Goal: Task Accomplishment & Management: Manage account settings

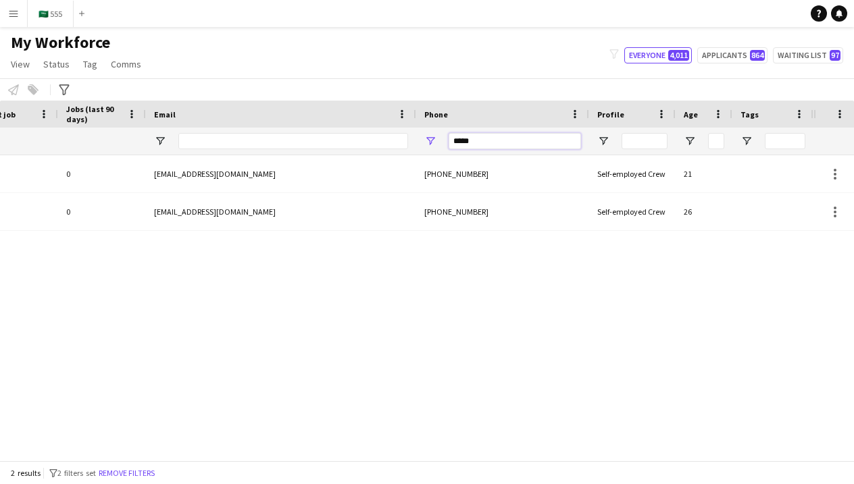
click at [519, 138] on input "*****" at bounding box center [514, 141] width 132 height 16
type input "*****"
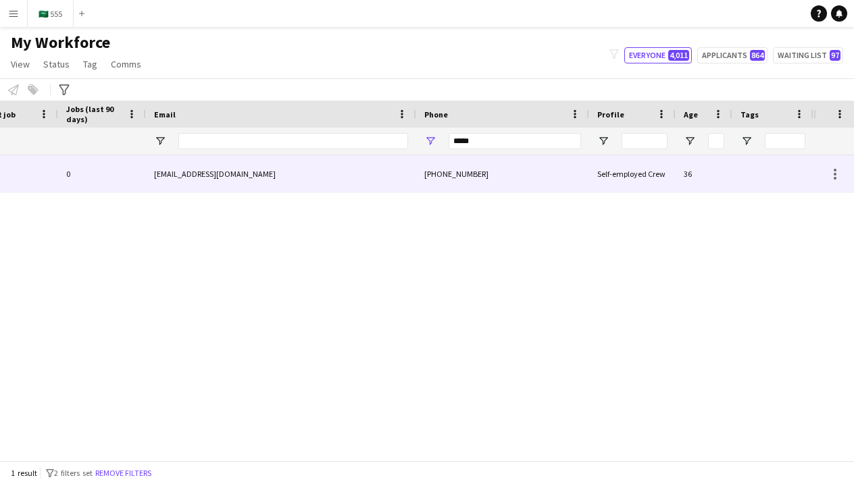
click at [354, 190] on div "abu_sohaib.99@icloud.com" at bounding box center [281, 173] width 270 height 37
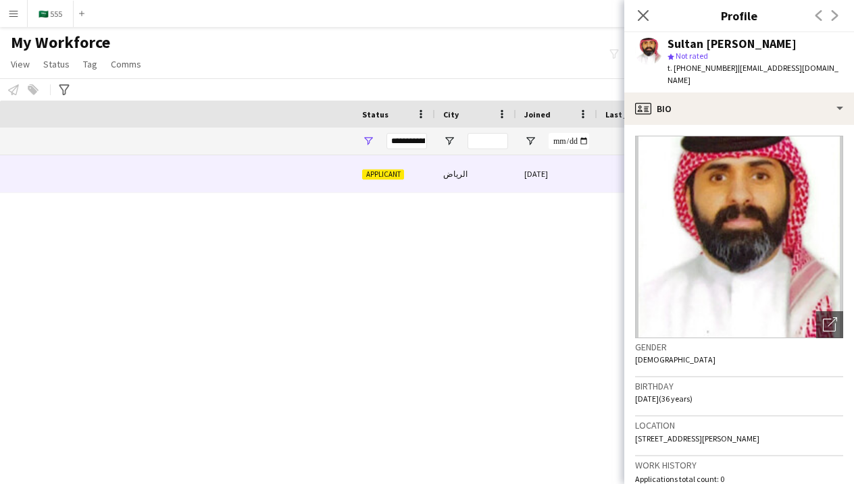
scroll to position [0, -26]
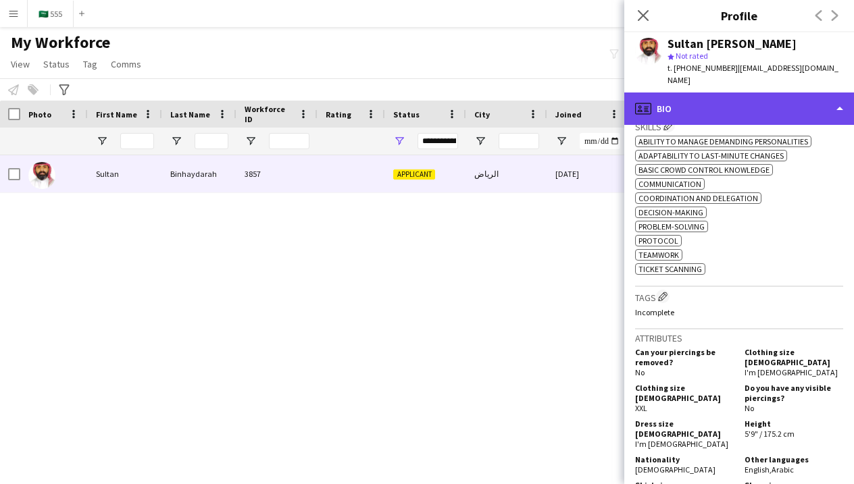
click at [737, 93] on div "profile Bio" at bounding box center [739, 109] width 230 height 32
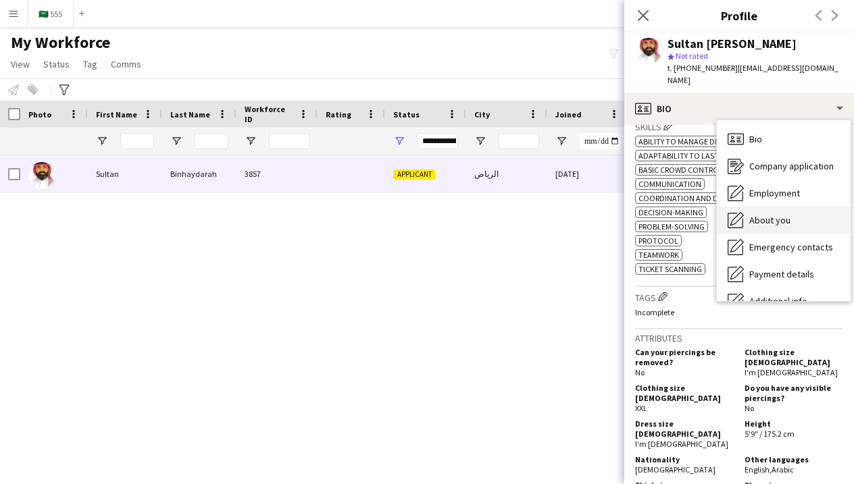
click at [758, 216] on div "About you About you" at bounding box center [783, 220] width 134 height 27
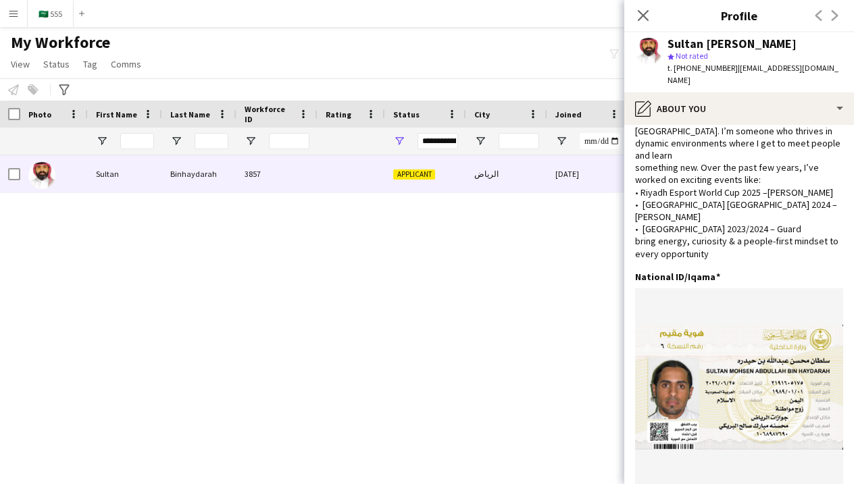
click at [566, 311] on div "الرياض 06-10-2025 0 abu_sohaib.99@icloud.com Applicant 3857 Binhaydarah Sultan" at bounding box center [406, 307] width 813 height 305
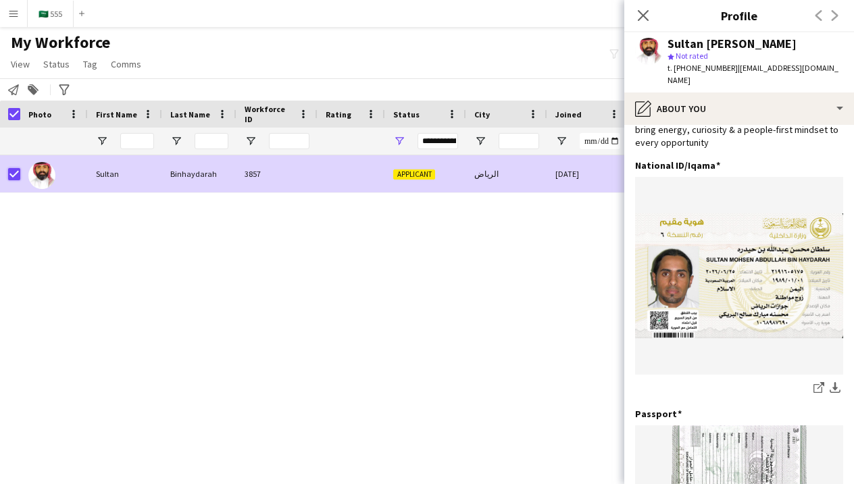
scroll to position [199, 0]
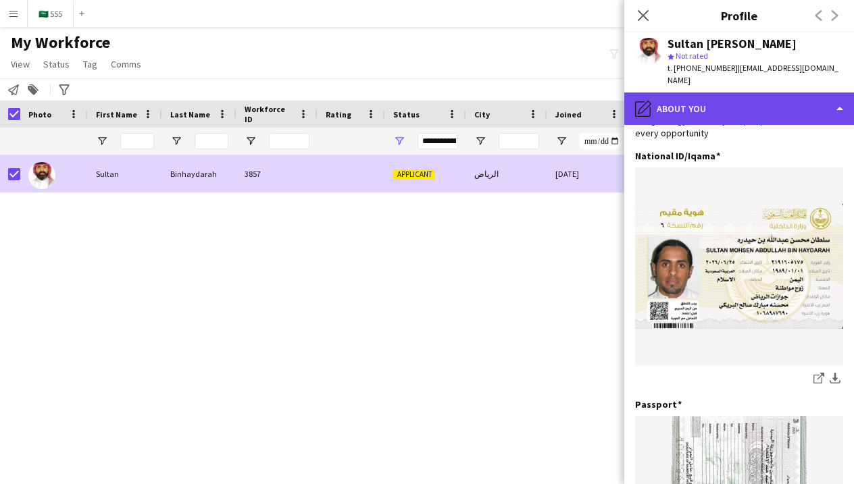
click at [660, 93] on div "pencil4 About you" at bounding box center [739, 109] width 230 height 32
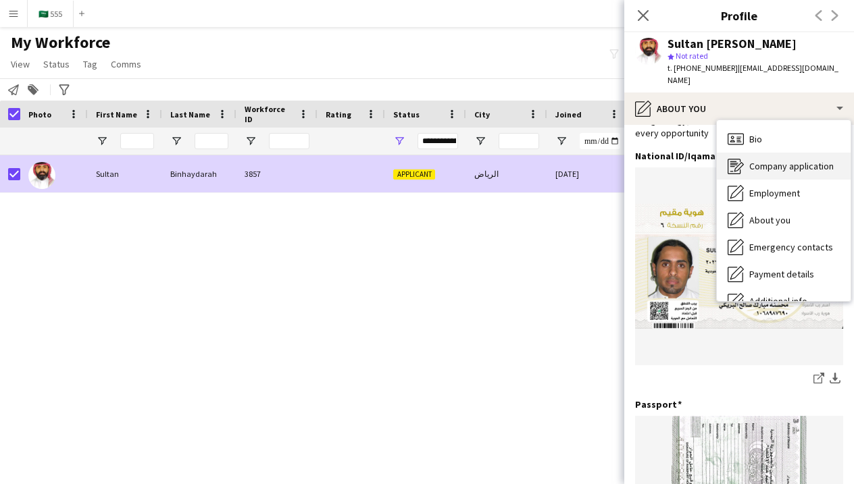
click at [748, 153] on div "Company application Company application" at bounding box center [783, 166] width 134 height 27
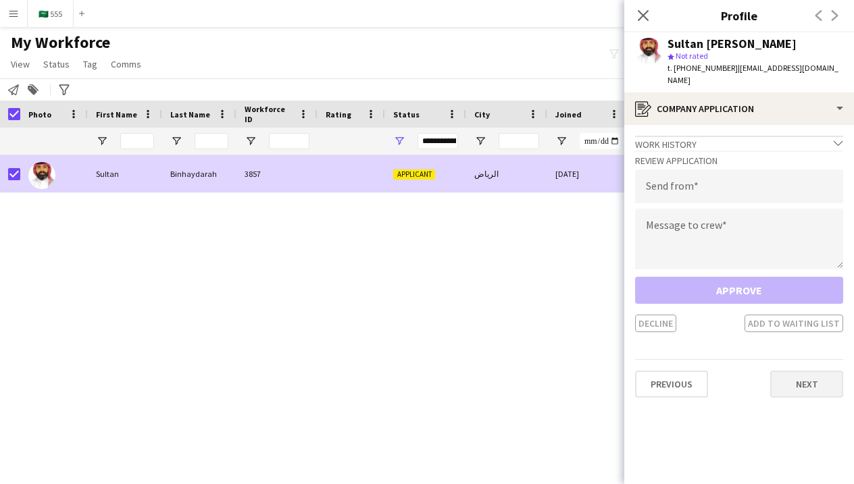
click at [795, 371] on button "Next" at bounding box center [806, 384] width 73 height 27
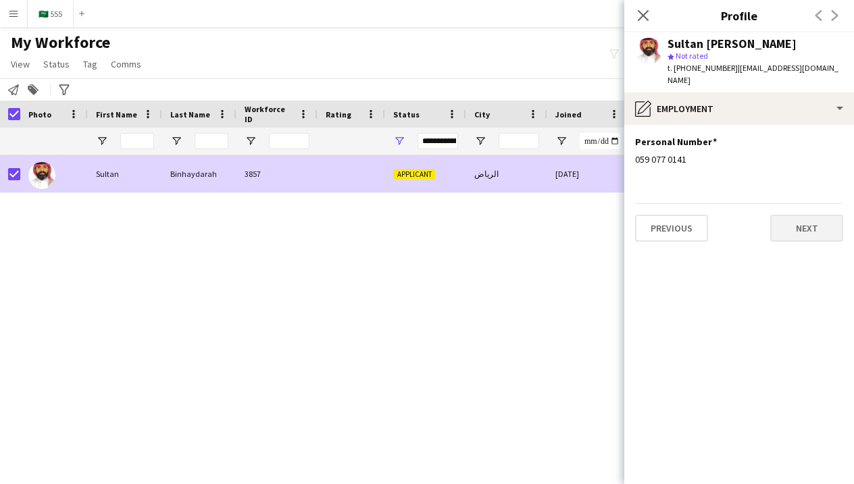
click at [799, 215] on button "Next" at bounding box center [806, 228] width 73 height 27
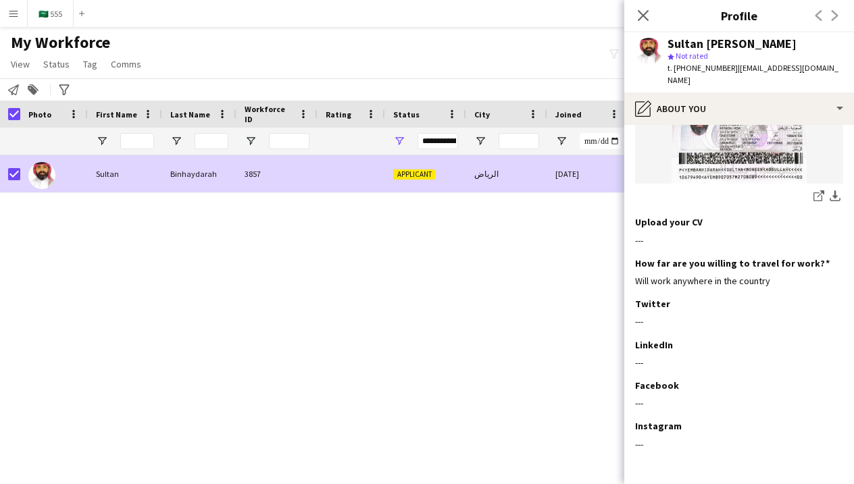
scroll to position [628, 0]
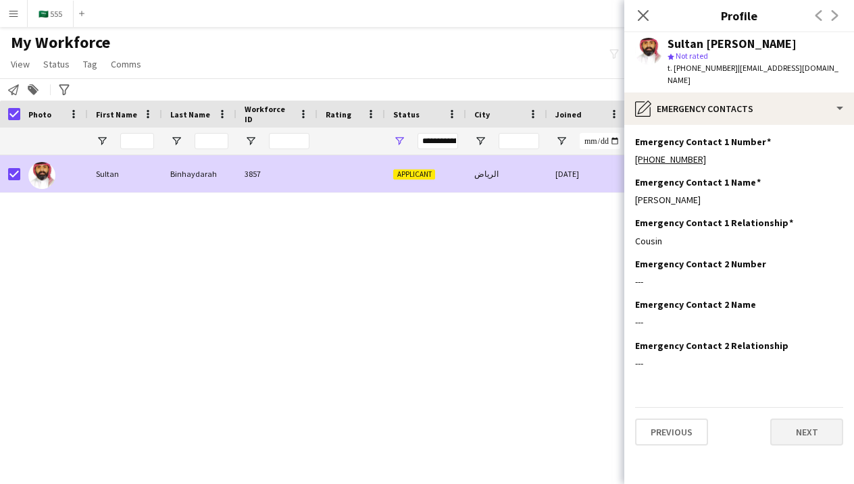
click at [798, 419] on button "Next" at bounding box center [806, 432] width 73 height 27
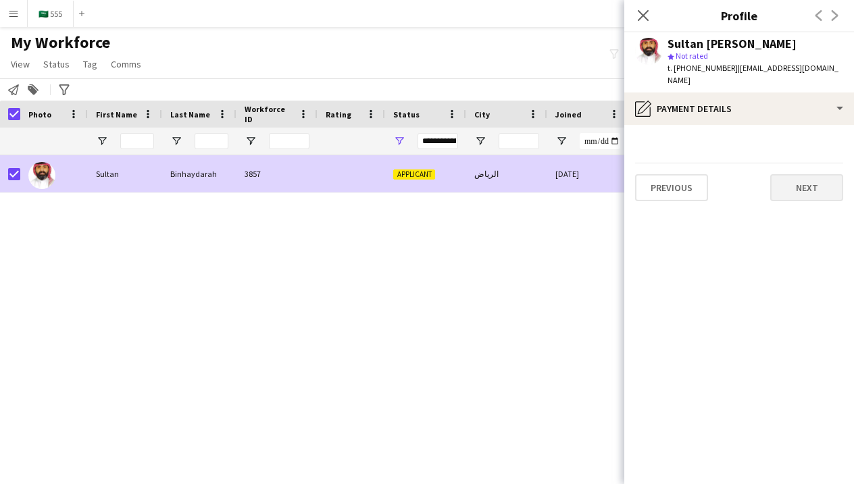
click at [820, 184] on button "Next" at bounding box center [806, 187] width 73 height 27
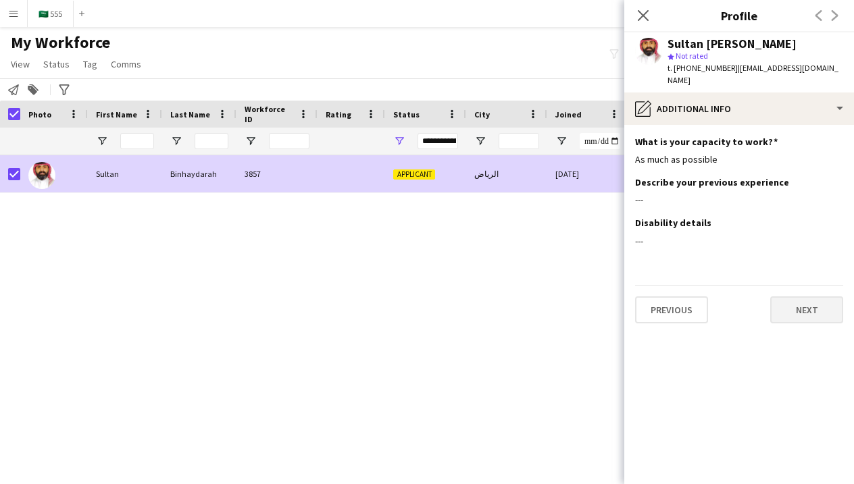
click at [809, 301] on button "Next" at bounding box center [806, 309] width 73 height 27
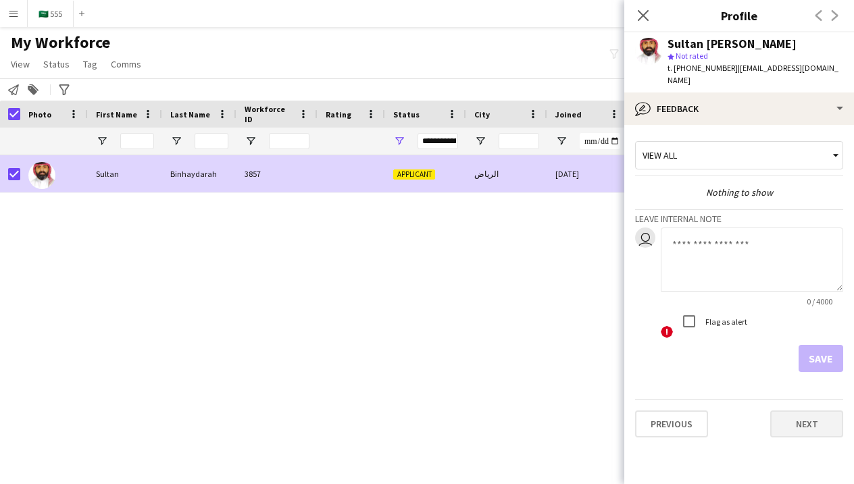
click at [816, 419] on button "Next" at bounding box center [806, 424] width 73 height 27
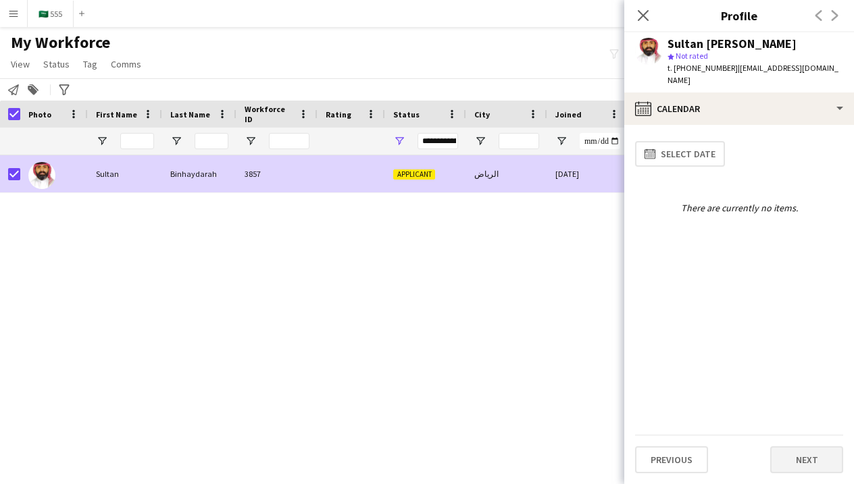
click at [814, 452] on button "Next" at bounding box center [806, 459] width 73 height 27
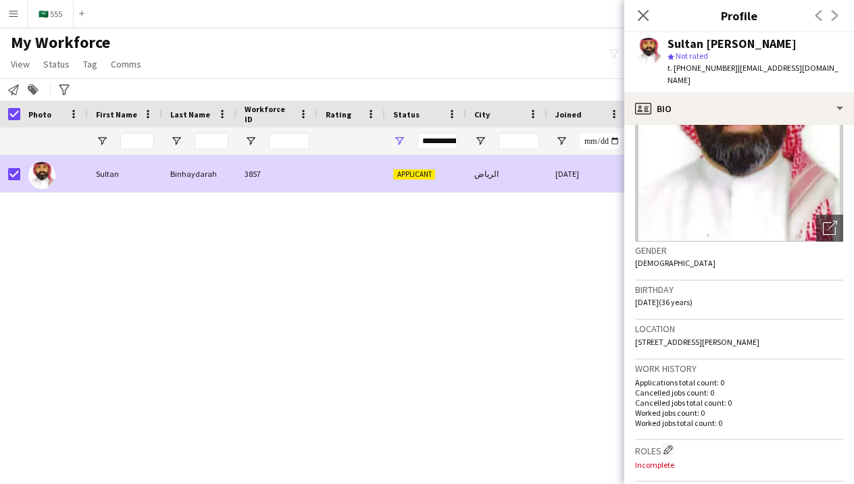
scroll to position [109, 0]
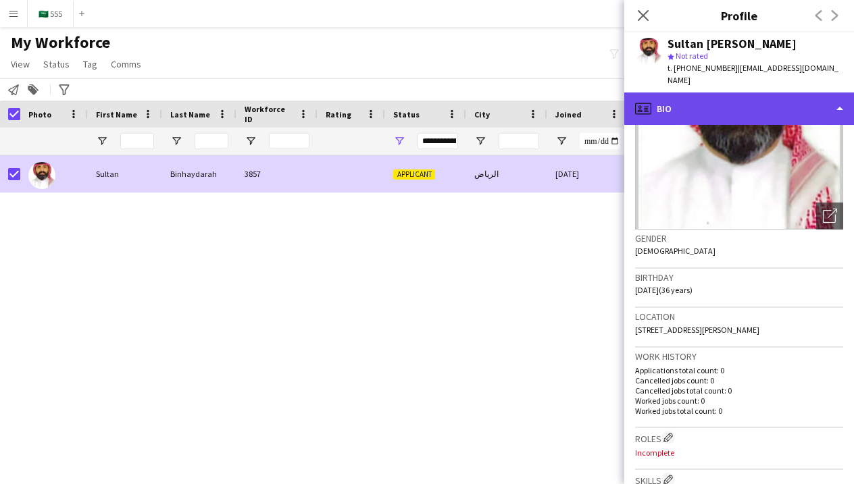
click at [746, 93] on div "profile Bio" at bounding box center [739, 109] width 230 height 32
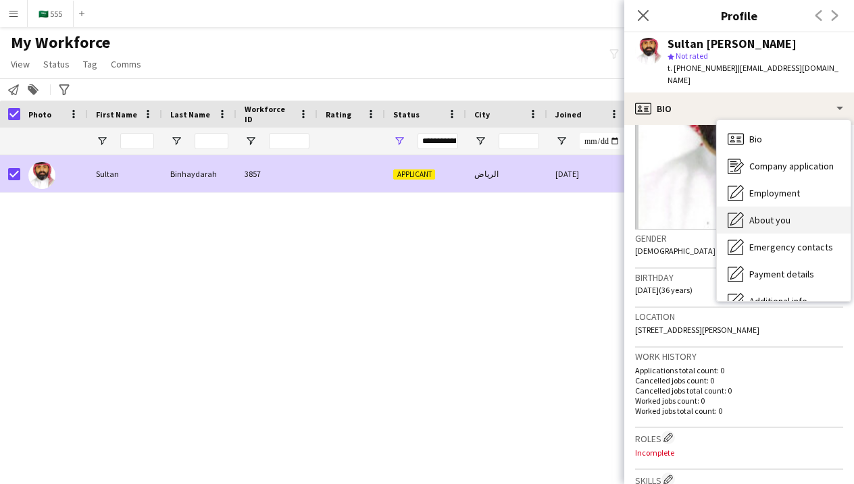
click at [777, 207] on div "About you About you" at bounding box center [783, 220] width 134 height 27
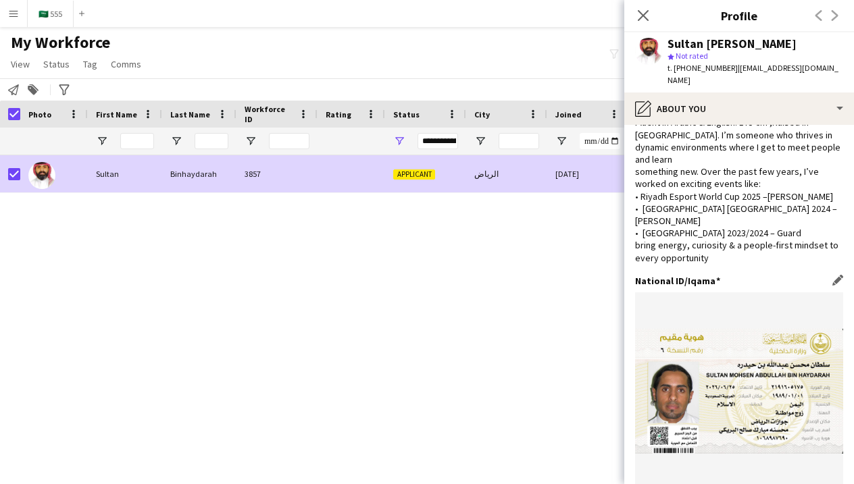
scroll to position [64, 0]
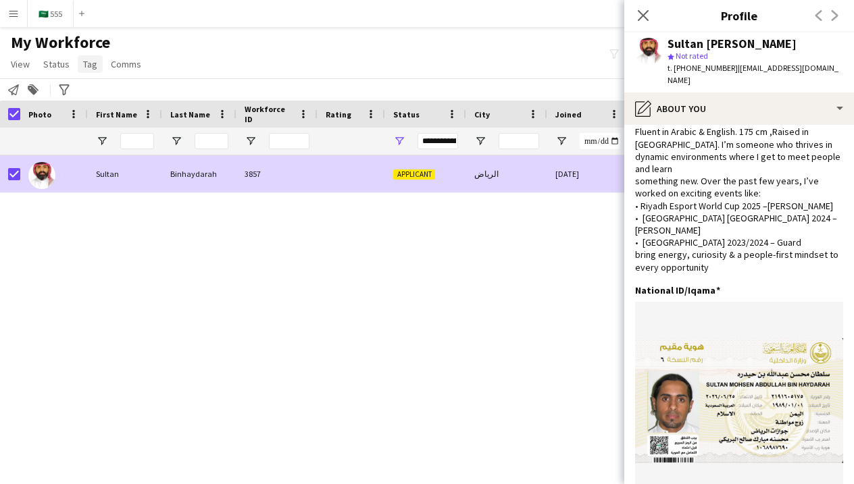
click at [88, 65] on span "Tag" at bounding box center [90, 64] width 14 height 12
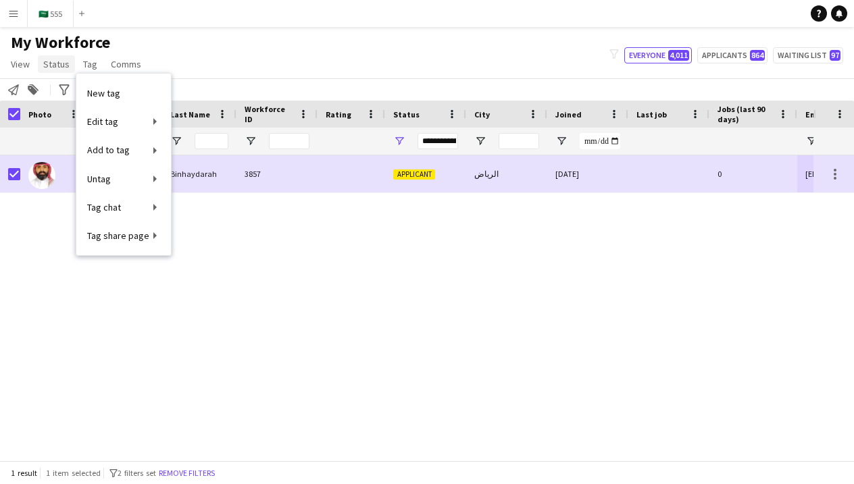
click at [56, 69] on span "Status" at bounding box center [56, 64] width 26 height 12
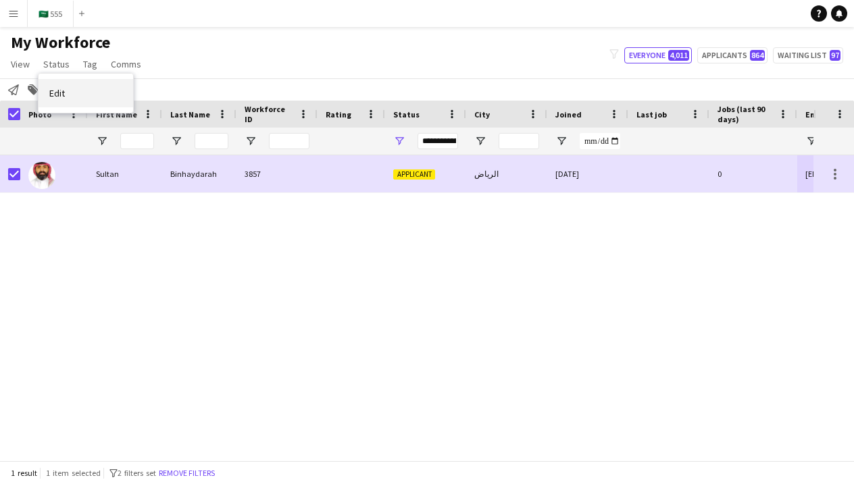
click at [86, 97] on link "Edit" at bounding box center [85, 93] width 95 height 28
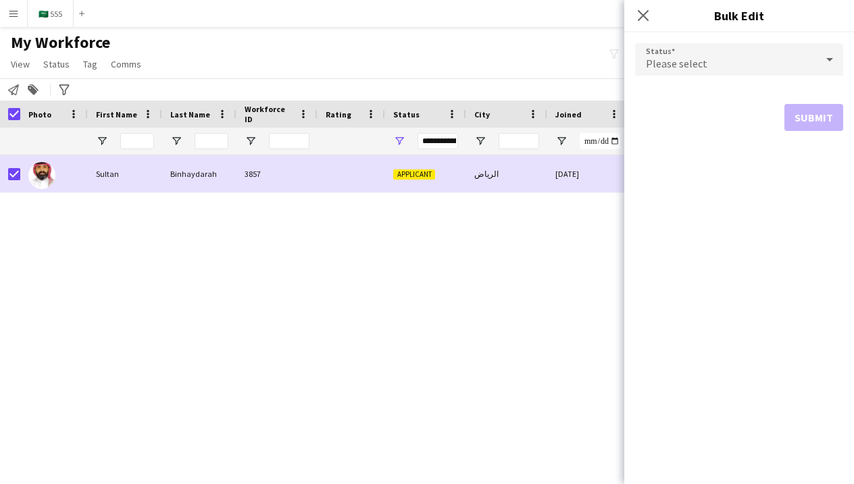
click at [640, 66] on div "Please select" at bounding box center [725, 59] width 181 height 32
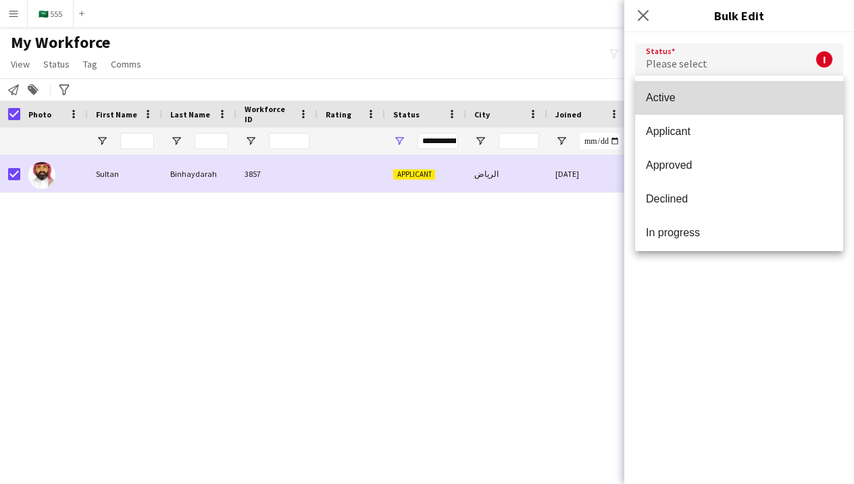
click at [662, 93] on span "Active" at bounding box center [739, 97] width 186 height 13
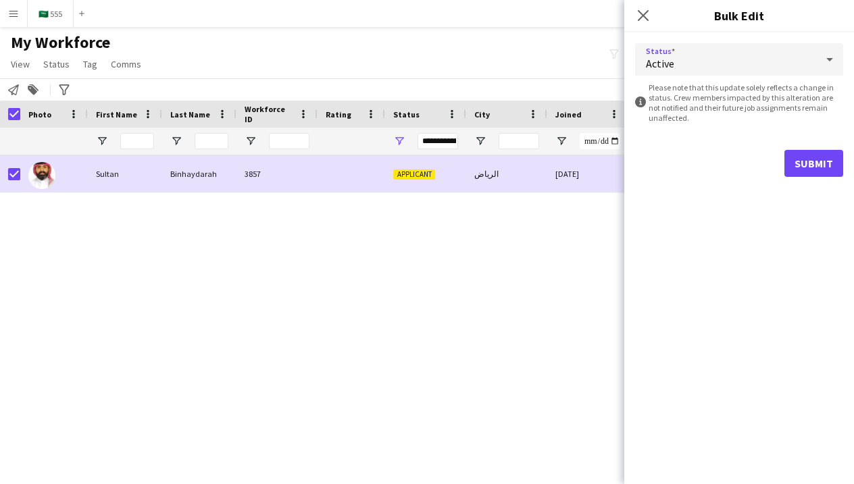
click at [801, 157] on button "Submit" at bounding box center [813, 163] width 59 height 27
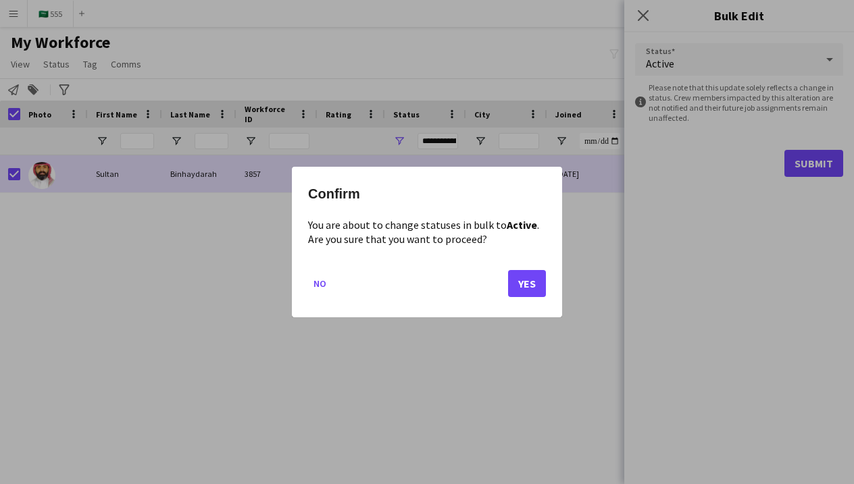
click at [527, 285] on button "Yes" at bounding box center [527, 283] width 38 height 27
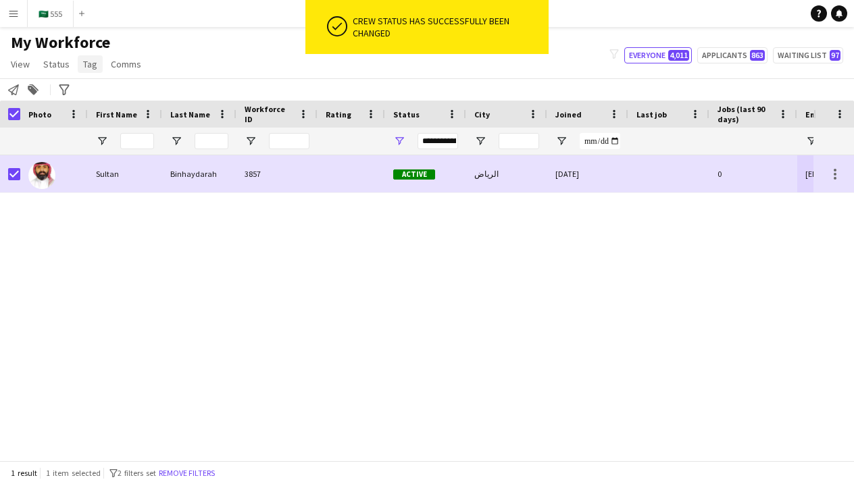
click at [88, 63] on span "Tag" at bounding box center [90, 64] width 14 height 12
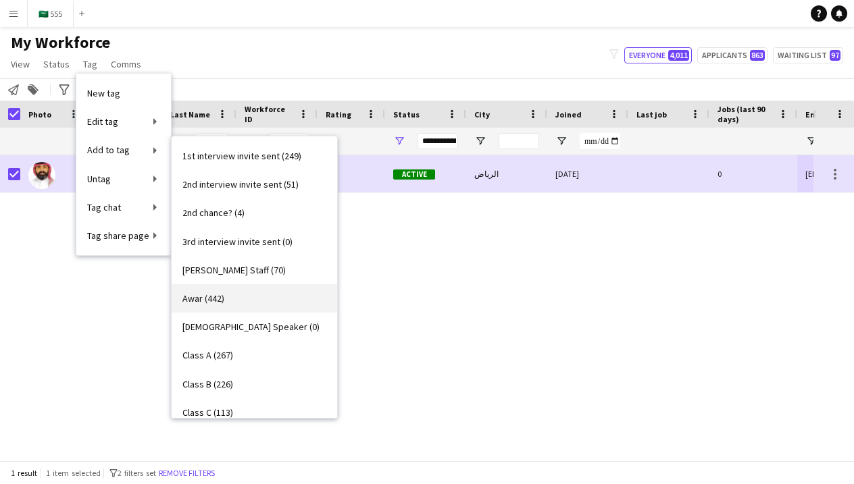
click at [233, 299] on link "Awar (442)" at bounding box center [254, 298] width 165 height 28
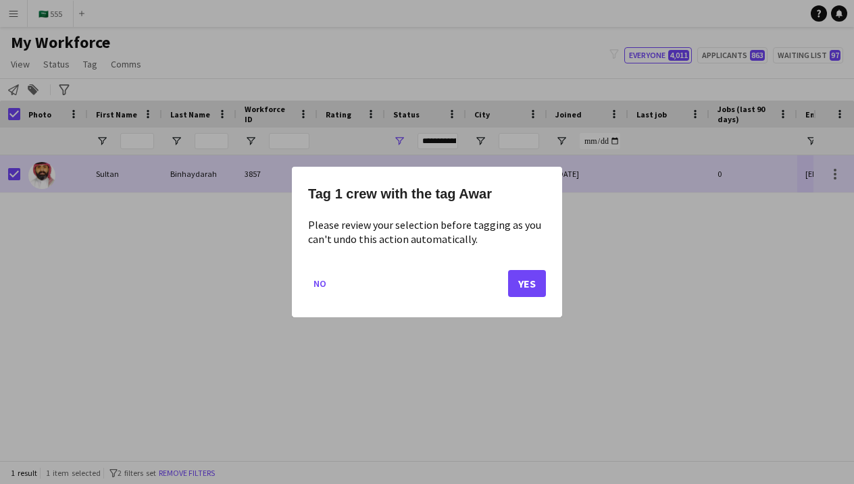
click at [515, 290] on button "Yes" at bounding box center [527, 283] width 38 height 27
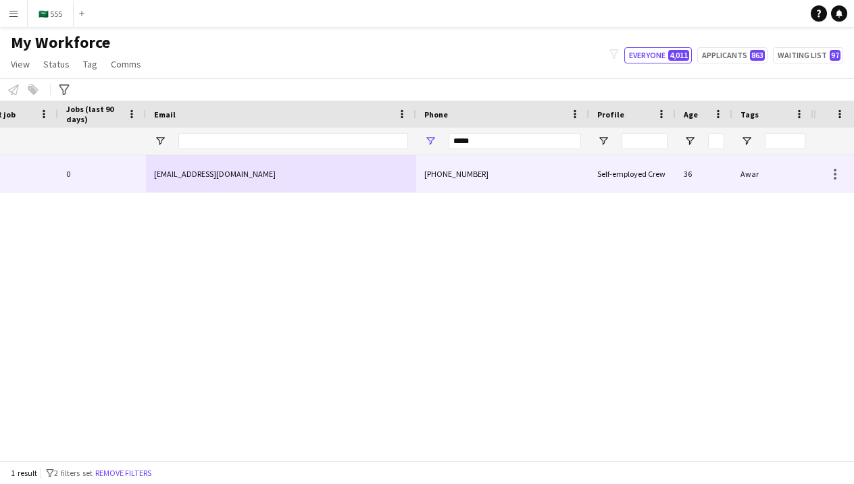
scroll to position [0, 651]
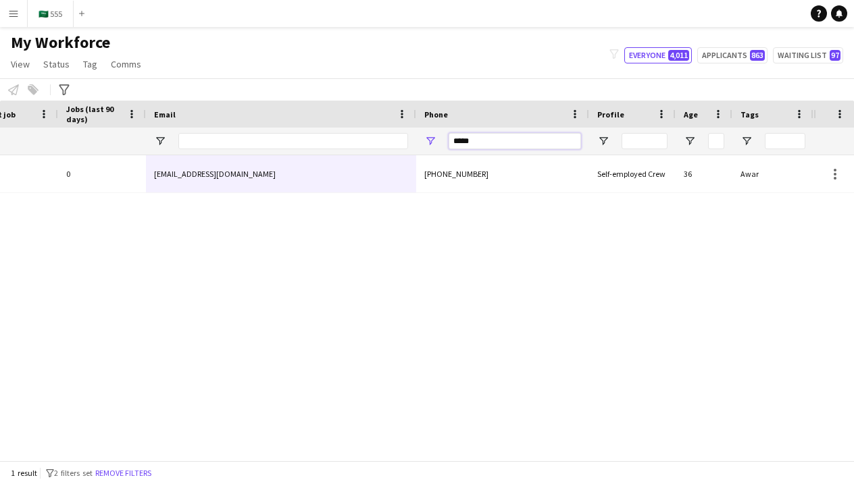
click at [550, 146] on input "*****" at bounding box center [514, 141] width 132 height 16
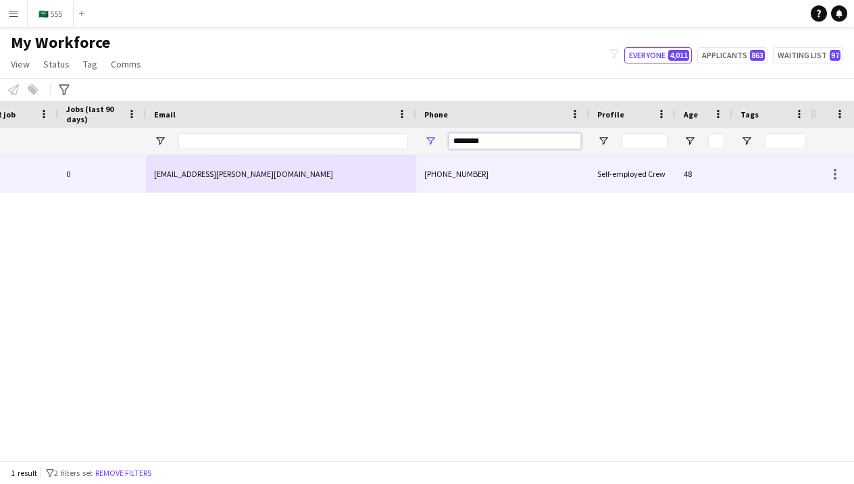
type input "********"
click at [467, 182] on div "+966574760980" at bounding box center [502, 173] width 173 height 37
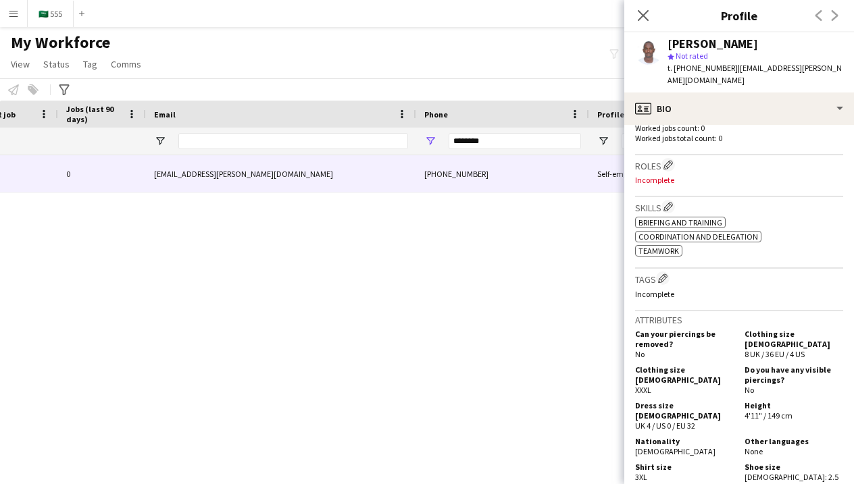
scroll to position [382, 0]
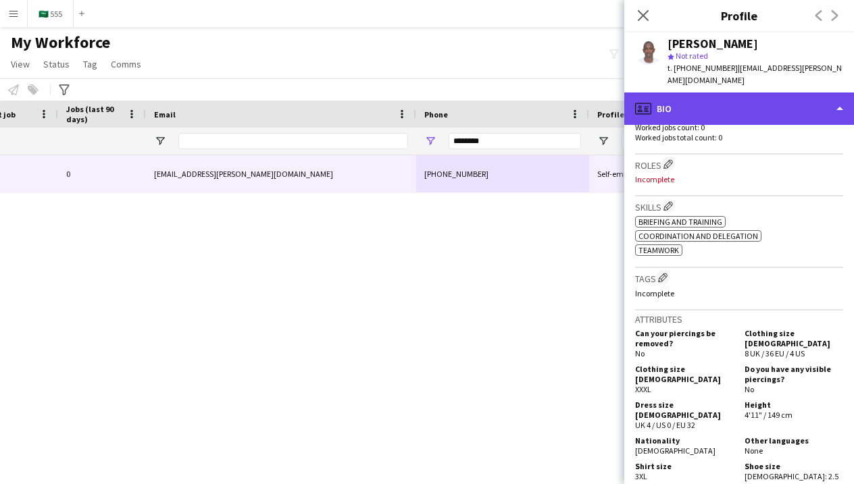
click at [811, 109] on div "profile Bio" at bounding box center [739, 109] width 230 height 32
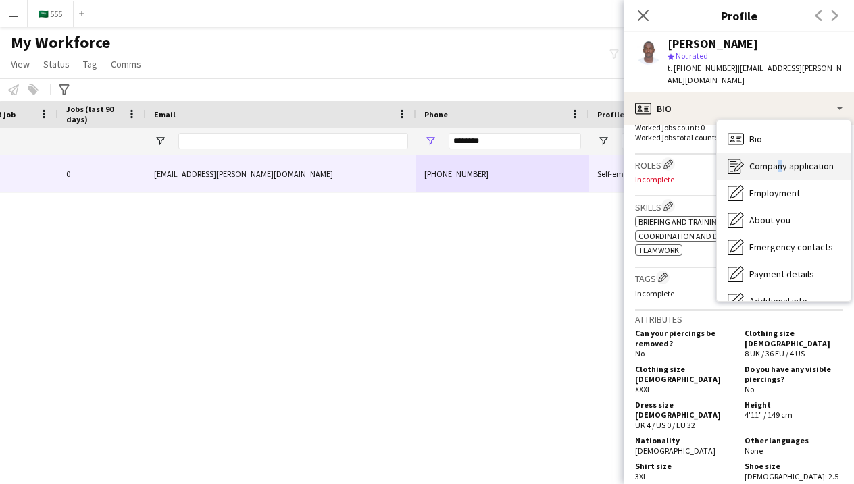
click at [775, 160] on span "Company application" at bounding box center [791, 166] width 84 height 12
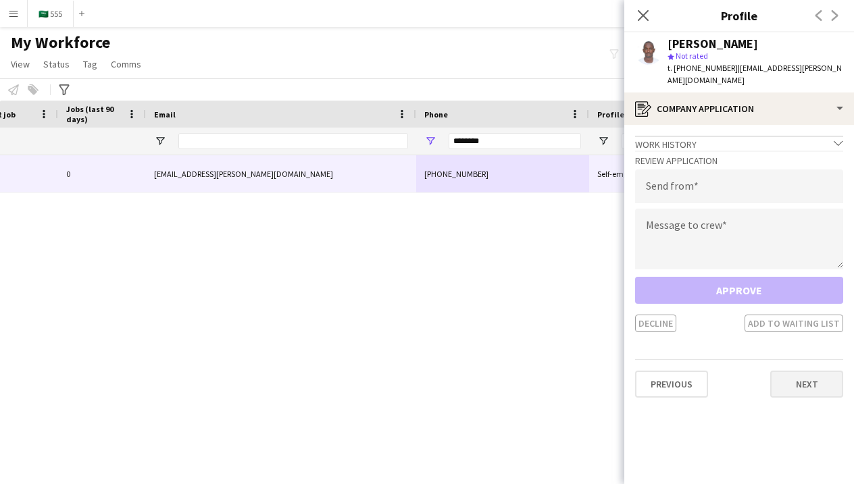
click at [793, 371] on button "Next" at bounding box center [806, 384] width 73 height 27
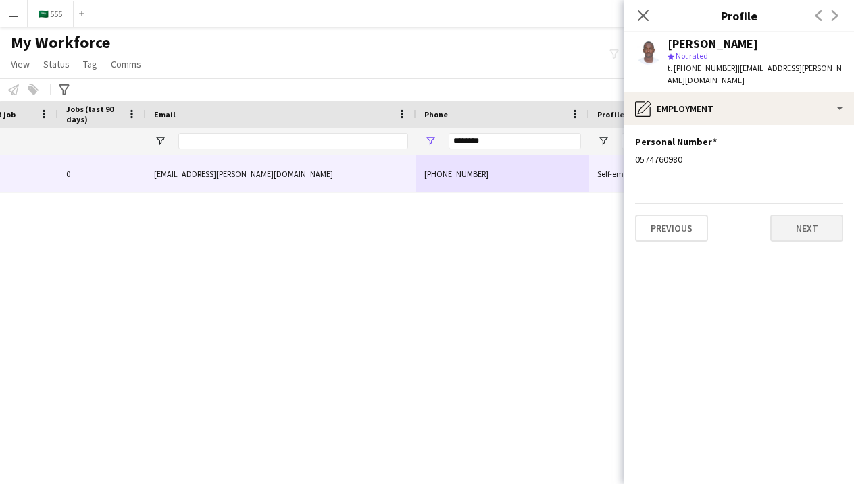
click at [779, 221] on button "Next" at bounding box center [806, 228] width 73 height 27
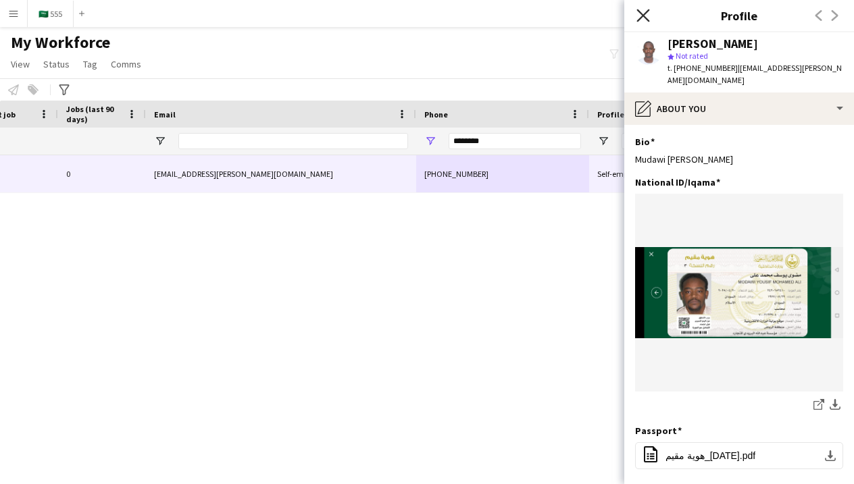
click at [642, 22] on icon "Close pop-in" at bounding box center [642, 15] width 13 height 13
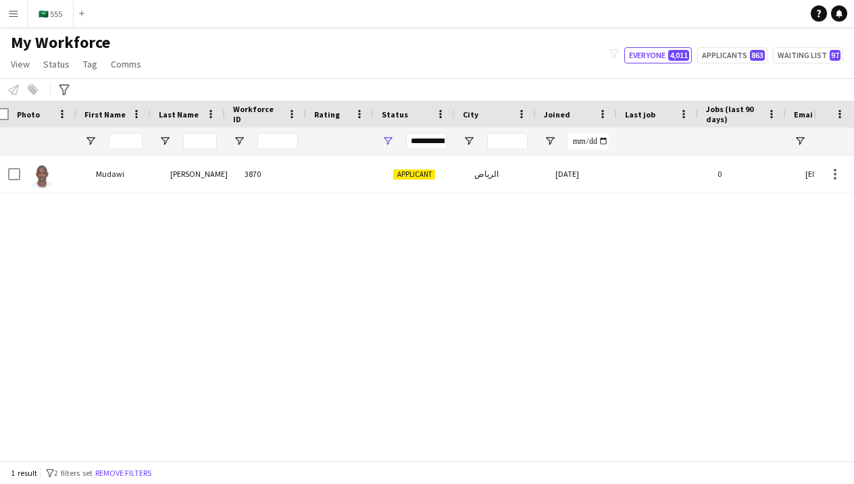
scroll to position [0, -6]
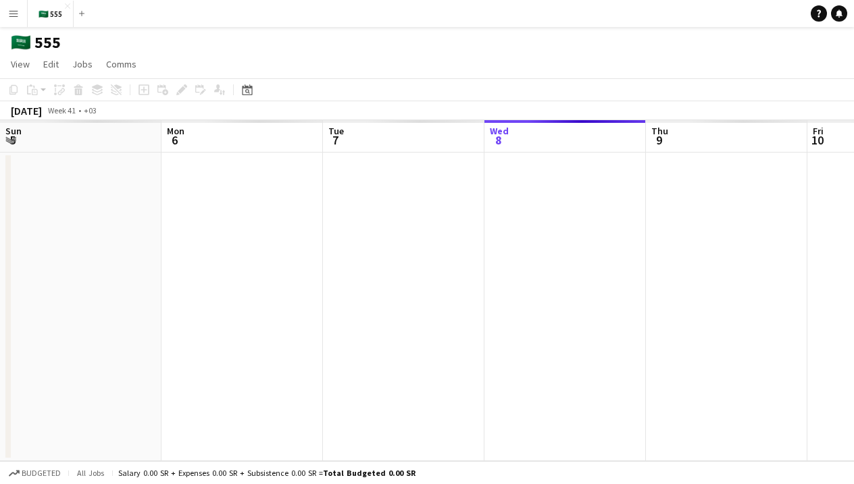
scroll to position [0, 323]
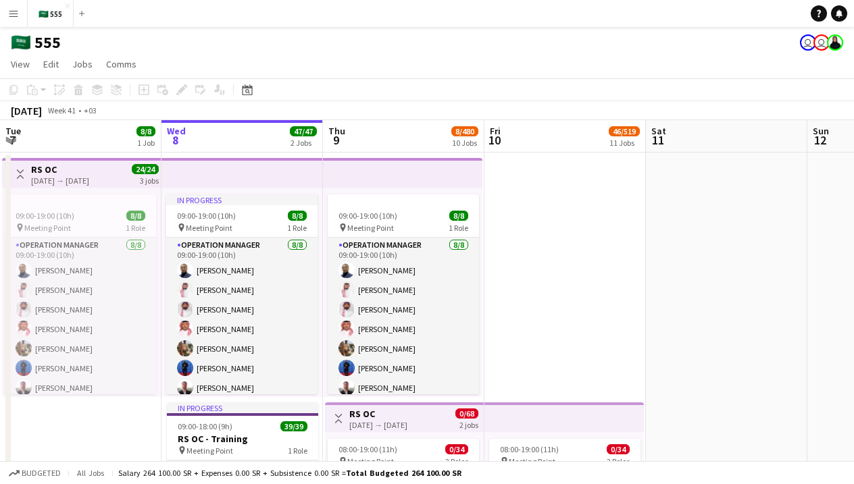
click at [18, 24] on button "Menu" at bounding box center [13, 13] width 27 height 27
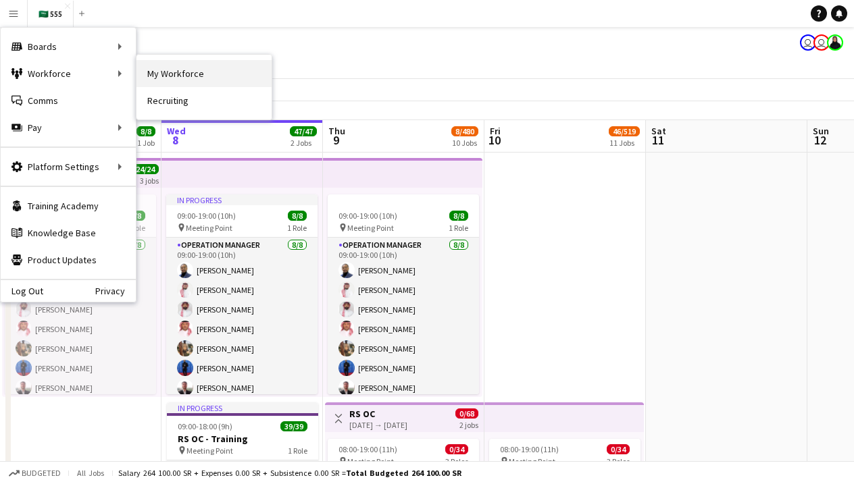
click at [188, 68] on link "My Workforce" at bounding box center [203, 73] width 135 height 27
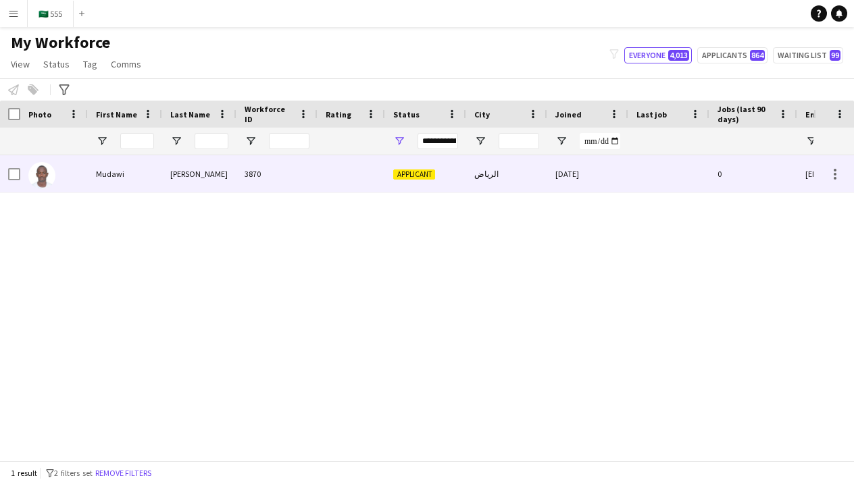
click at [425, 178] on span "Applicant" at bounding box center [414, 174] width 42 height 10
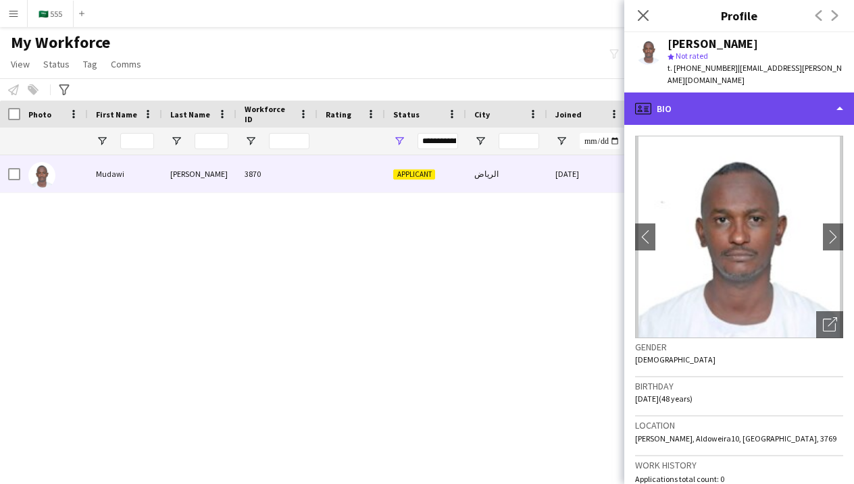
click at [714, 98] on div "profile Bio" at bounding box center [739, 109] width 230 height 32
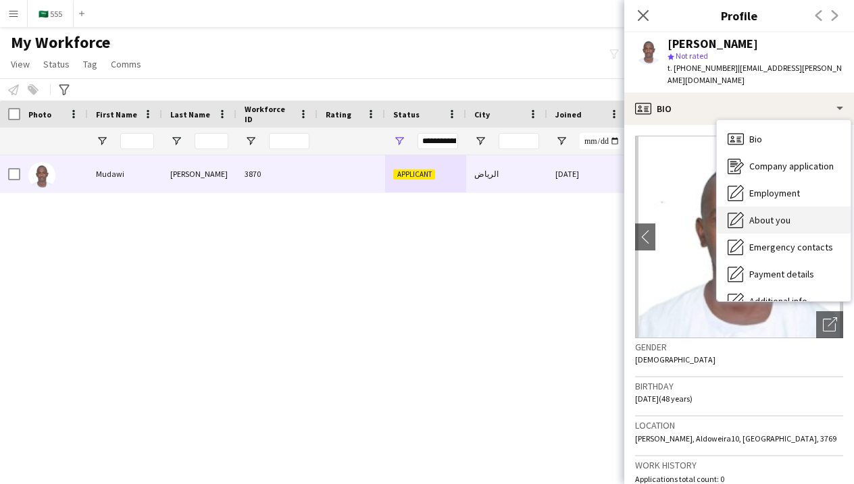
click at [749, 214] on span "About you" at bounding box center [769, 220] width 41 height 12
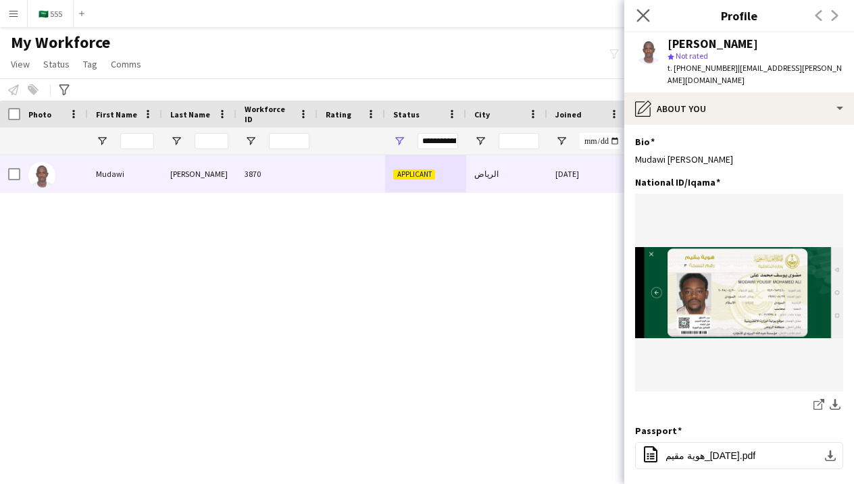
click at [642, 23] on app-icon "Close pop-in" at bounding box center [643, 16] width 20 height 20
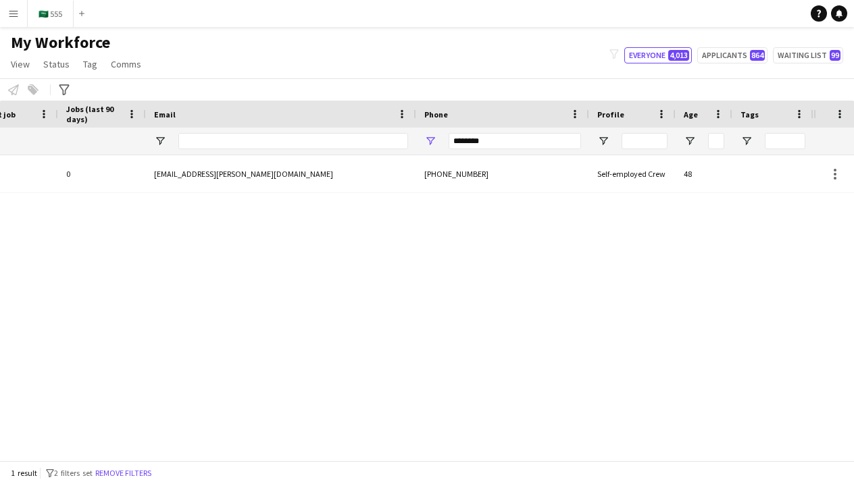
scroll to position [0, 651]
click at [478, 146] on input "********" at bounding box center [514, 141] width 132 height 16
type input "*"
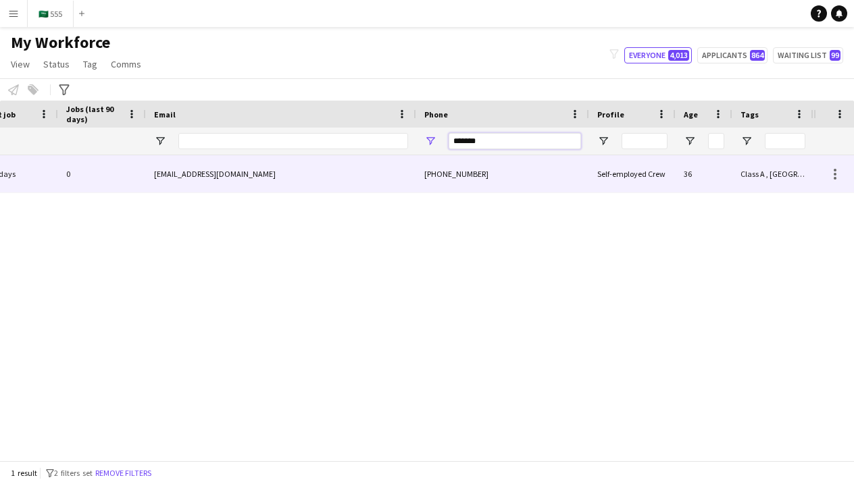
type input "*******"
click at [384, 180] on div "ammm54@hotmail.com" at bounding box center [281, 173] width 270 height 37
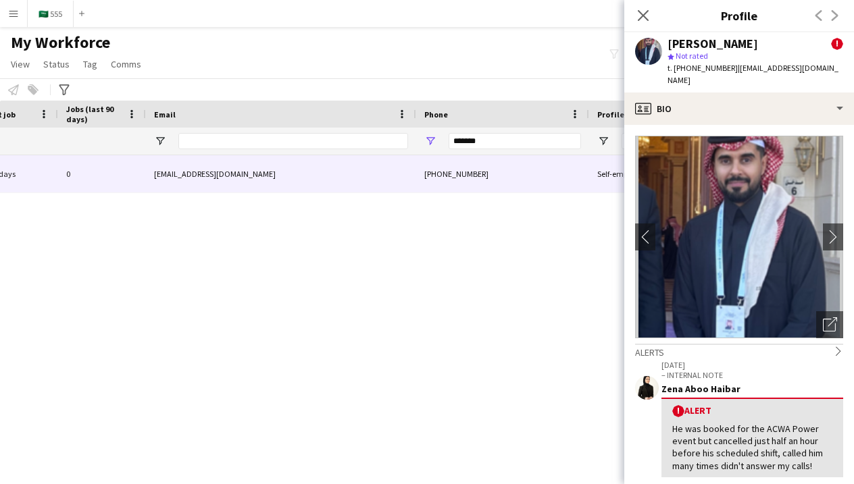
scroll to position [0, 0]
click at [833, 230] on app-icon "chevron-right" at bounding box center [833, 237] width 21 height 14
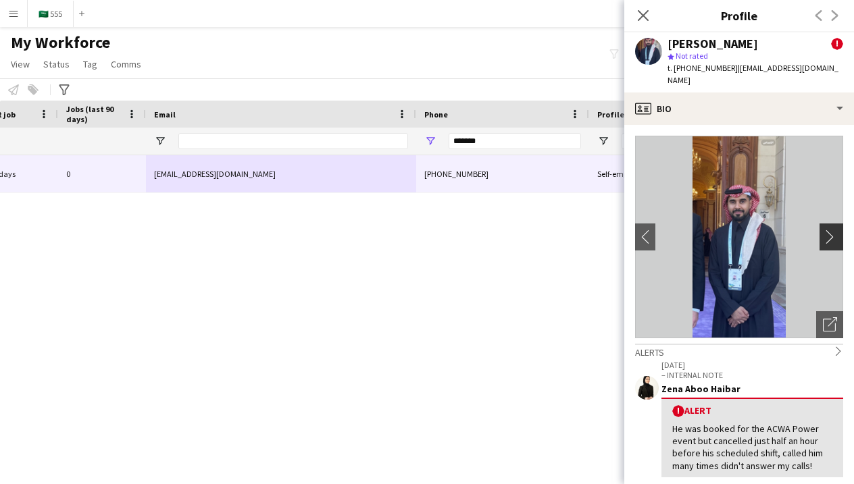
click at [825, 230] on app-icon "chevron-right" at bounding box center [833, 237] width 21 height 14
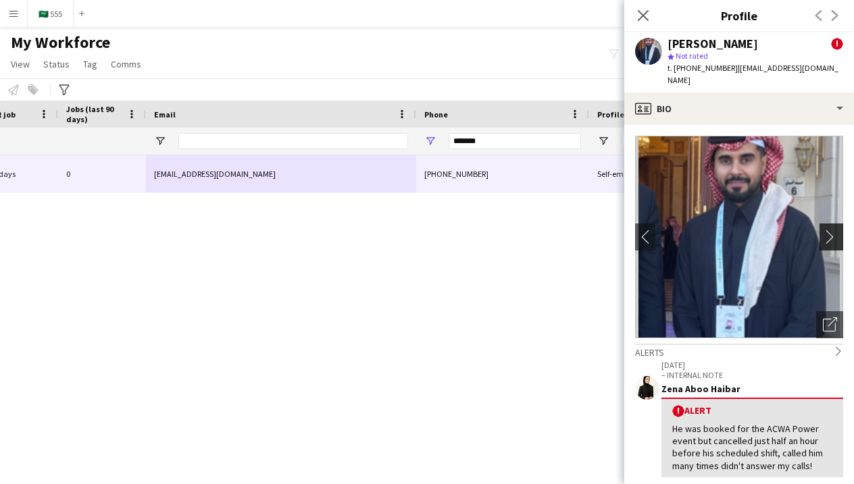
click at [824, 230] on app-icon "chevron-right" at bounding box center [833, 237] width 21 height 14
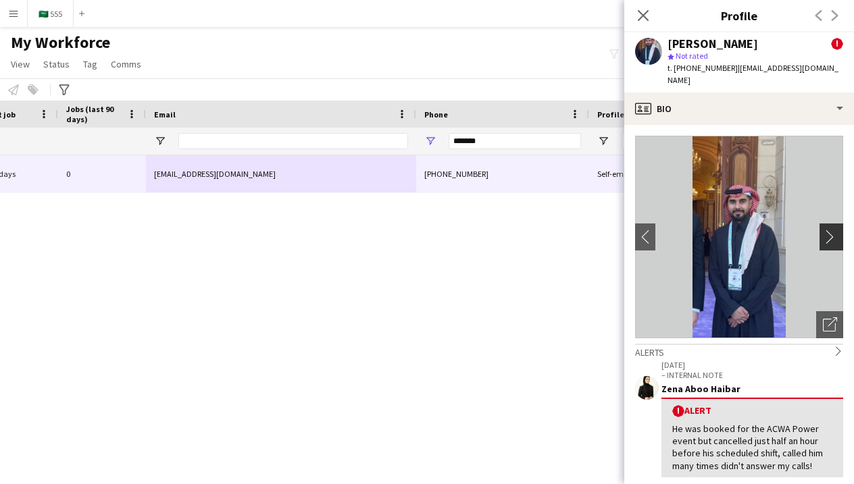
click at [823, 230] on app-icon "chevron-right" at bounding box center [833, 237] width 21 height 14
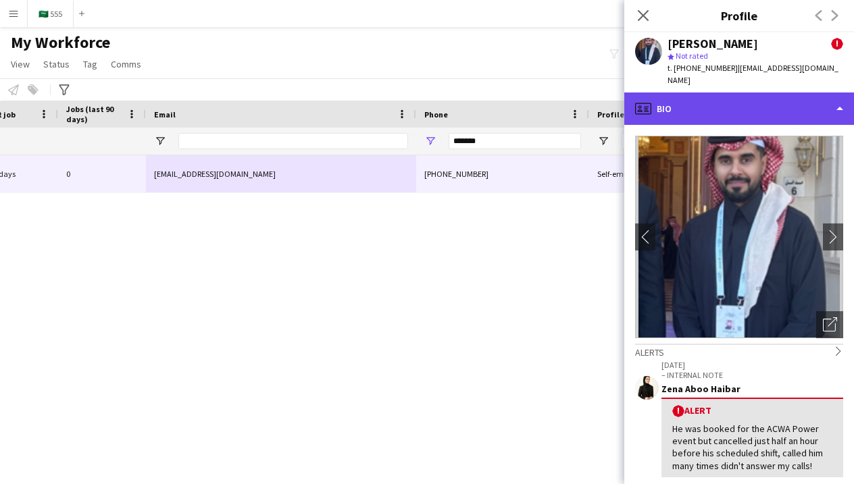
click at [739, 101] on div "profile Bio" at bounding box center [739, 109] width 230 height 32
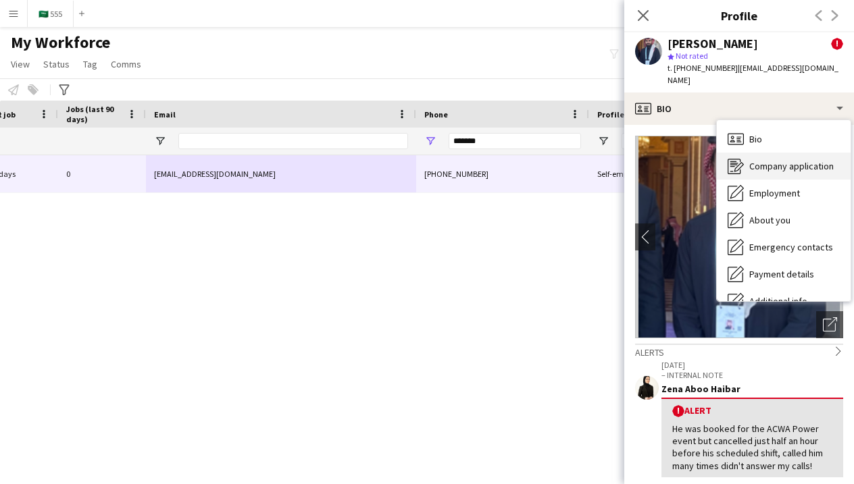
click at [756, 160] on span "Company application" at bounding box center [791, 166] width 84 height 12
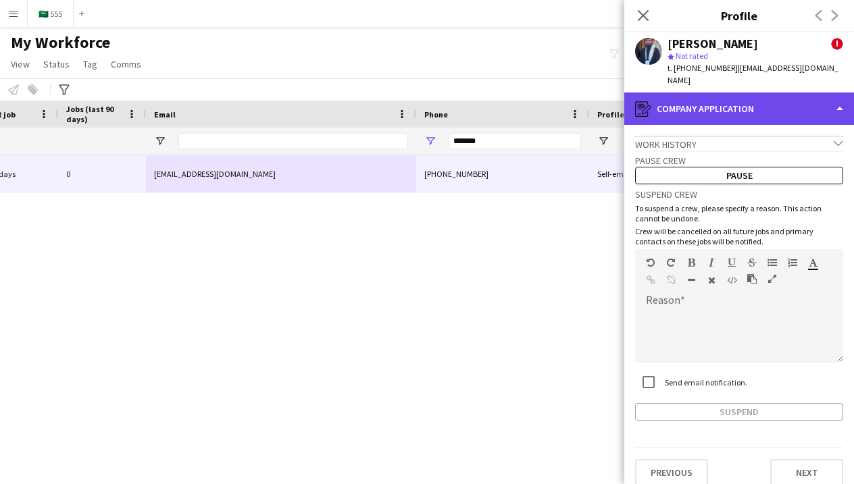
click at [737, 105] on div "register Company application" at bounding box center [739, 109] width 230 height 32
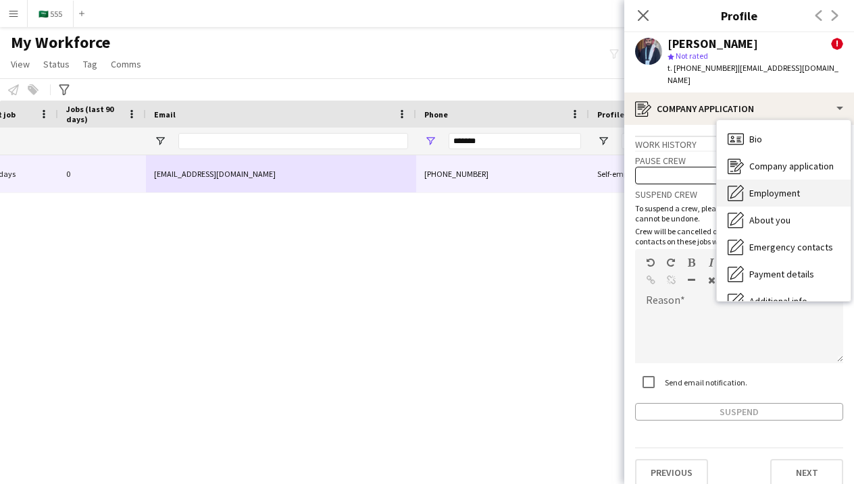
click at [746, 180] on div "Employment Employment" at bounding box center [783, 193] width 134 height 27
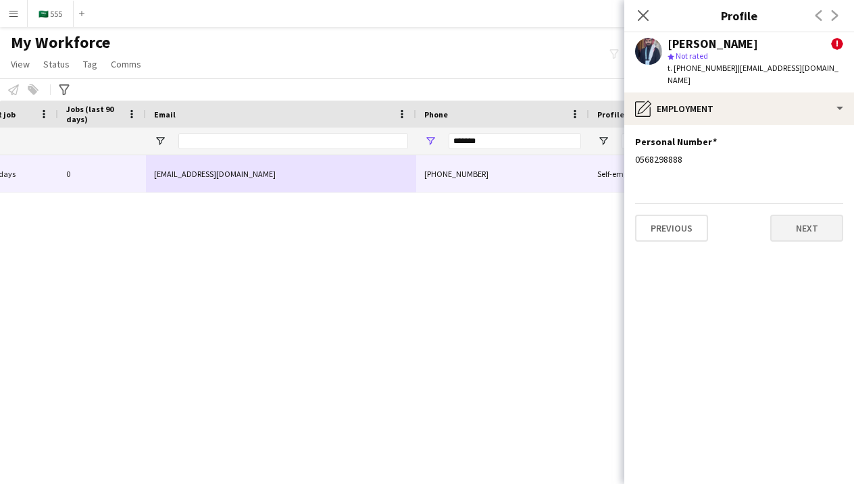
click at [799, 226] on button "Next" at bounding box center [806, 228] width 73 height 27
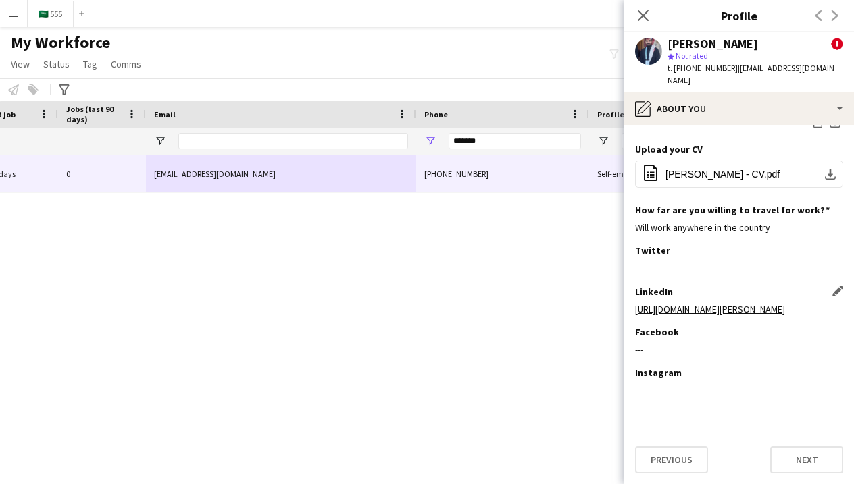
scroll to position [673, 0]
click at [795, 459] on button "Next" at bounding box center [806, 459] width 73 height 27
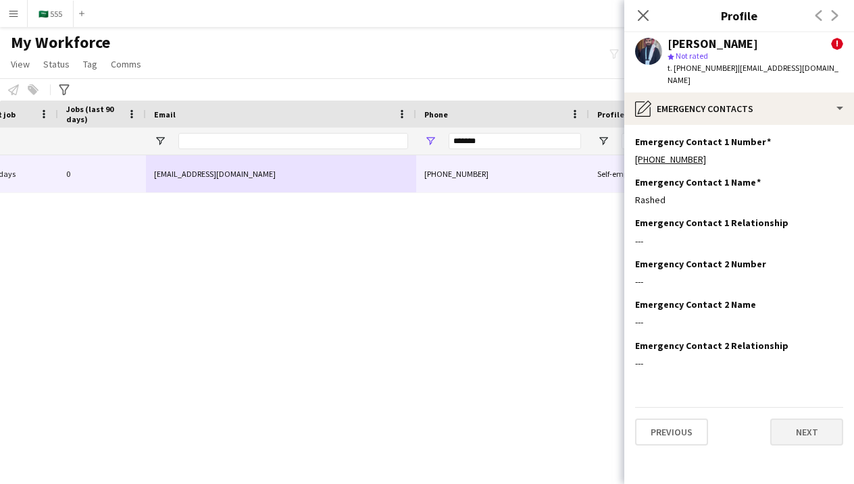
click at [790, 419] on button "Next" at bounding box center [806, 432] width 73 height 27
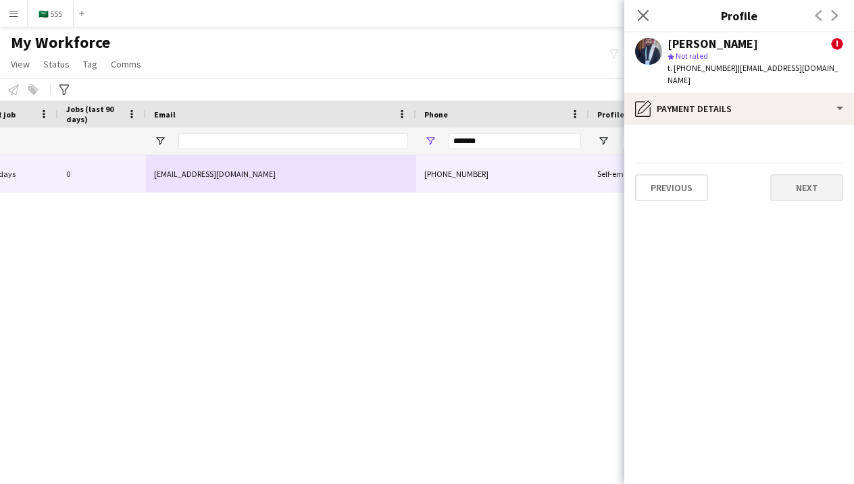
click at [806, 182] on button "Next" at bounding box center [806, 187] width 73 height 27
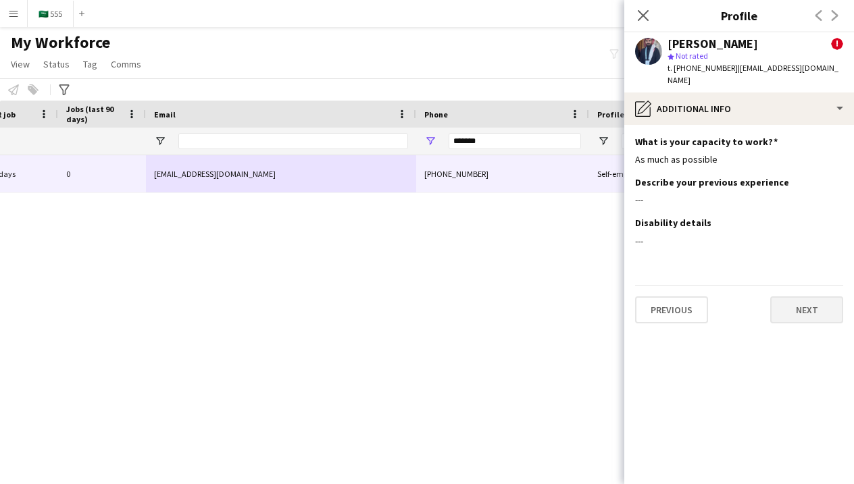
click at [790, 299] on button "Next" at bounding box center [806, 309] width 73 height 27
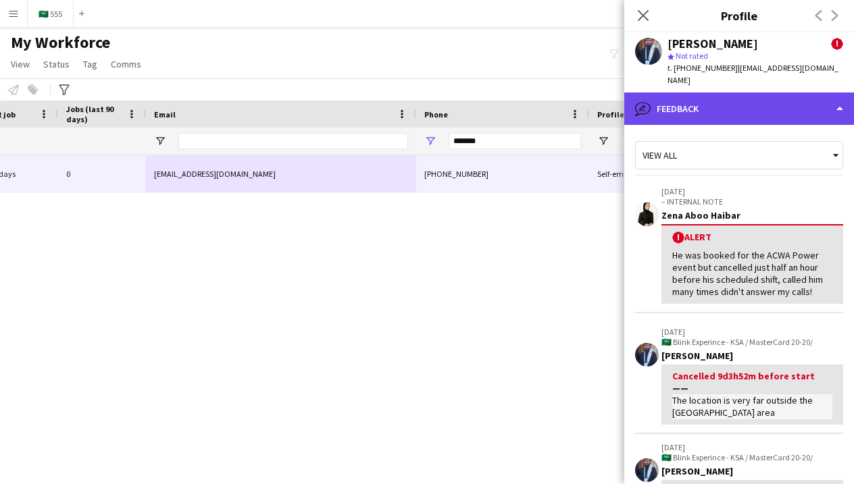
click at [781, 103] on div "bubble-pencil Feedback" at bounding box center [739, 109] width 230 height 32
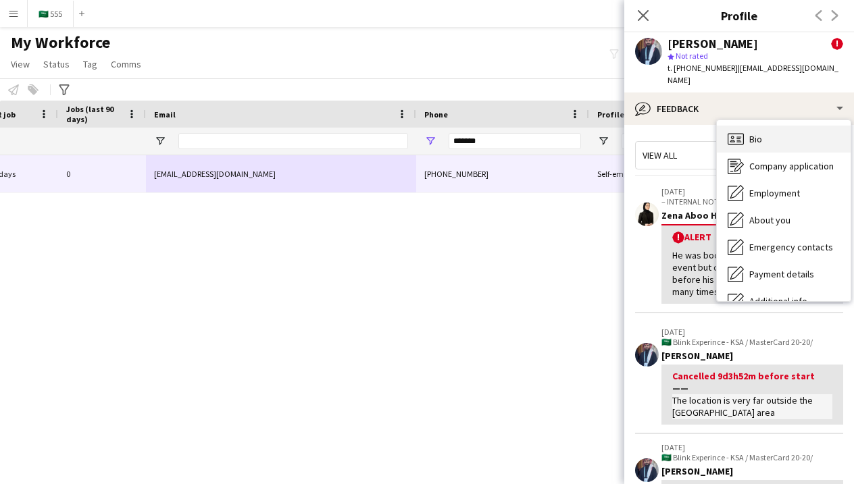
click at [777, 126] on div "Bio Bio" at bounding box center [783, 139] width 134 height 27
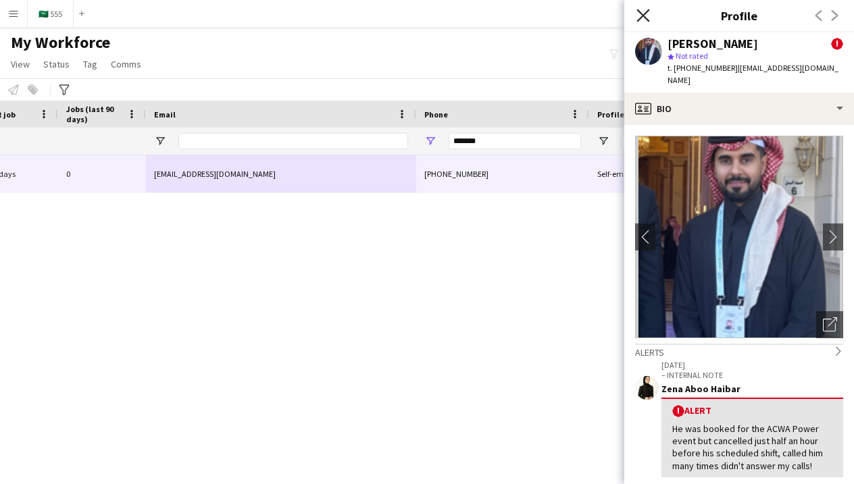
click at [646, 15] on icon "Close pop-in" at bounding box center [642, 15] width 13 height 13
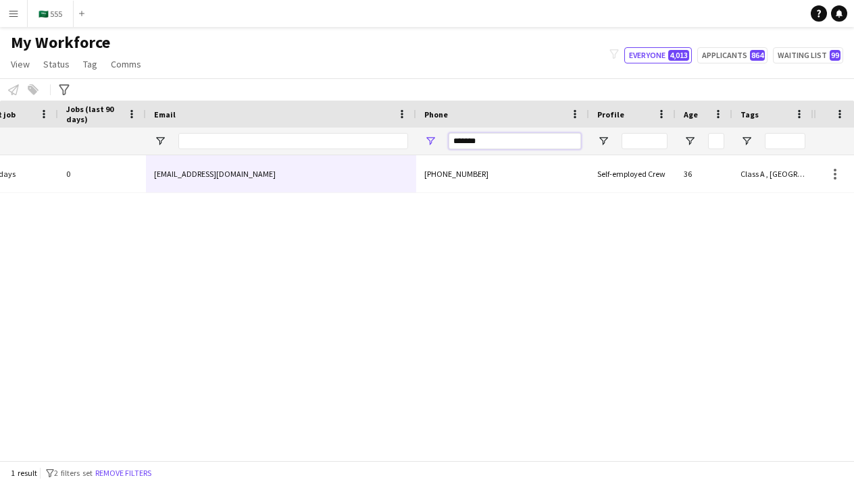
click at [535, 143] on input "*******" at bounding box center [514, 141] width 132 height 16
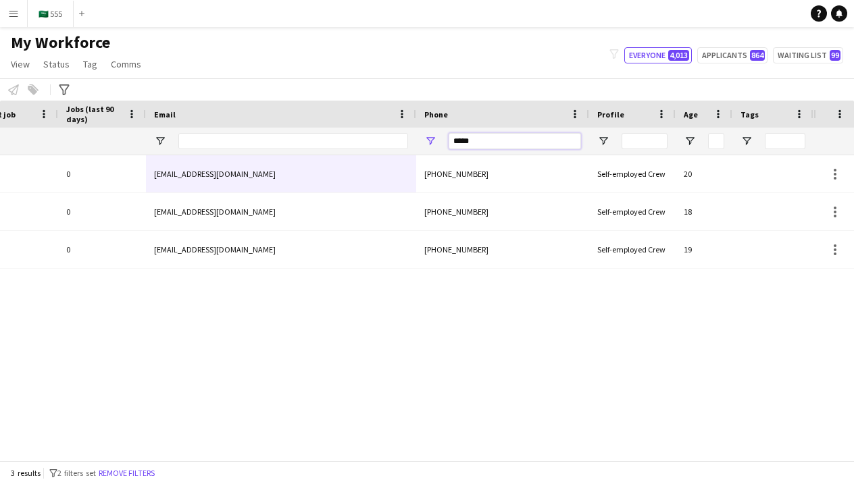
type input "*****"
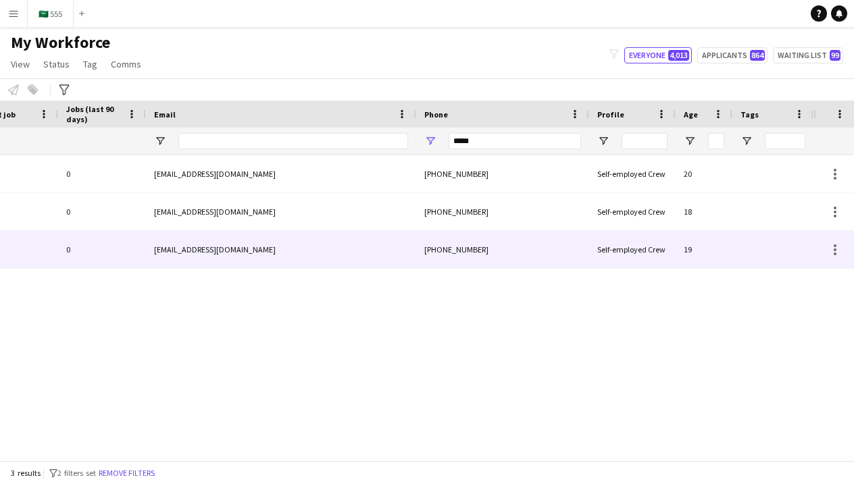
click at [415, 257] on div "raneem2233aaa@gmail.com" at bounding box center [281, 249] width 270 height 37
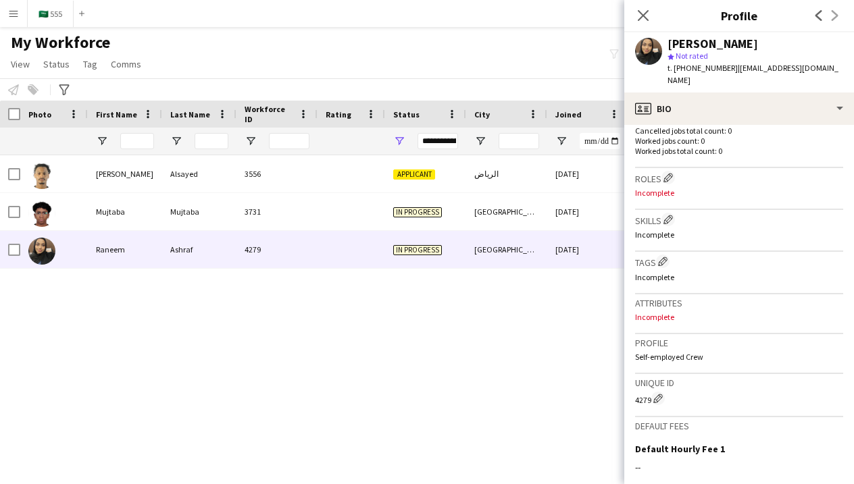
scroll to position [369, 0]
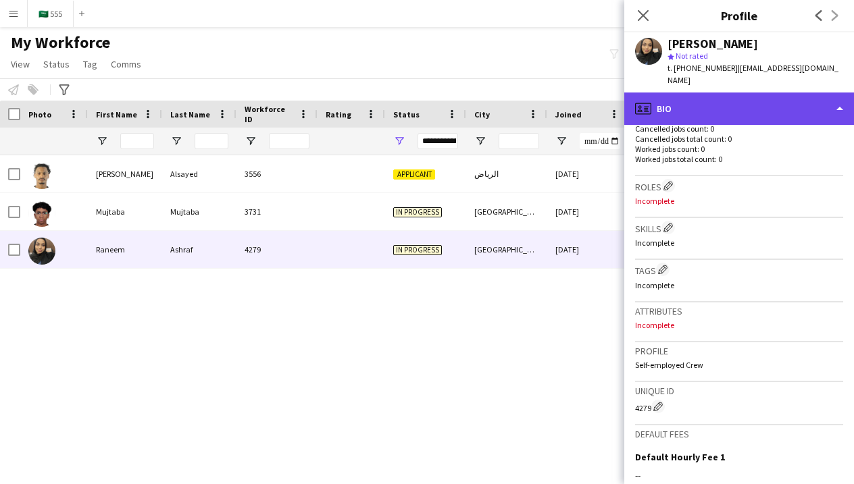
click at [701, 95] on div "profile Bio" at bounding box center [739, 109] width 230 height 32
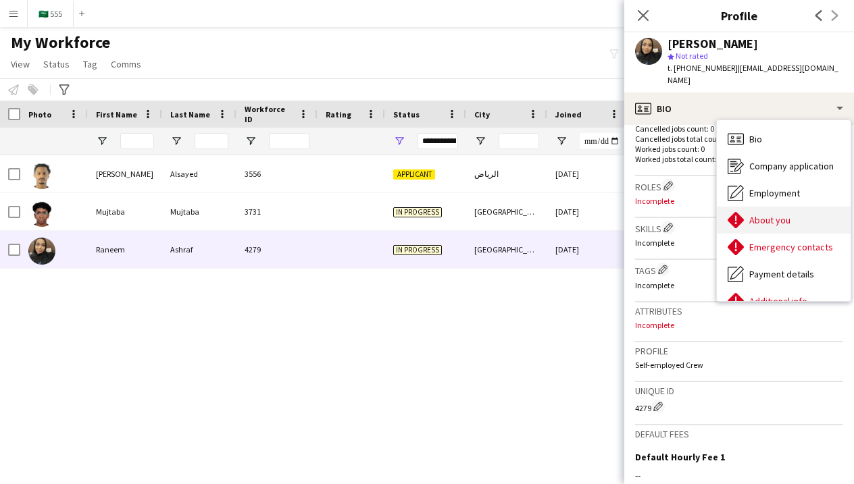
click at [739, 212] on icon at bounding box center [735, 220] width 16 height 16
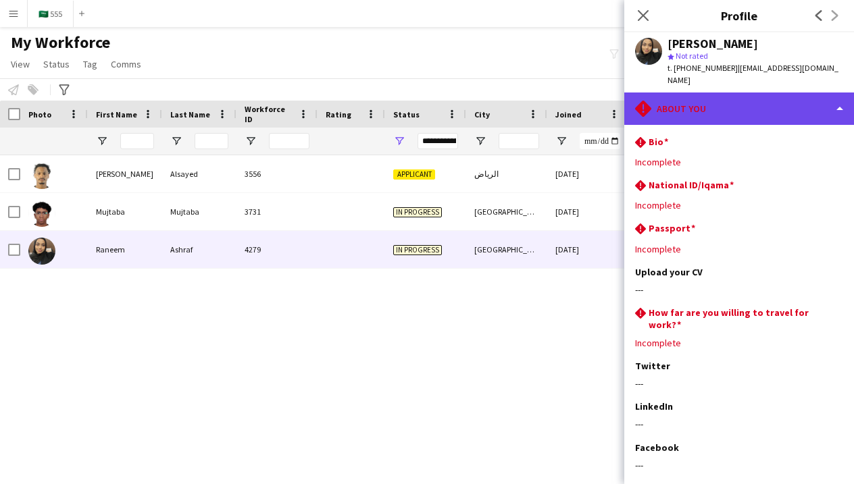
click at [708, 94] on div "rhombus-alert About you" at bounding box center [739, 109] width 230 height 32
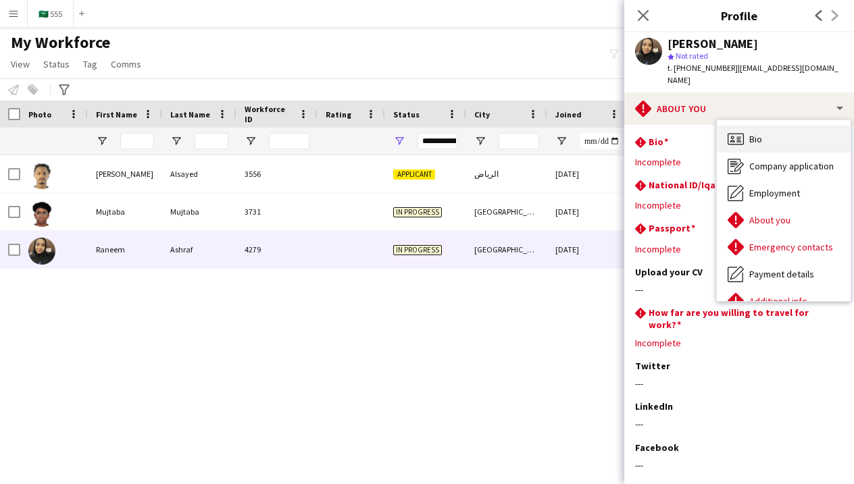
click at [737, 131] on icon "Bio" at bounding box center [735, 139] width 16 height 16
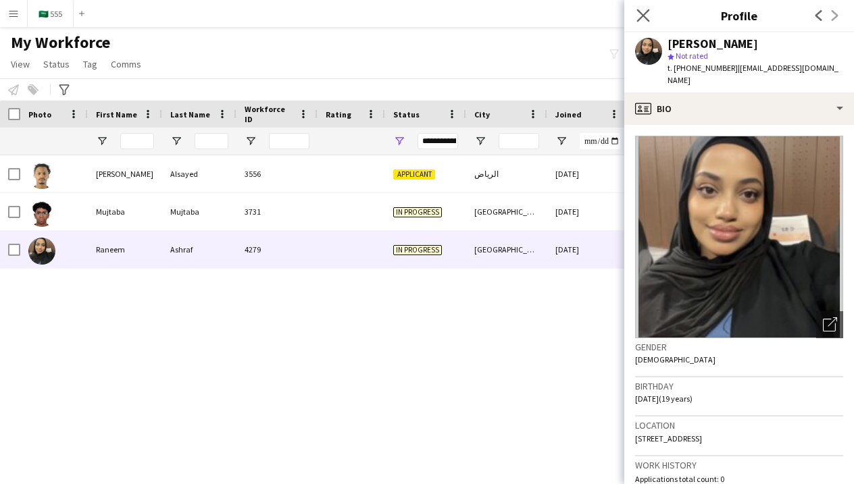
click at [635, 11] on app-icon "Close pop-in" at bounding box center [643, 16] width 20 height 20
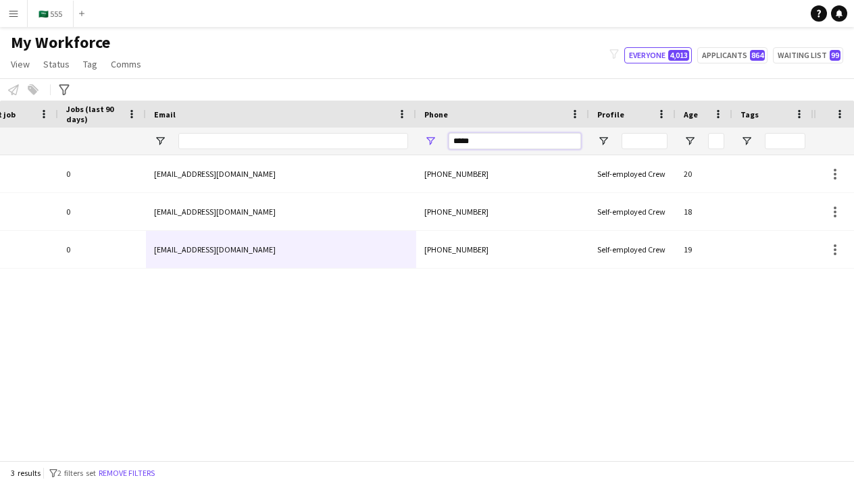
scroll to position [0, 651]
click at [537, 140] on input "*****" at bounding box center [514, 141] width 132 height 16
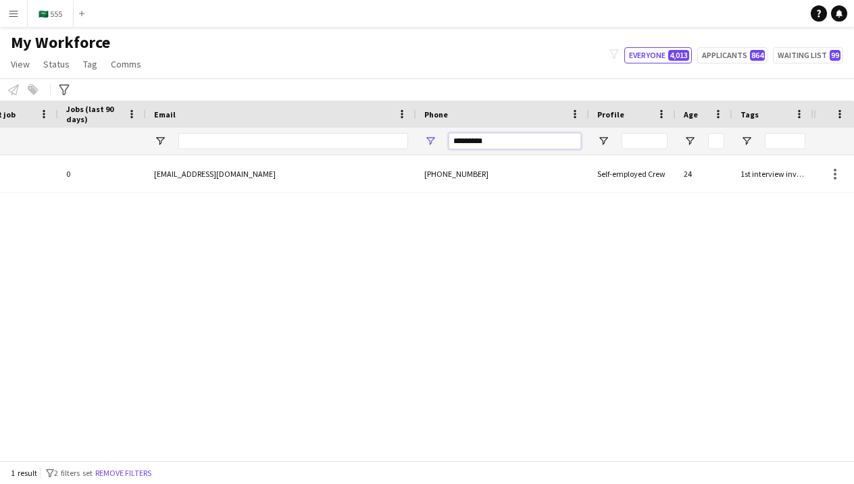
type input "*********"
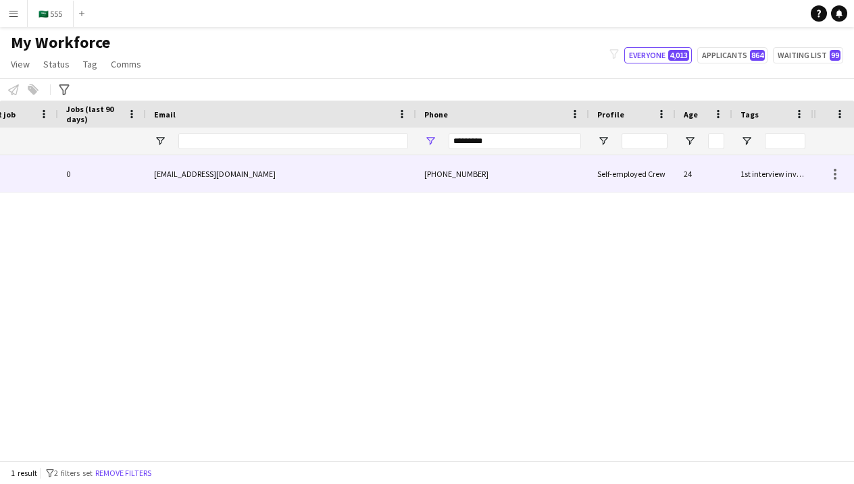
click at [475, 191] on div "+9660544014898" at bounding box center [502, 173] width 173 height 37
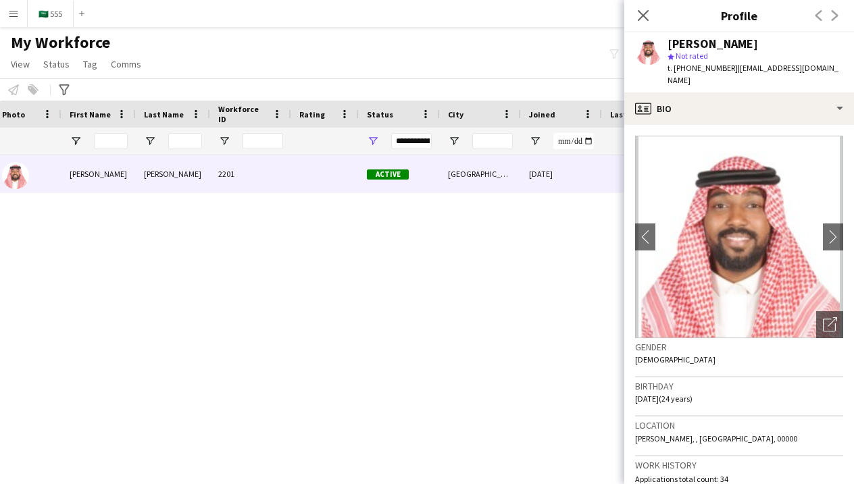
scroll to position [0, -18]
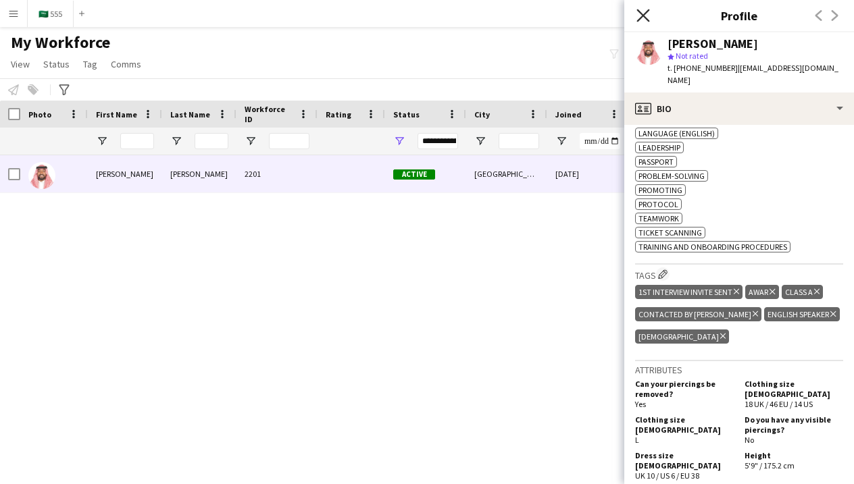
click at [642, 16] on icon "Close pop-in" at bounding box center [642, 15] width 13 height 13
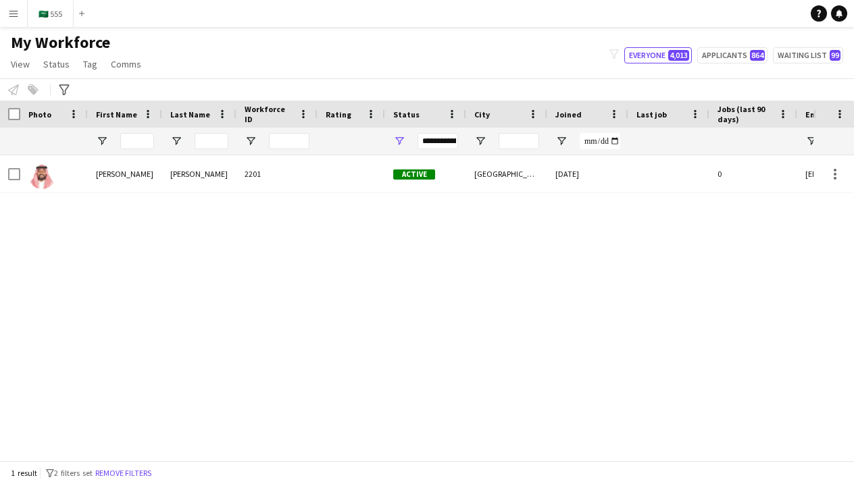
click at [15, 16] on app-icon "Menu" at bounding box center [13, 13] width 11 height 11
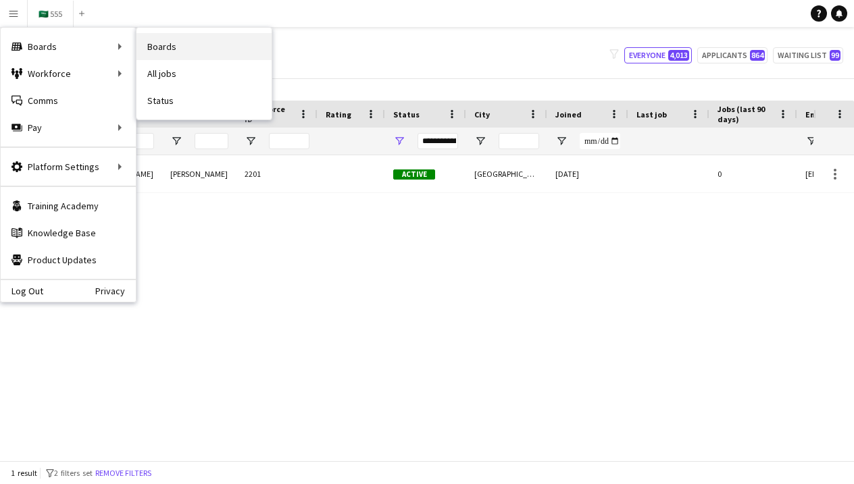
click at [178, 53] on link "Boards" at bounding box center [203, 46] width 135 height 27
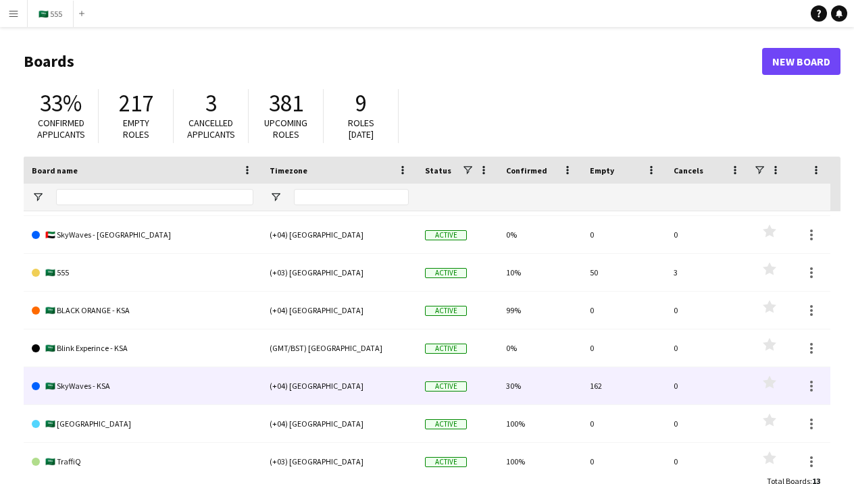
click at [135, 380] on link "🇸🇦 SkyWaves - KSA" at bounding box center [142, 386] width 221 height 38
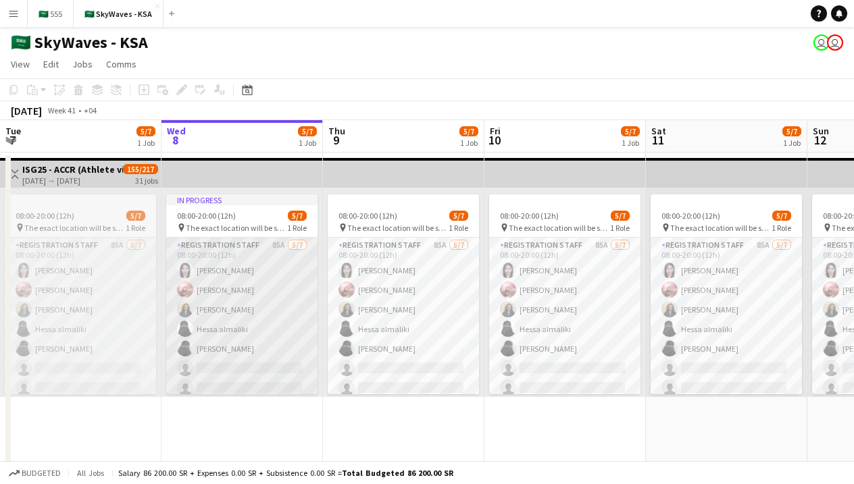
click at [230, 366] on app-card-role "Registration Staff 85A 5/7 08:00-20:00 (12h) Yusra Ahmed halima alghamdi Raghad…" at bounding box center [241, 319] width 151 height 163
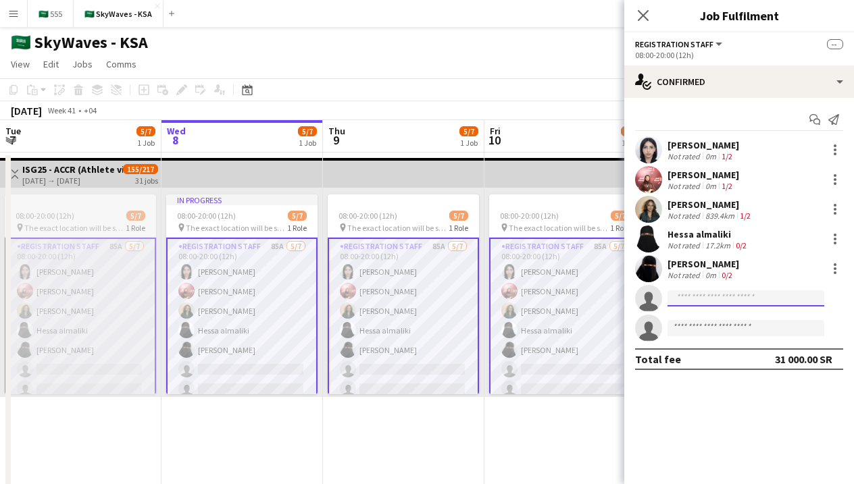
click at [725, 298] on input at bounding box center [745, 298] width 157 height 16
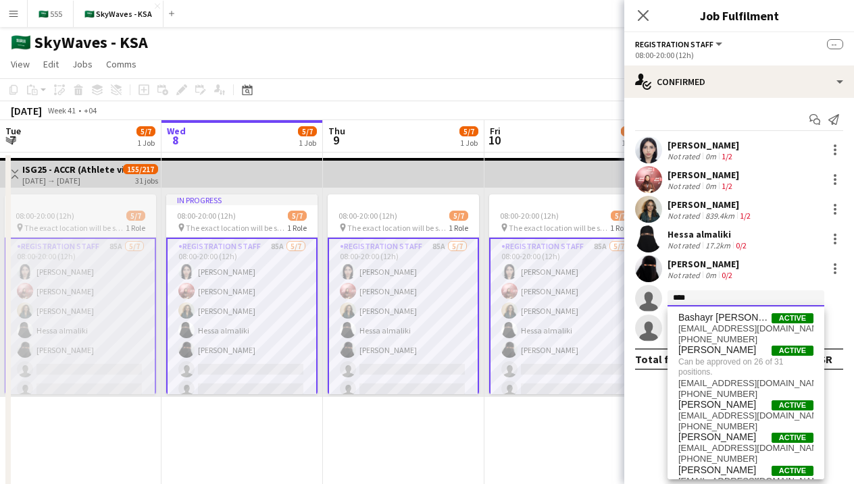
type input "*****"
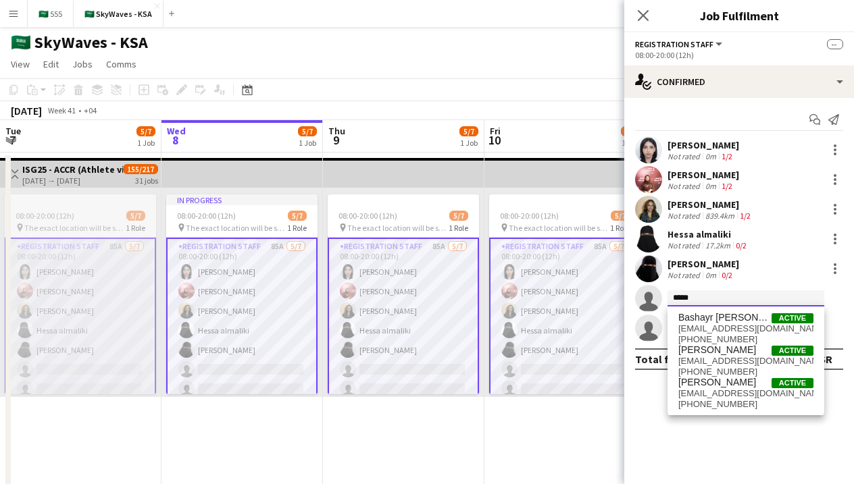
click at [729, 301] on input "*****" at bounding box center [745, 298] width 157 height 16
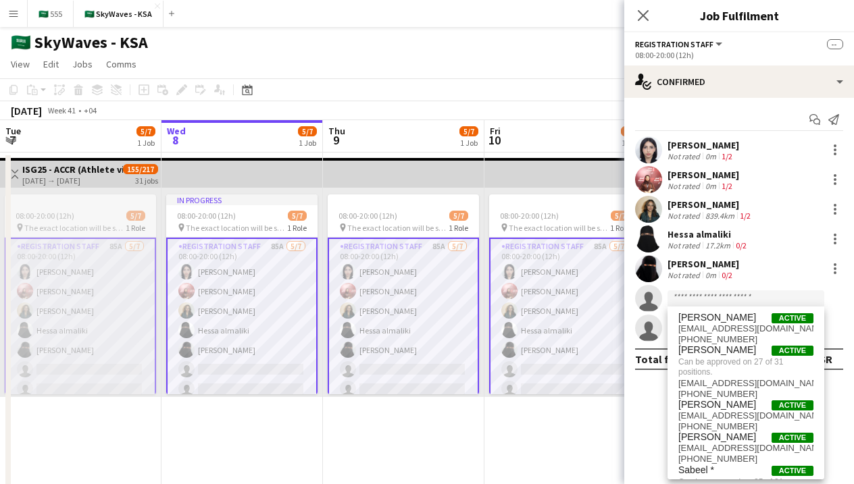
click at [723, 122] on div "Start chat Send notification" at bounding box center [739, 120] width 208 height 22
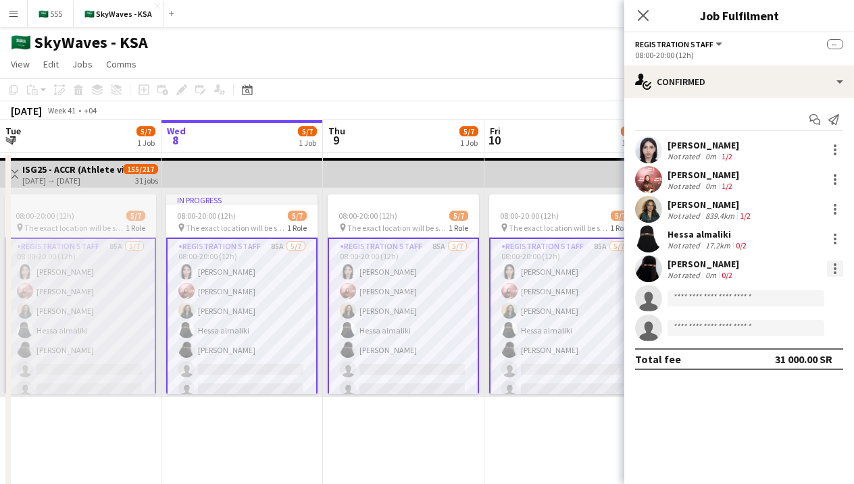
click at [837, 272] on div at bounding box center [835, 269] width 16 height 16
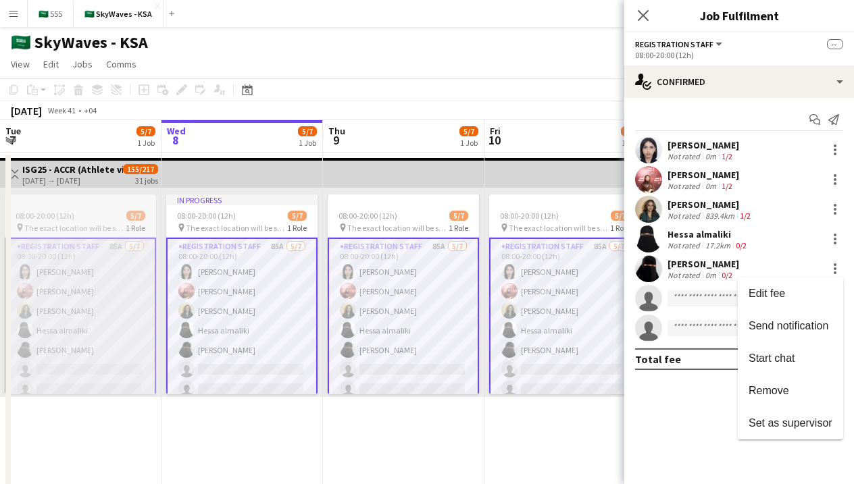
click at [672, 411] on div at bounding box center [427, 242] width 854 height 484
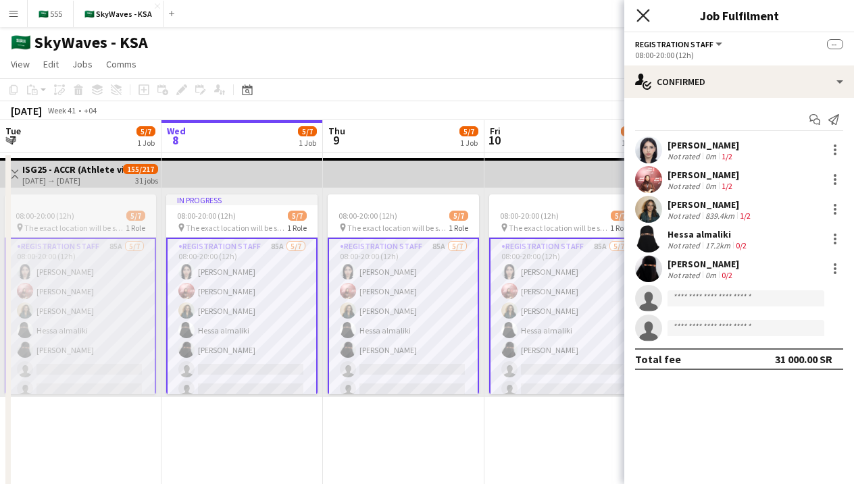
click at [642, 19] on icon "Close pop-in" at bounding box center [642, 15] width 13 height 13
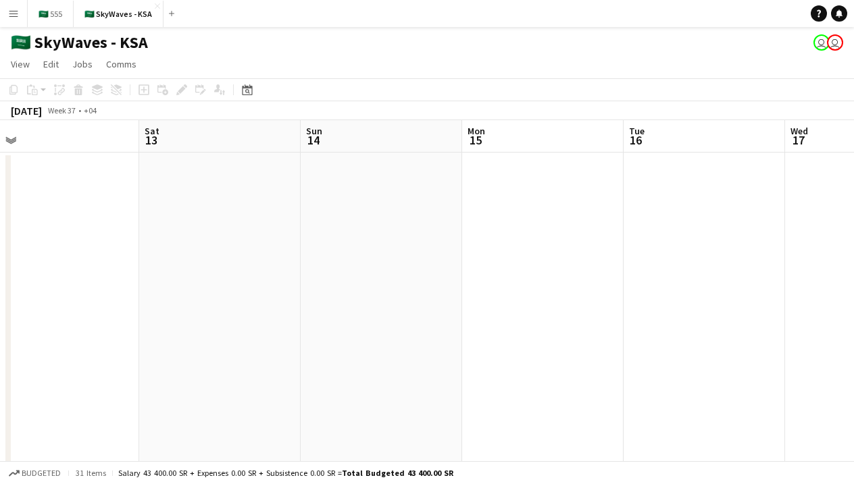
scroll to position [0, 353]
click at [39, 12] on button "🇸🇦 555 Close" at bounding box center [51, 14] width 46 height 26
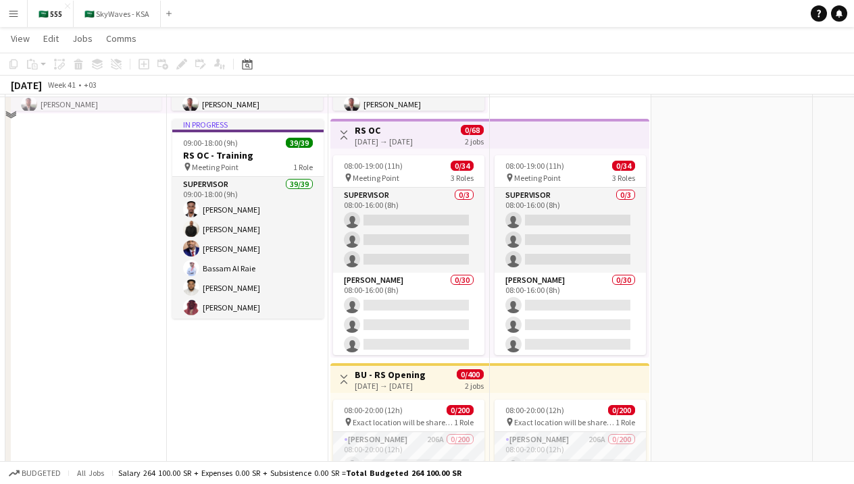
scroll to position [253, 0]
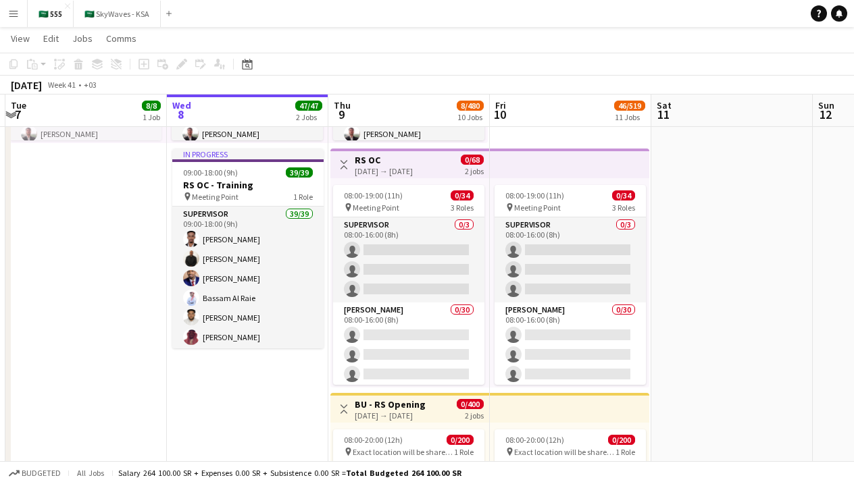
click at [11, 14] on app-icon "Menu" at bounding box center [13, 13] width 11 height 11
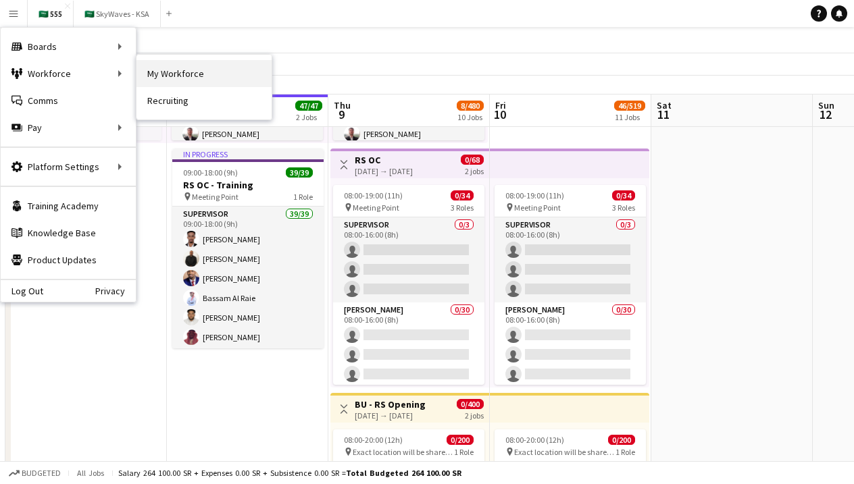
click at [163, 73] on link "My Workforce" at bounding box center [203, 73] width 135 height 27
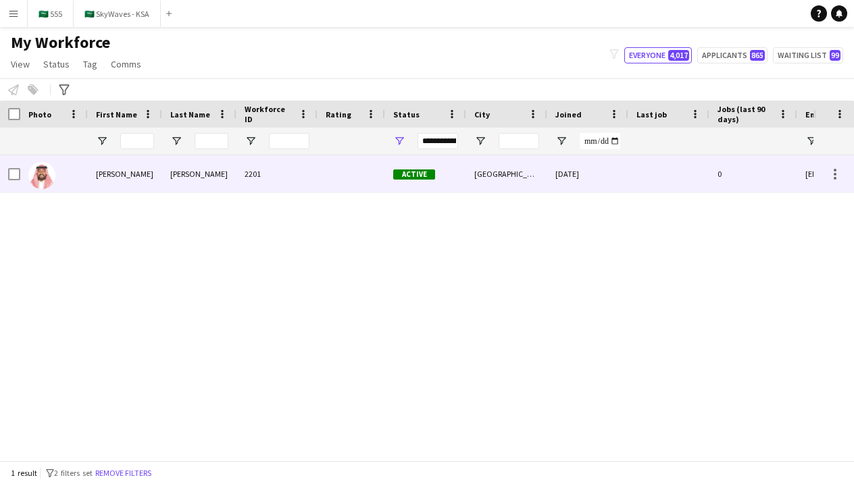
drag, startPoint x: 389, startPoint y: 257, endPoint x: 359, endPoint y: 137, distance: 123.3
click at [359, 137] on div "Workforce Details Photo First Name" at bounding box center [427, 281] width 854 height 360
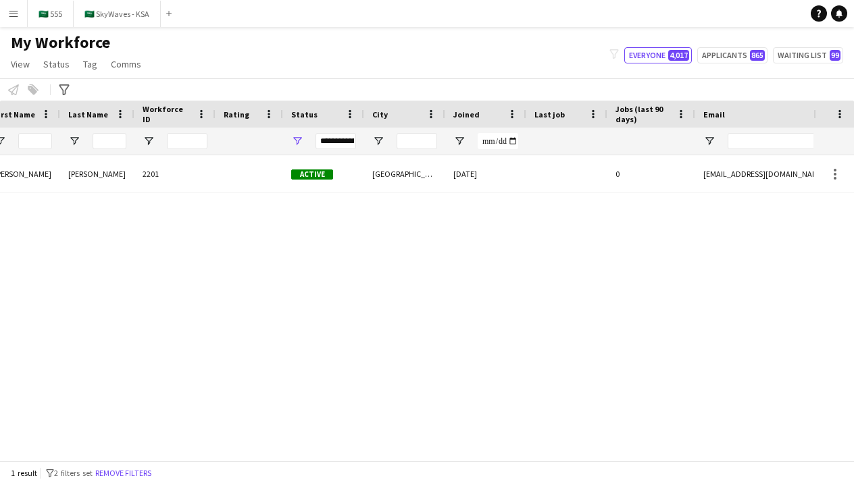
scroll to position [0, 201]
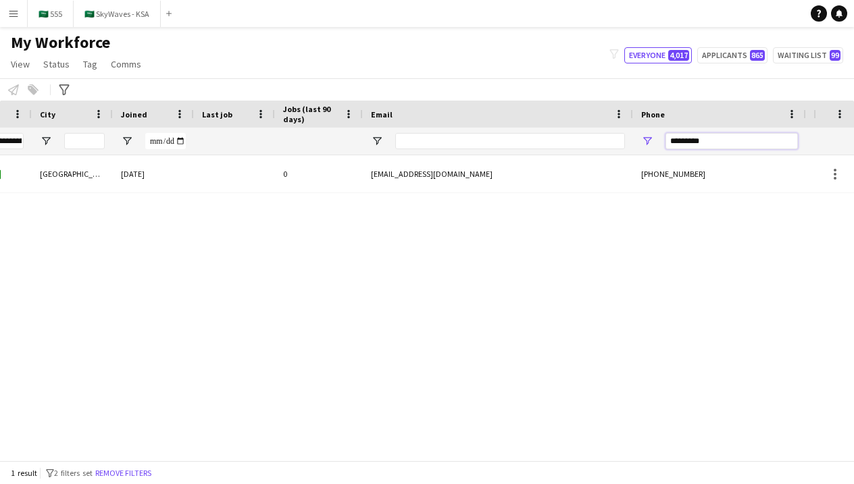
click at [702, 144] on input "*********" at bounding box center [731, 141] width 132 height 16
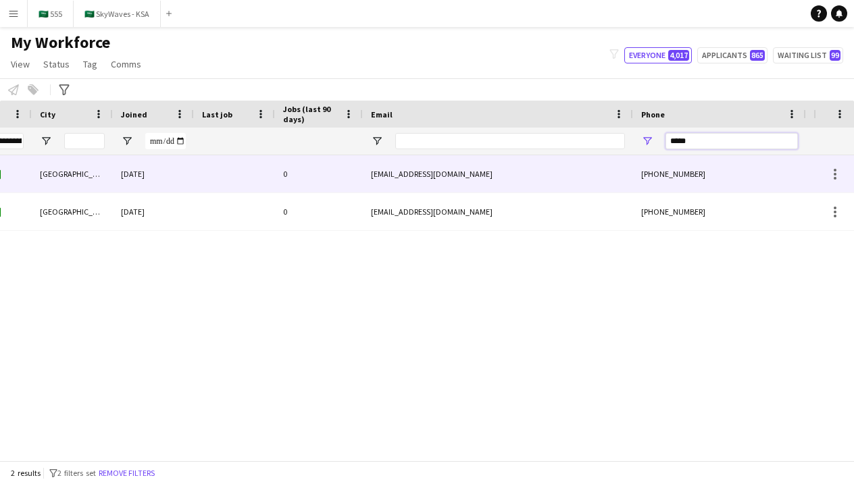
type input "*****"
click at [594, 169] on div "alanoud.3722@gmail.com" at bounding box center [498, 173] width 270 height 37
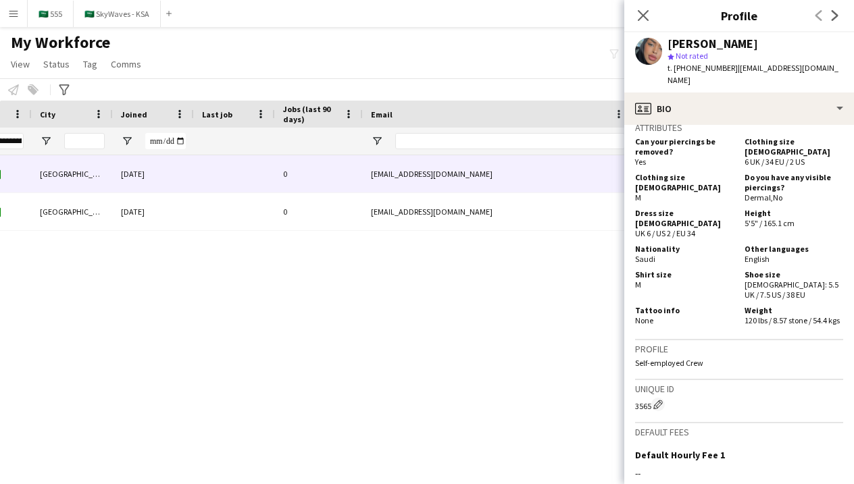
scroll to position [943, 0]
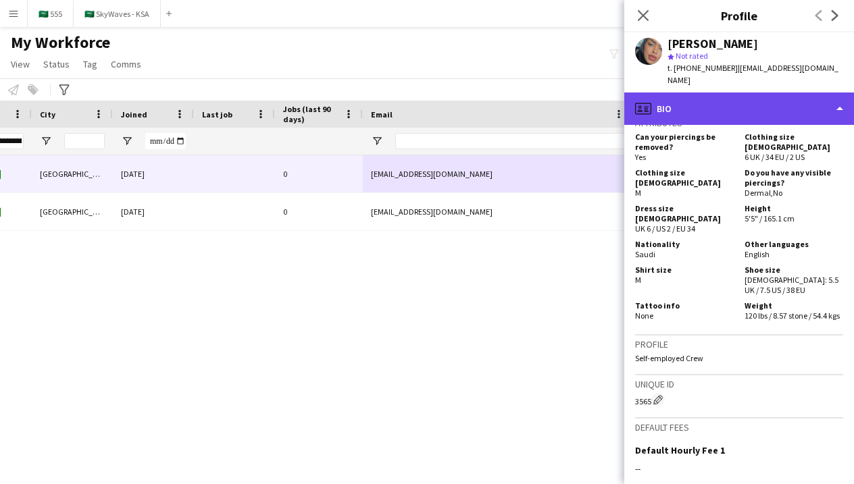
click at [742, 100] on div "profile Bio" at bounding box center [739, 109] width 230 height 32
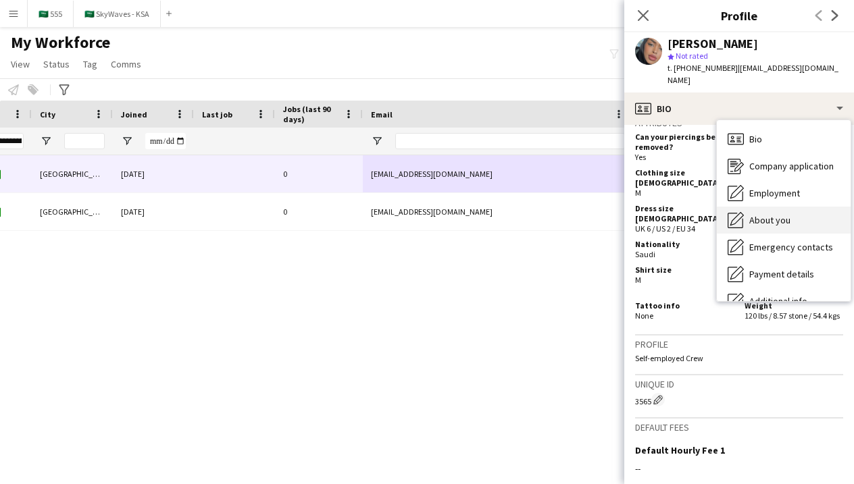
click at [758, 214] on span "About you" at bounding box center [769, 220] width 41 height 12
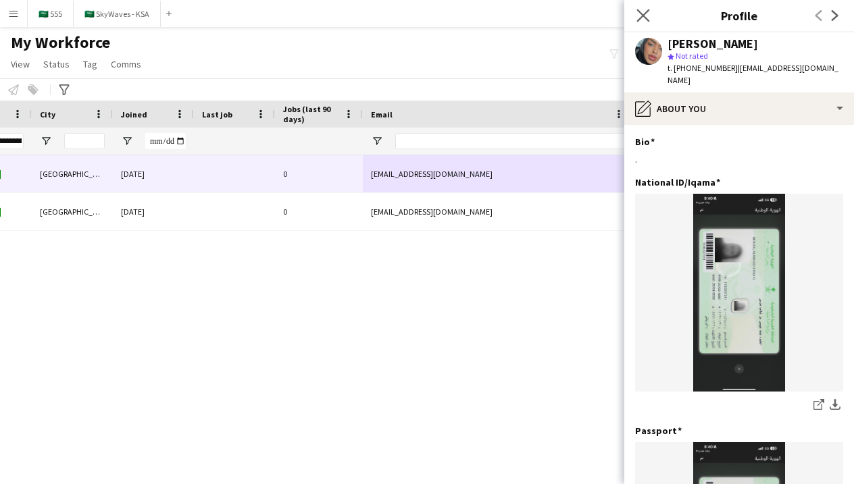
click at [648, 23] on app-icon "Close pop-in" at bounding box center [643, 16] width 20 height 20
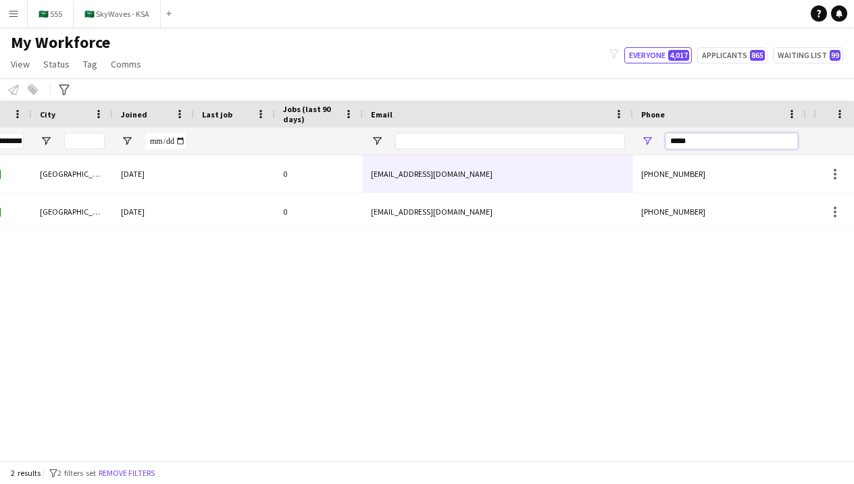
click at [689, 143] on input "*****" at bounding box center [731, 141] width 132 height 16
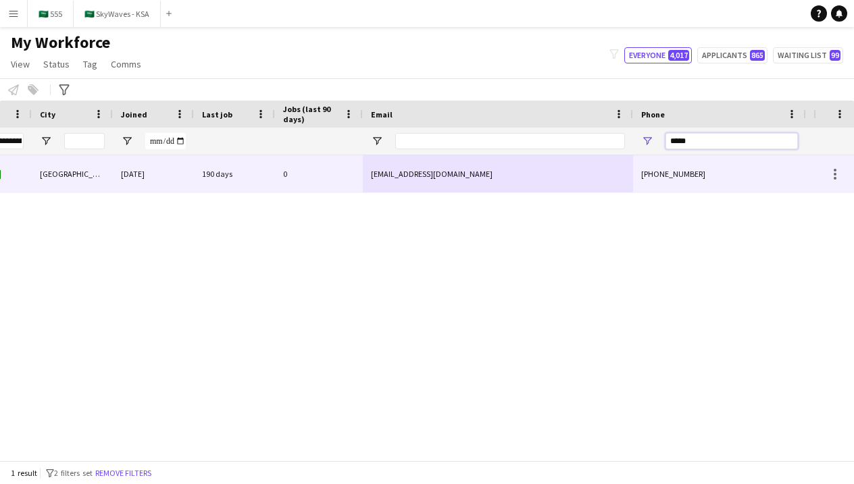
type input "*****"
click at [657, 183] on div "+966536697689" at bounding box center [719, 173] width 173 height 37
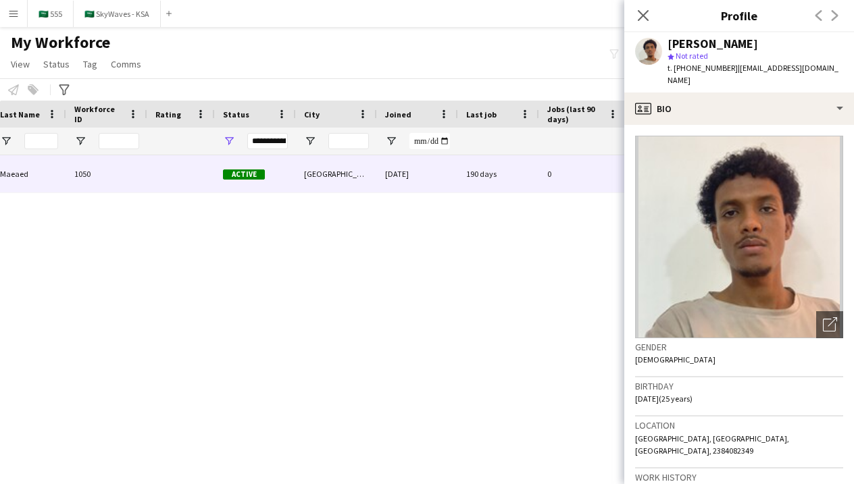
scroll to position [0, -29]
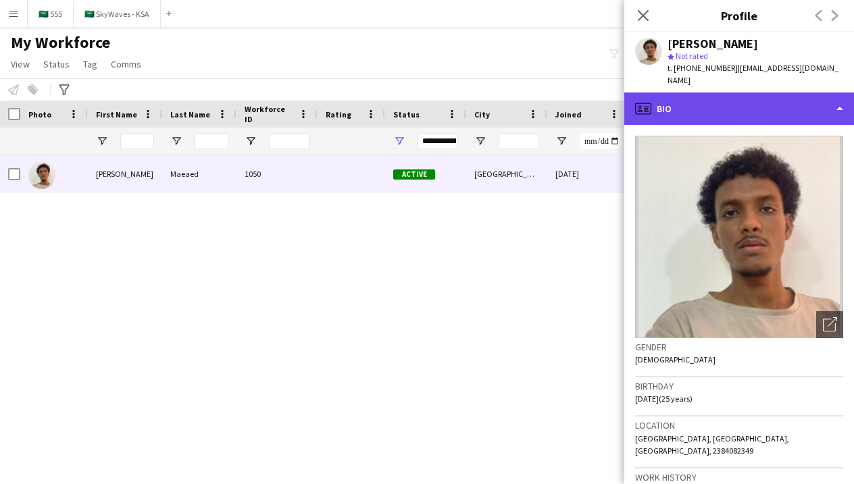
click at [809, 101] on div "profile Bio" at bounding box center [739, 109] width 230 height 32
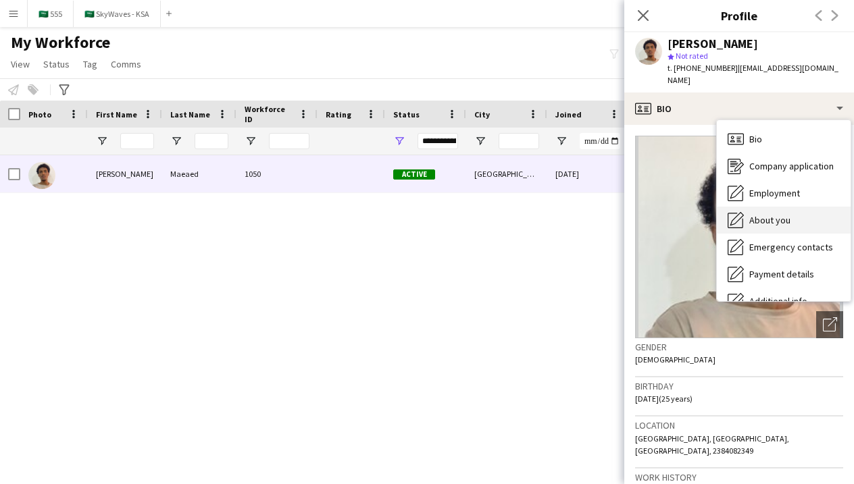
click at [786, 214] on span "About you" at bounding box center [769, 220] width 41 height 12
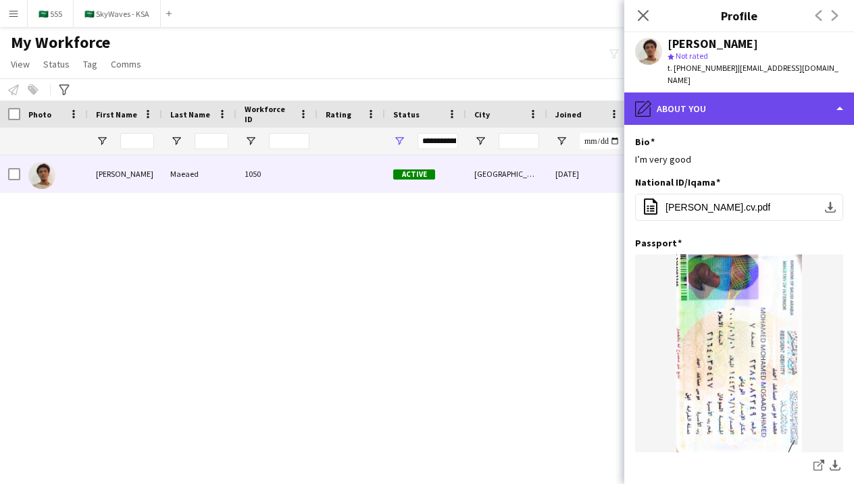
click at [696, 108] on div "pencil4 About you" at bounding box center [739, 109] width 230 height 32
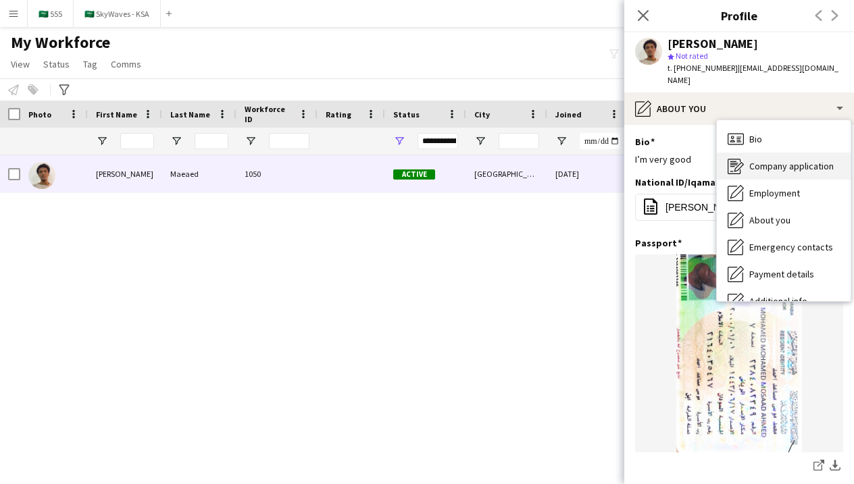
click at [741, 153] on div "Company application Company application" at bounding box center [783, 166] width 134 height 27
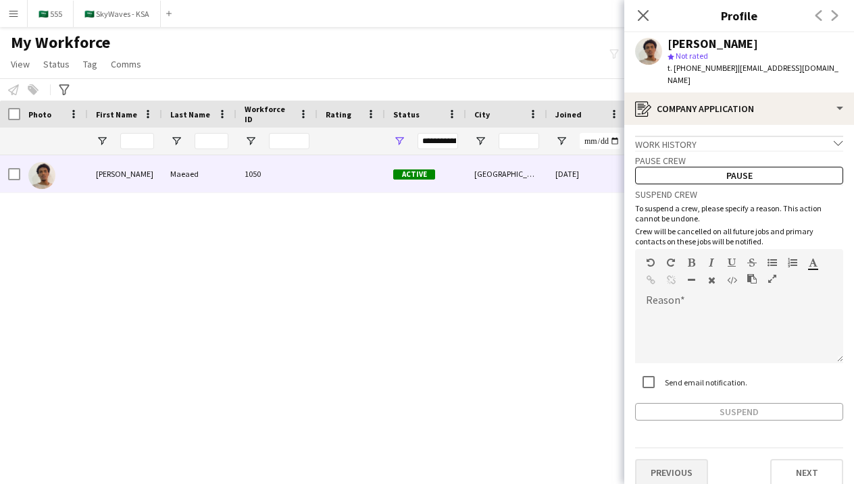
click at [676, 471] on button "Previous" at bounding box center [671, 472] width 73 height 27
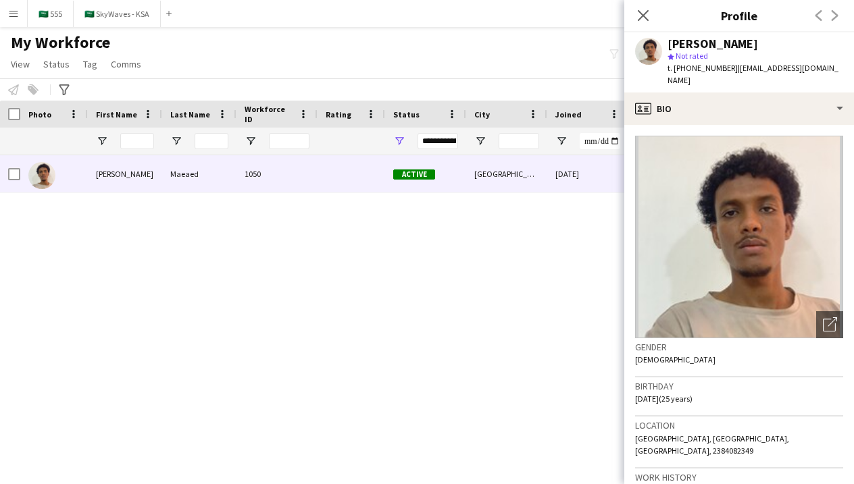
scroll to position [45, 0]
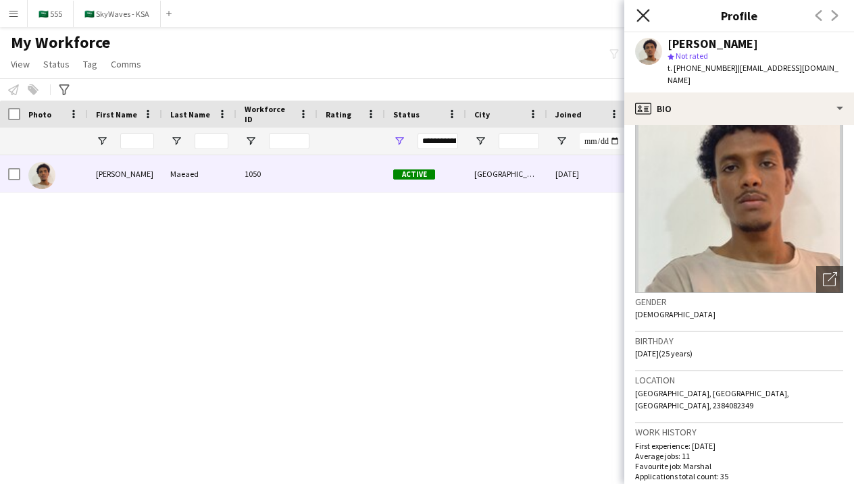
click at [643, 17] on icon "Close pop-in" at bounding box center [642, 15] width 13 height 13
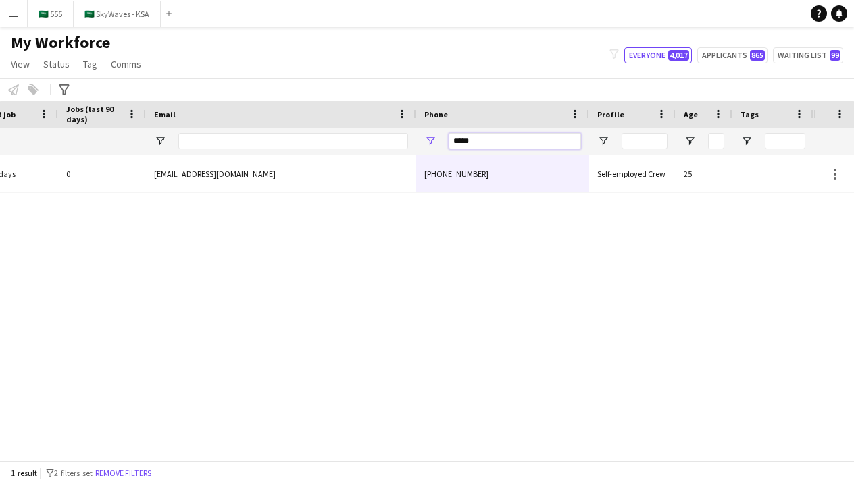
scroll to position [0, 651]
click at [529, 141] on input "*****" at bounding box center [514, 141] width 132 height 16
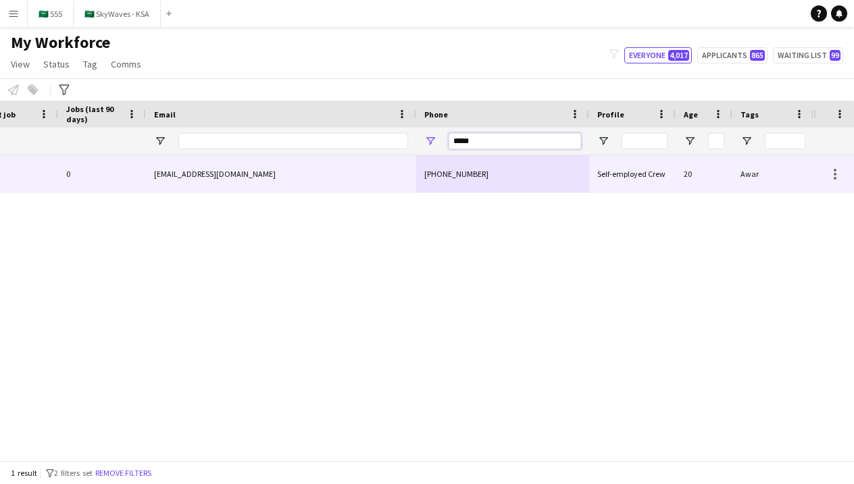
type input "*****"
click at [427, 186] on div "+966570768877" at bounding box center [502, 173] width 173 height 37
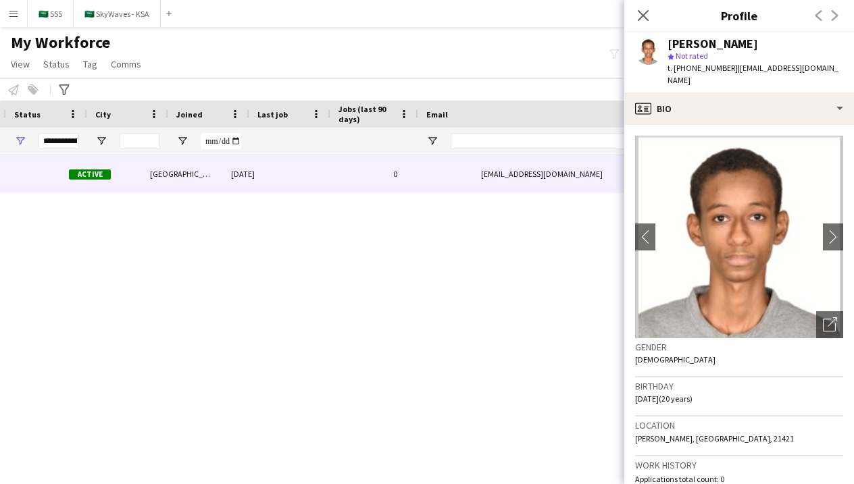
scroll to position [0, 39]
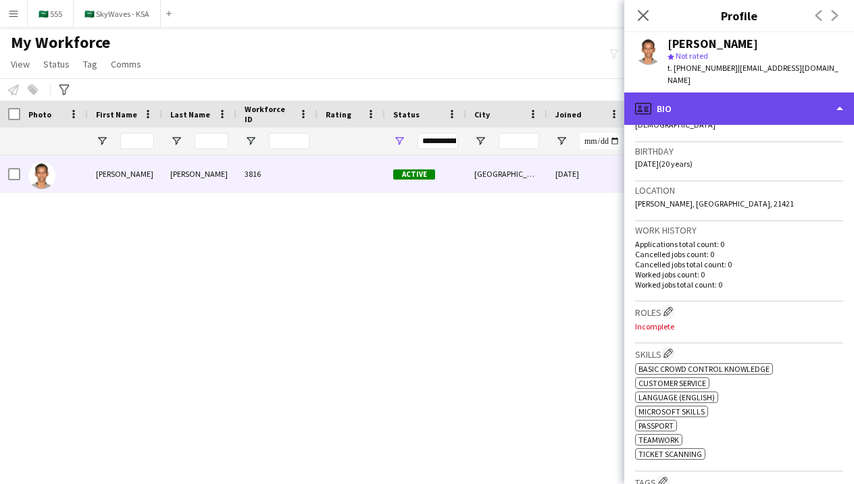
click at [709, 93] on div "profile Bio" at bounding box center [739, 109] width 230 height 32
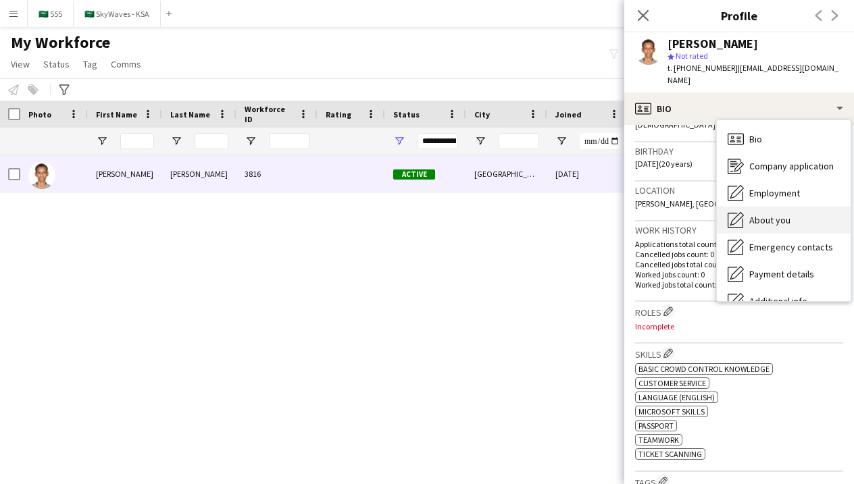
click at [746, 207] on div "About you About you" at bounding box center [783, 220] width 134 height 27
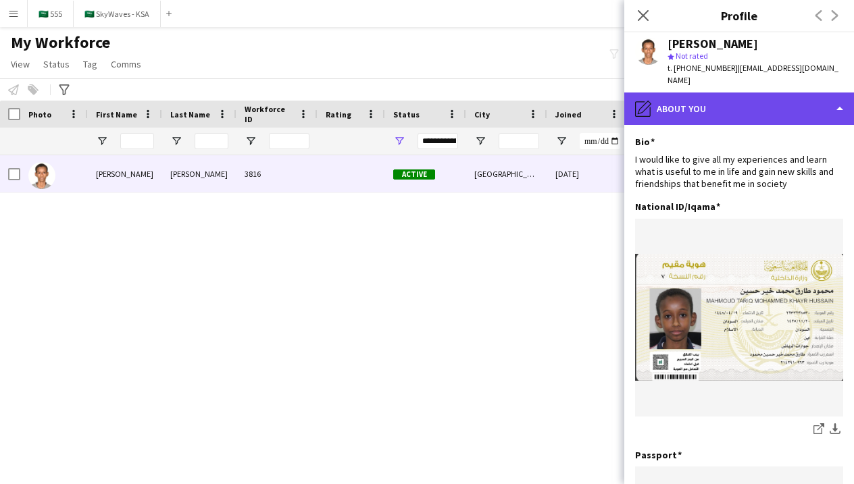
click at [679, 93] on div "pencil4 About you" at bounding box center [739, 109] width 230 height 32
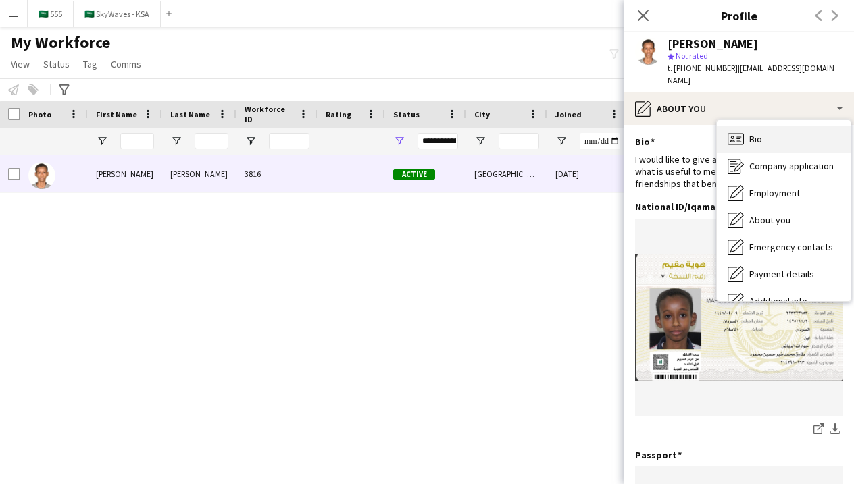
click at [735, 131] on icon "Bio" at bounding box center [735, 139] width 16 height 16
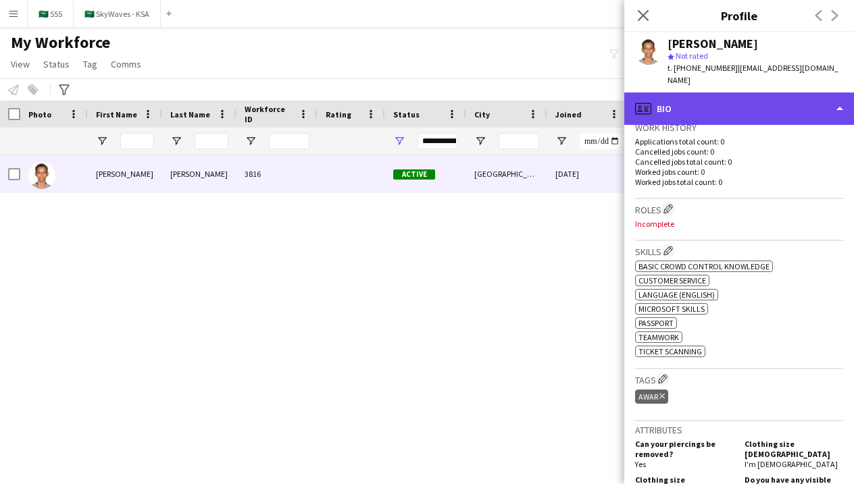
click at [785, 105] on div "profile Bio" at bounding box center [739, 109] width 230 height 32
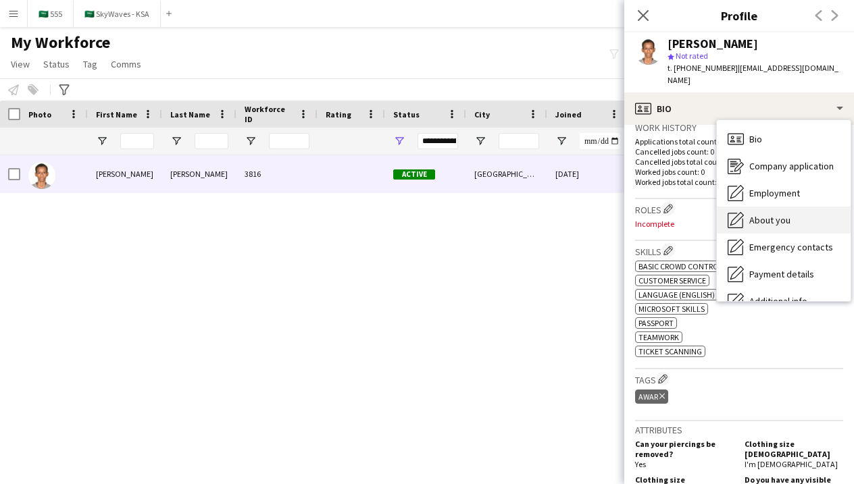
click at [777, 214] on span "About you" at bounding box center [769, 220] width 41 height 12
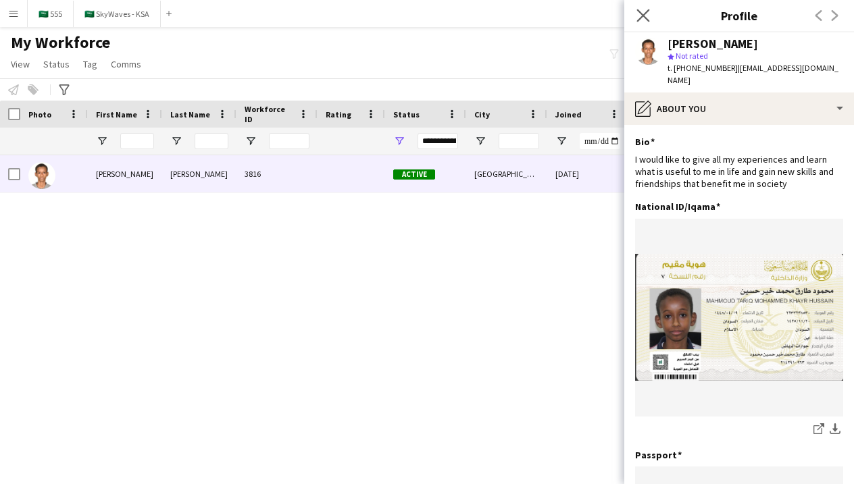
click at [637, 22] on app-icon "Close pop-in" at bounding box center [643, 16] width 20 height 20
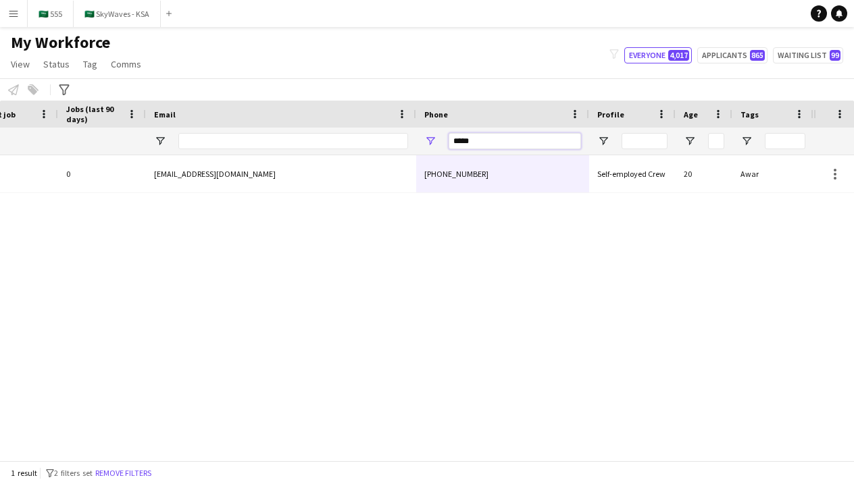
scroll to position [0, 651]
click at [560, 143] on input "*****" at bounding box center [514, 141] width 132 height 16
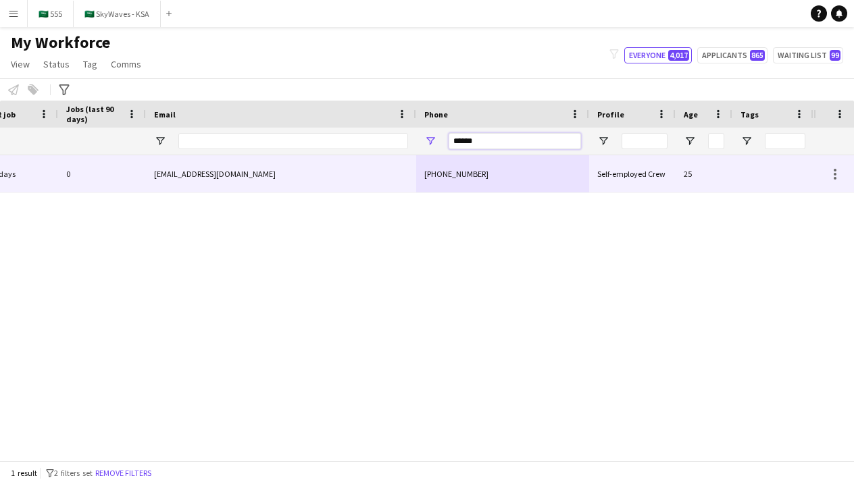
type input "******"
click at [402, 184] on div "mkoren1810@gmail.com" at bounding box center [281, 173] width 270 height 37
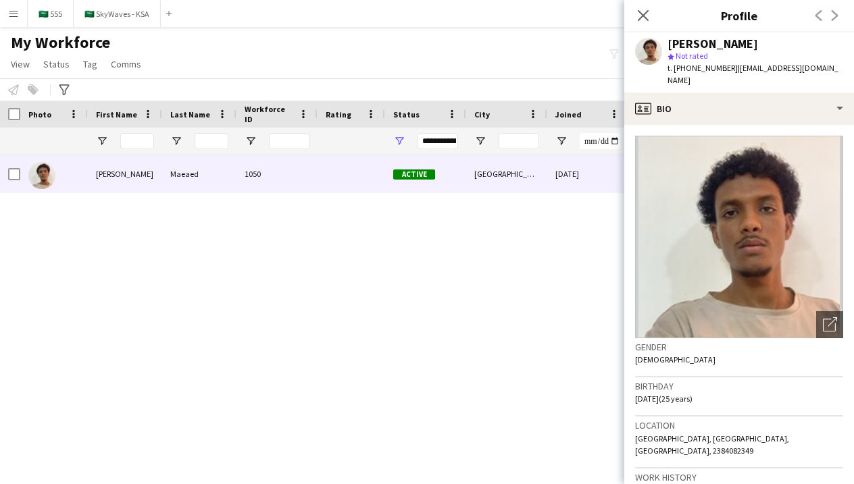
scroll to position [0, -18]
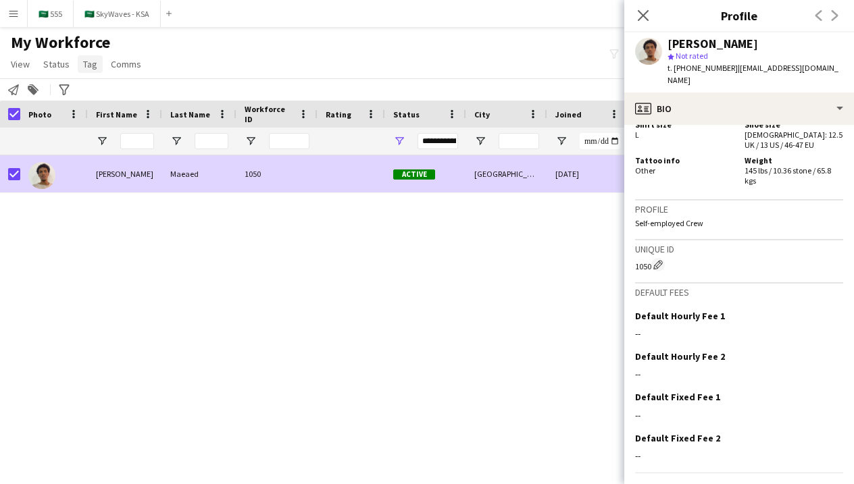
click at [83, 63] on span "Tag" at bounding box center [90, 64] width 14 height 12
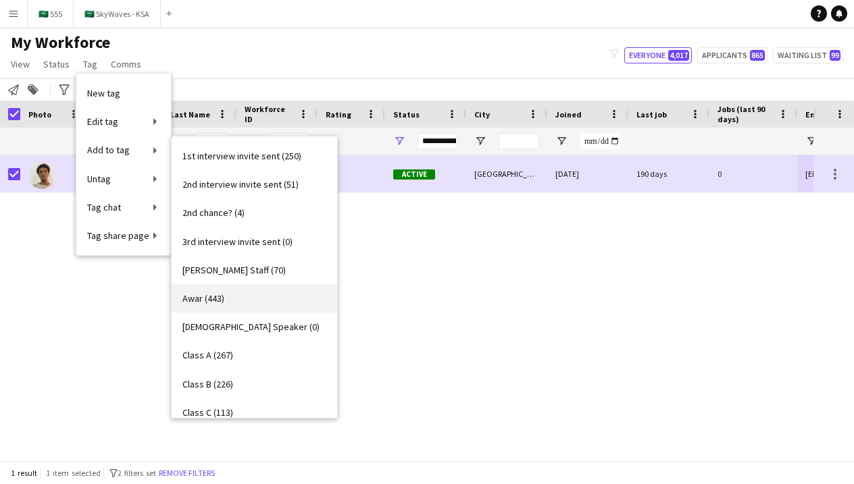
click at [216, 304] on link "Awar (443)" at bounding box center [254, 298] width 165 height 28
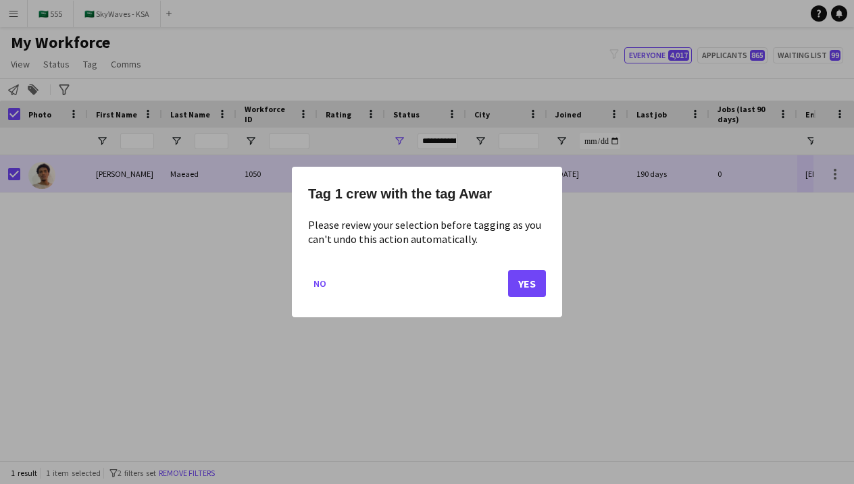
click at [533, 290] on button "Yes" at bounding box center [527, 283] width 38 height 27
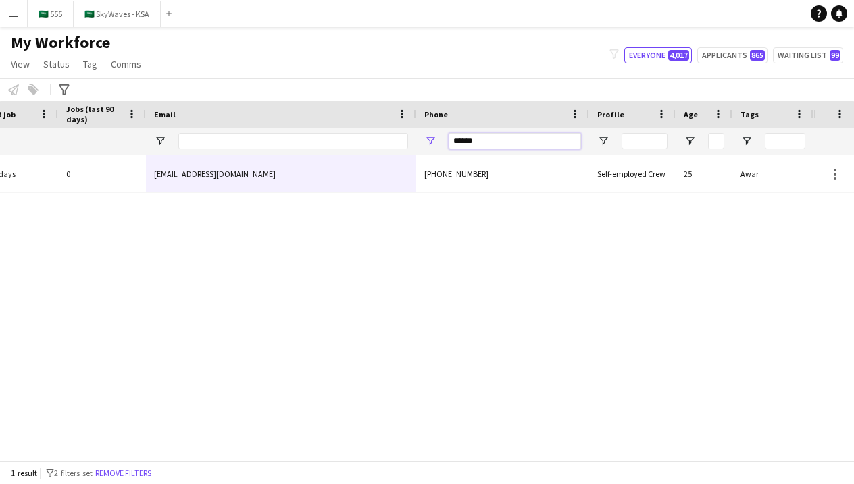
click at [527, 147] on input "******" at bounding box center [514, 141] width 132 height 16
type input "*"
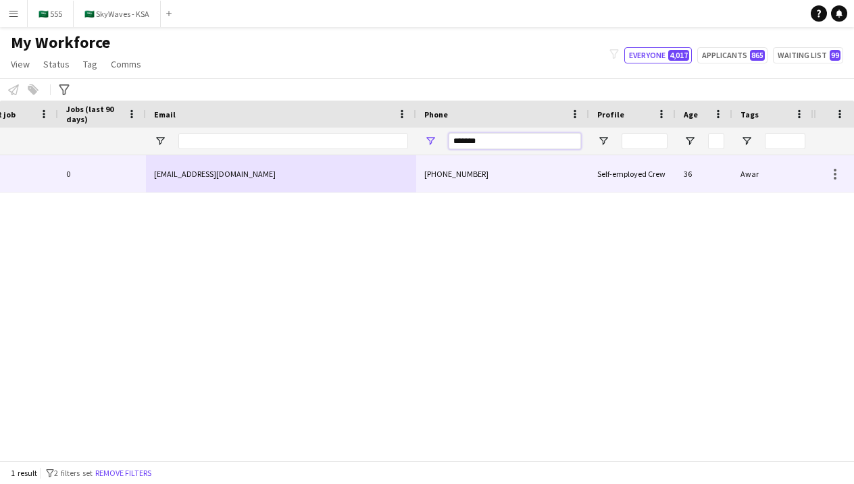
type input "*******"
click at [438, 176] on div "+966590770141" at bounding box center [502, 173] width 173 height 37
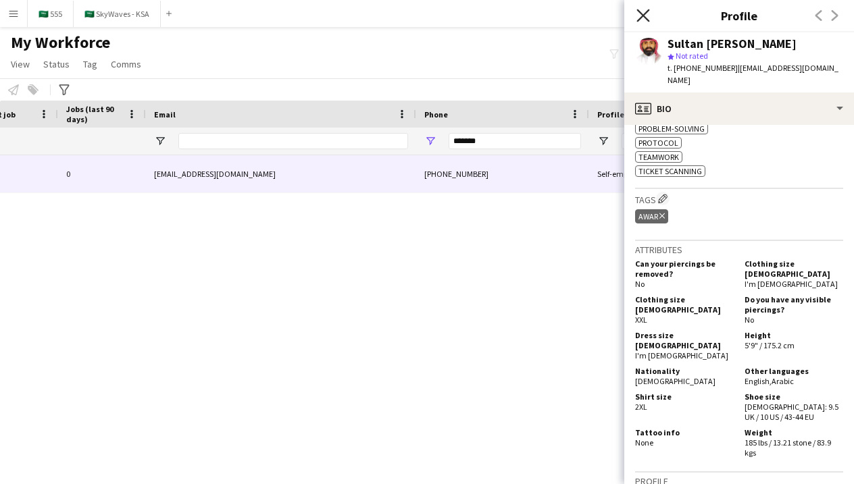
click at [644, 21] on icon "Close pop-in" at bounding box center [642, 15] width 13 height 13
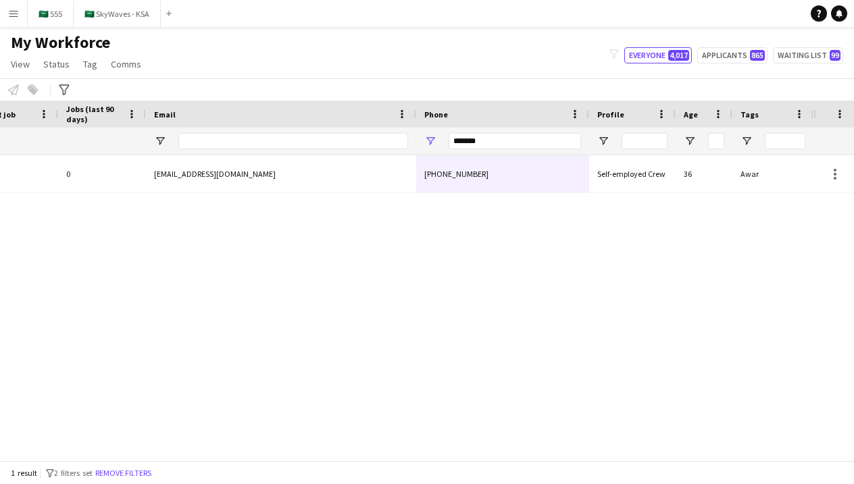
scroll to position [0, 0]
click at [503, 140] on input "*******" at bounding box center [514, 141] width 132 height 16
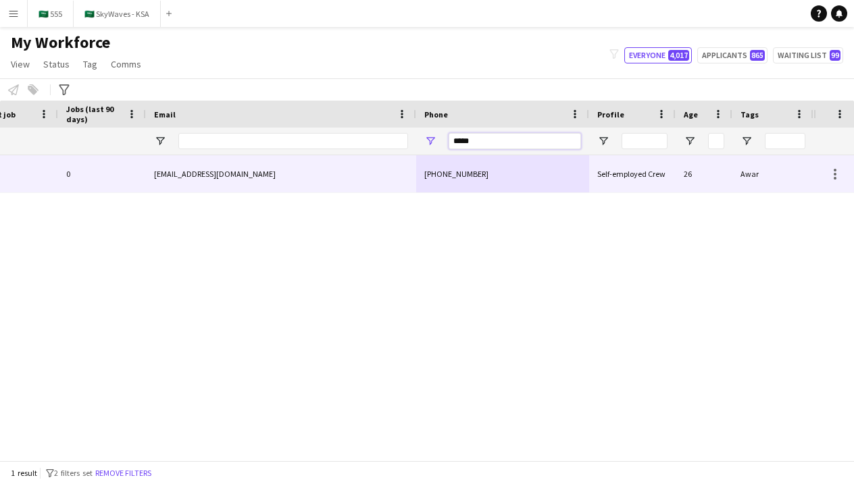
type input "*****"
click at [383, 178] on div "z1106272394@gmail.com" at bounding box center [281, 173] width 270 height 37
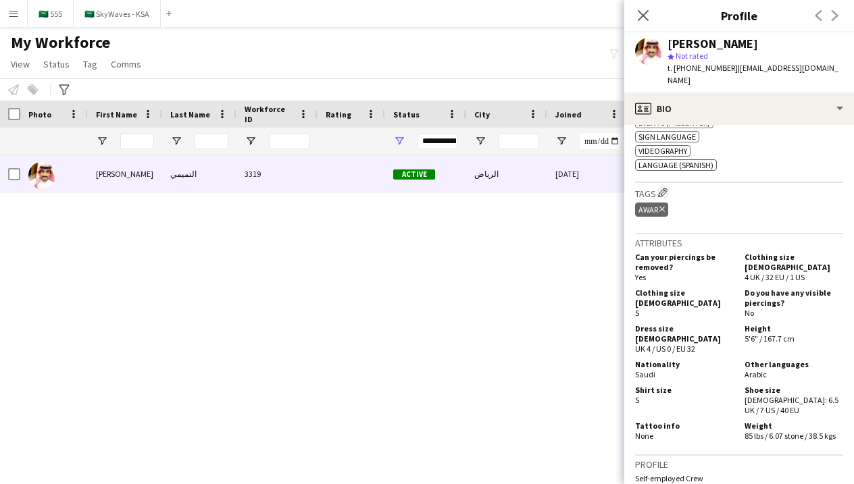
scroll to position [1125, 0]
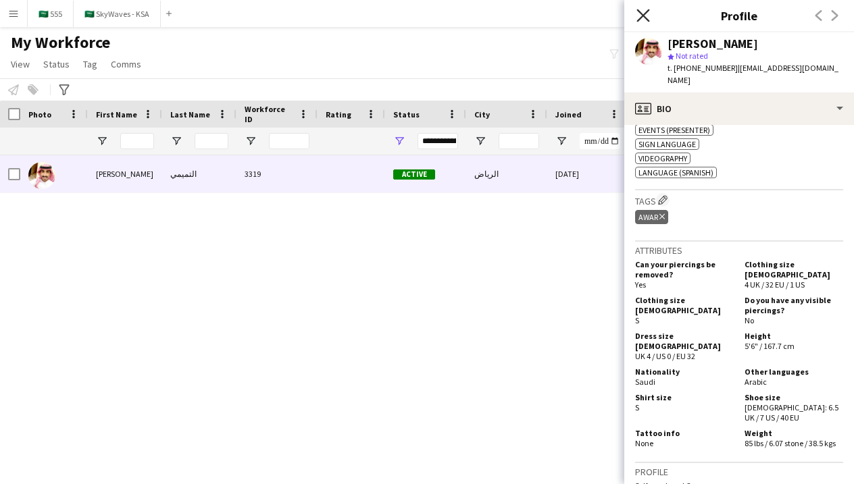
click at [640, 16] on icon "Close pop-in" at bounding box center [642, 15] width 13 height 13
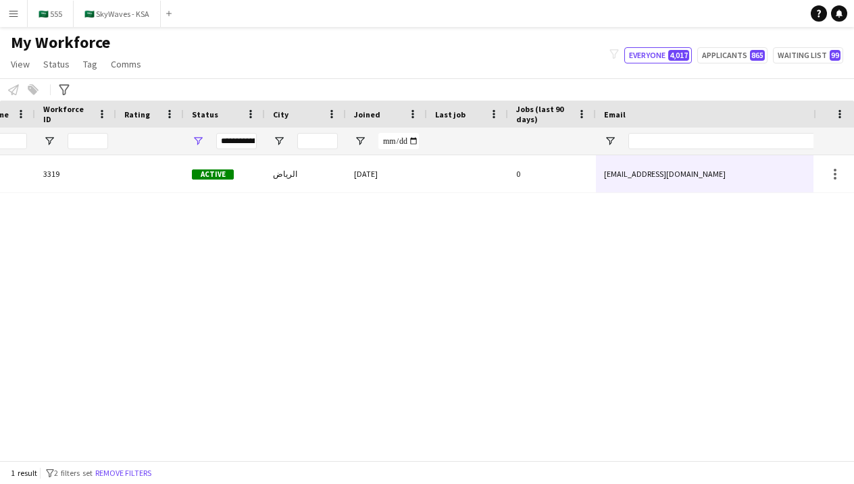
scroll to position [0, 246]
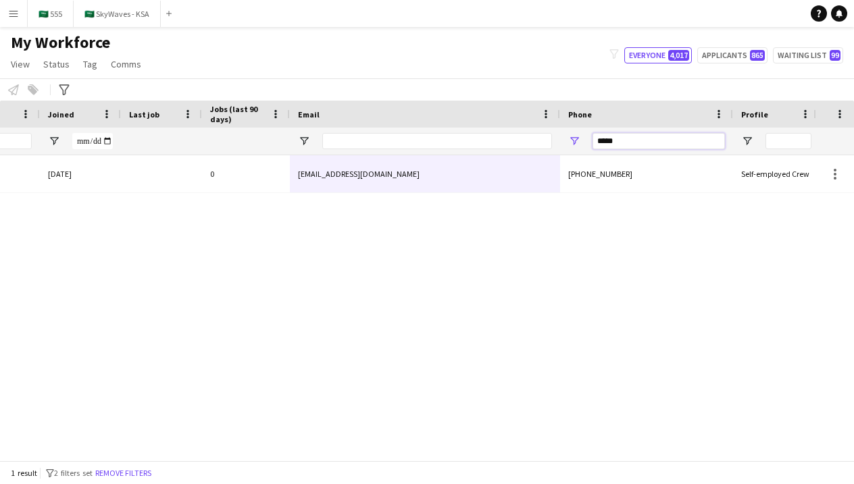
click at [626, 143] on input "*****" at bounding box center [658, 141] width 132 height 16
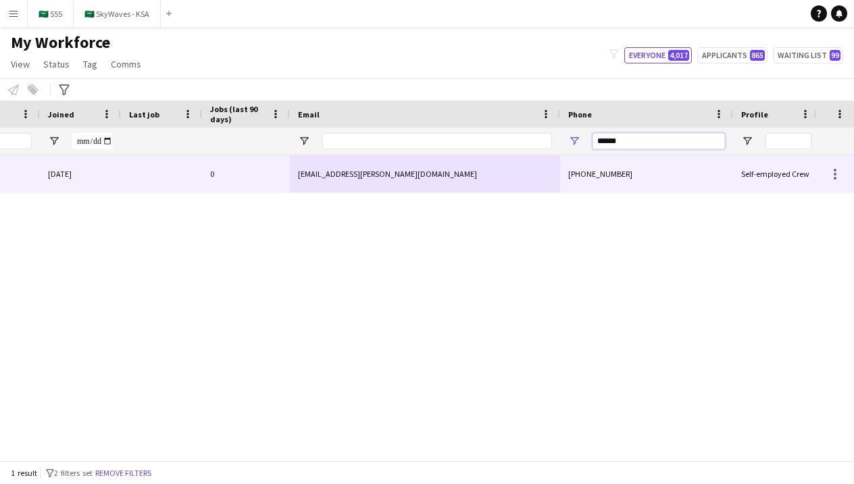
type input "******"
click at [548, 181] on div "suliman.yousif.54@gmail.com" at bounding box center [425, 173] width 270 height 37
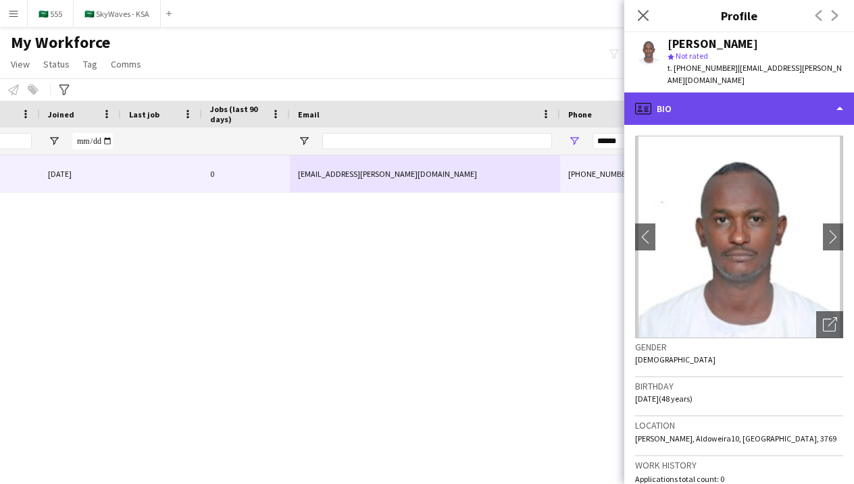
click at [704, 100] on div "profile Bio" at bounding box center [739, 109] width 230 height 32
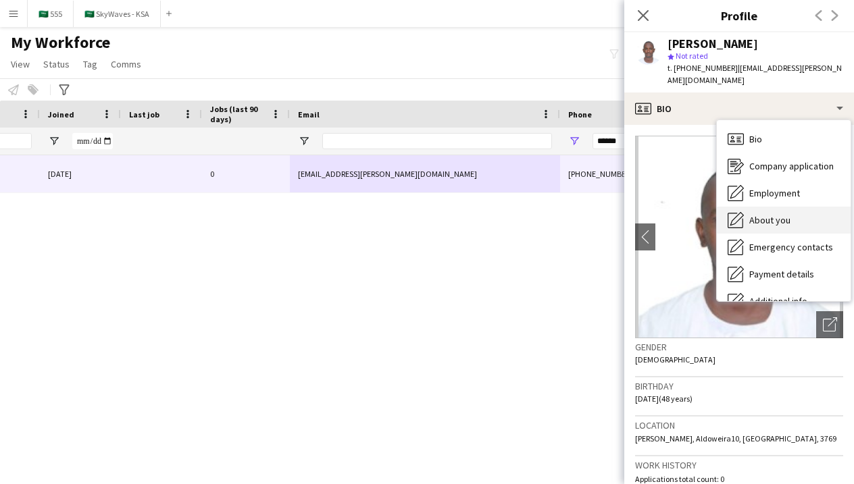
click at [753, 214] on span "About you" at bounding box center [769, 220] width 41 height 12
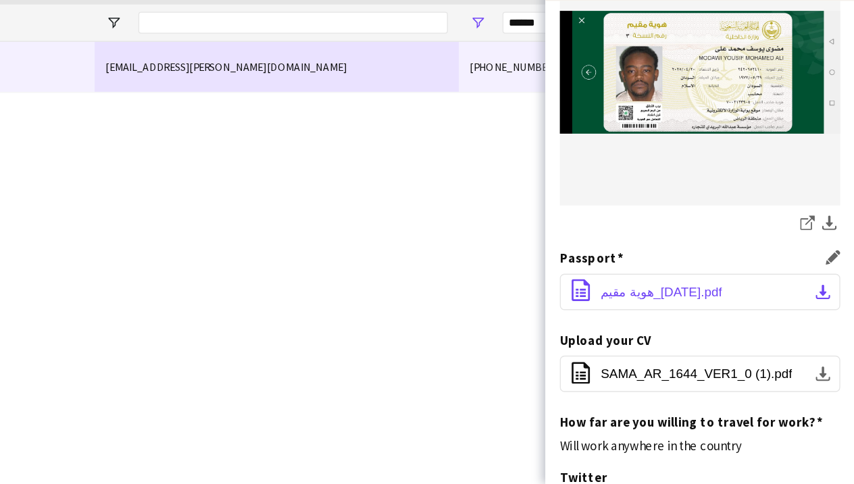
click at [665, 336] on span "هوية مقيم_25-09-2025.pdf" at bounding box center [710, 341] width 90 height 11
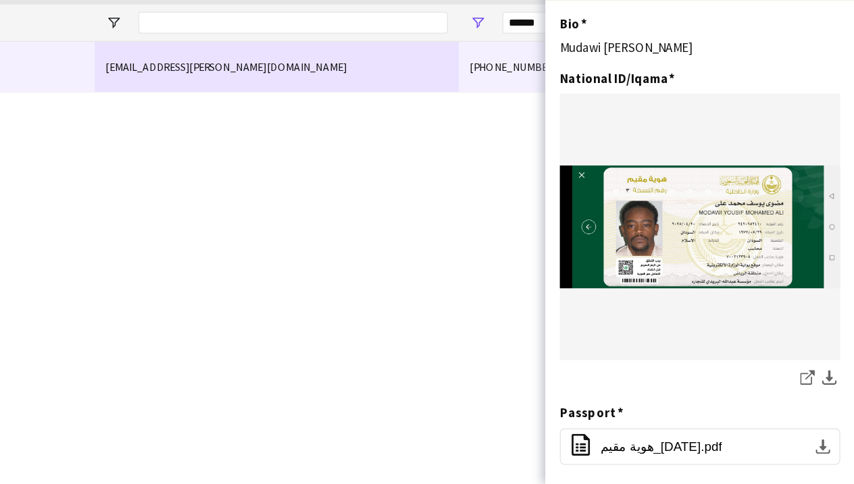
scroll to position [0, 0]
click at [817, 399] on icon at bounding box center [820, 402] width 7 height 7
click at [832, 176] on app-icon "Edit this field" at bounding box center [837, 181] width 11 height 11
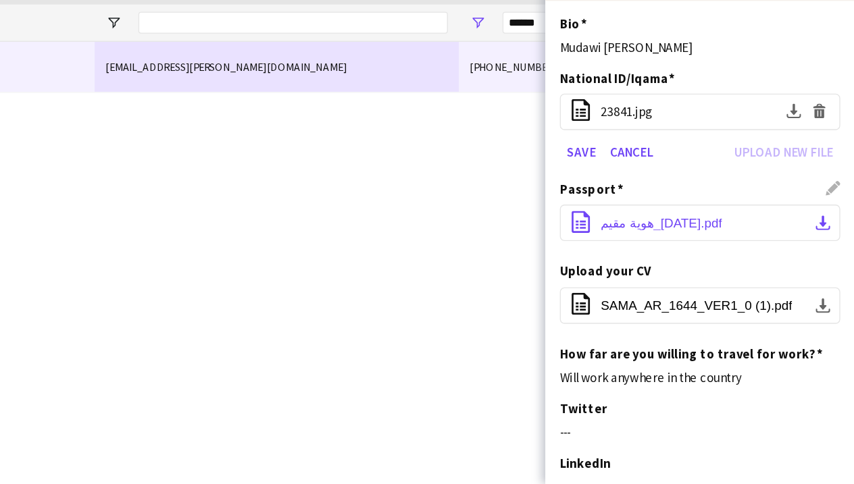
click at [825, 284] on app-icon "download-bottom" at bounding box center [830, 289] width 11 height 11
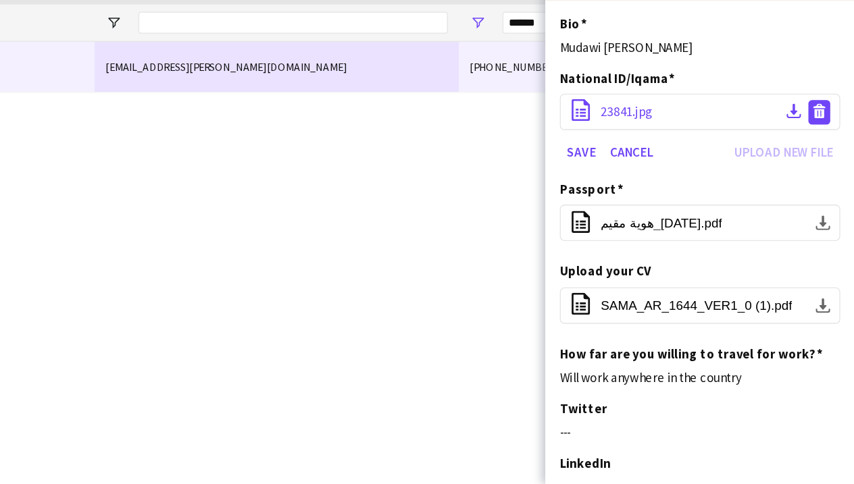
click at [822, 201] on app-icon "Delete file" at bounding box center [827, 207] width 11 height 13
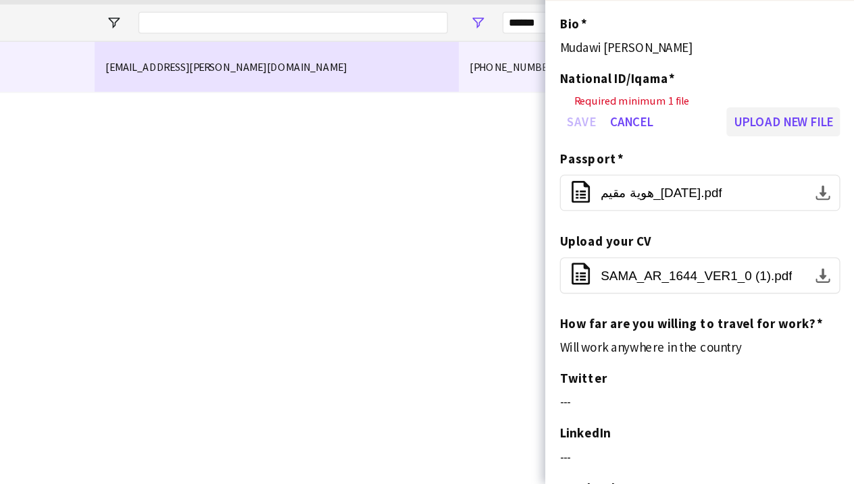
click at [758, 204] on button "Upload new file" at bounding box center [800, 215] width 84 height 22
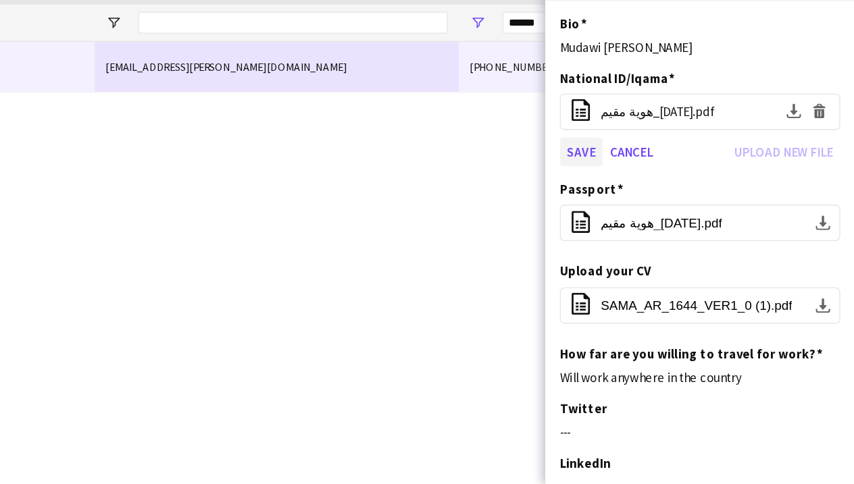
click at [635, 226] on button "Save" at bounding box center [651, 237] width 32 height 22
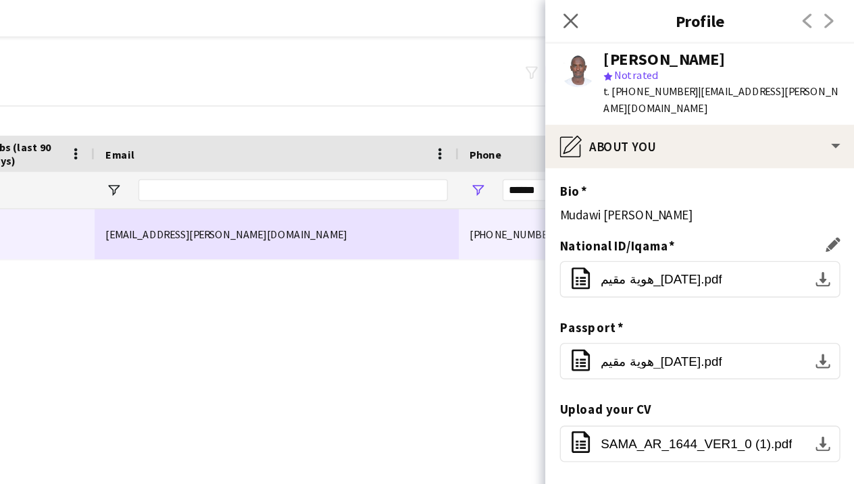
scroll to position [31, 0]
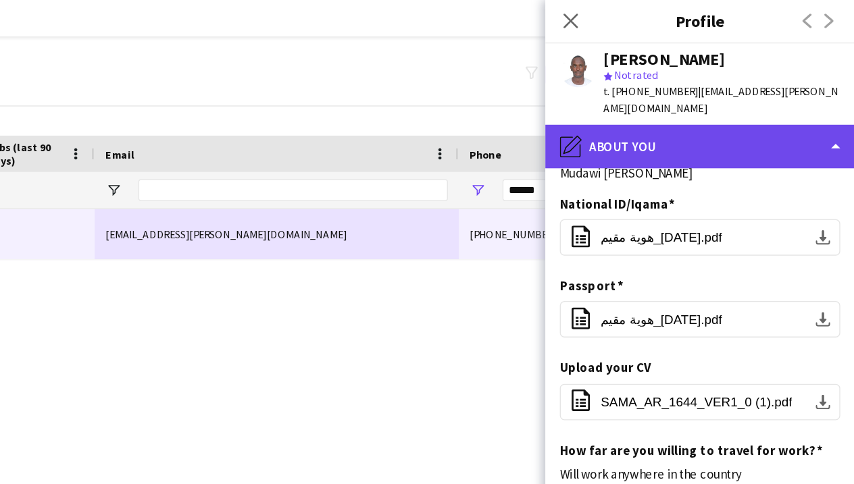
click at [624, 99] on div "pencil4 About you" at bounding box center [739, 109] width 230 height 32
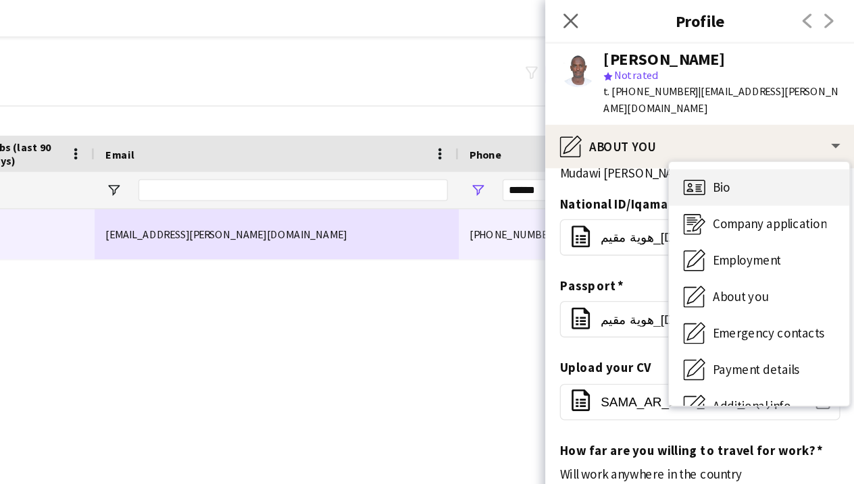
click at [735, 141] on icon at bounding box center [737, 141] width 5 height 1
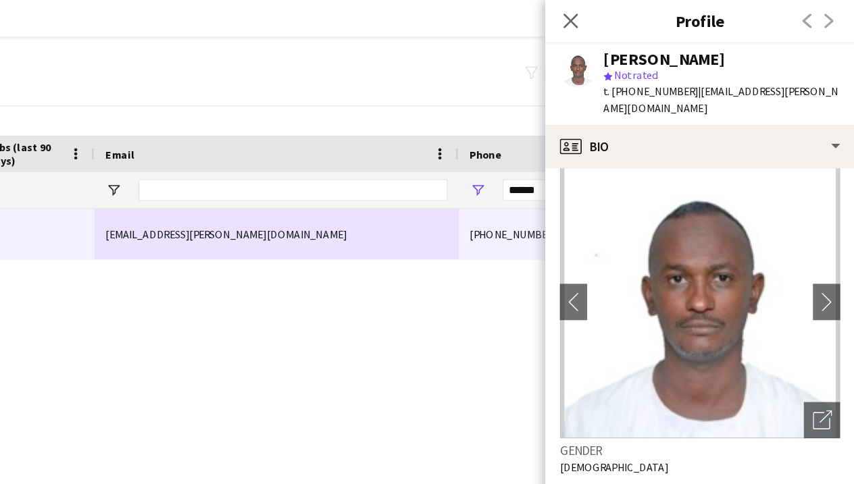
scroll to position [16, 0]
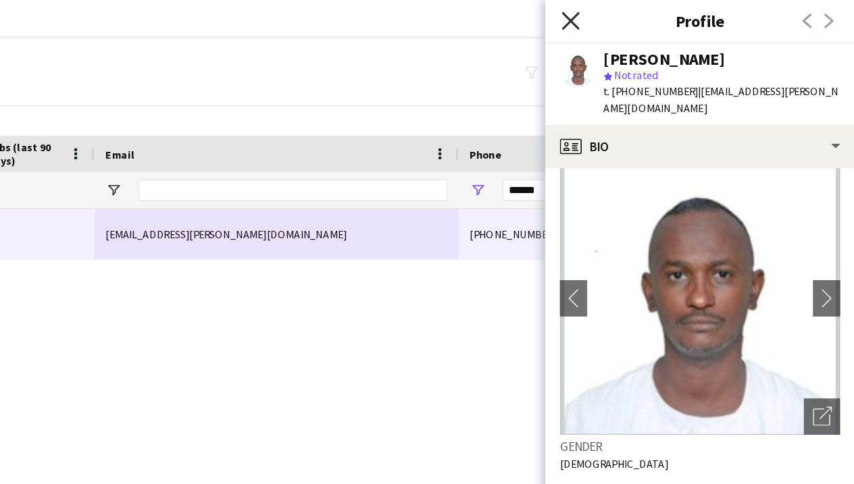
click at [636, 21] on icon at bounding box center [642, 15] width 13 height 13
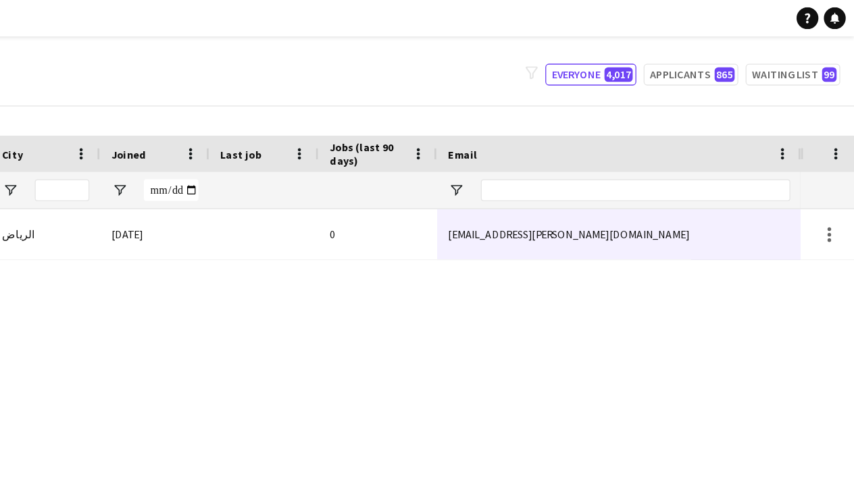
scroll to position [0, -9]
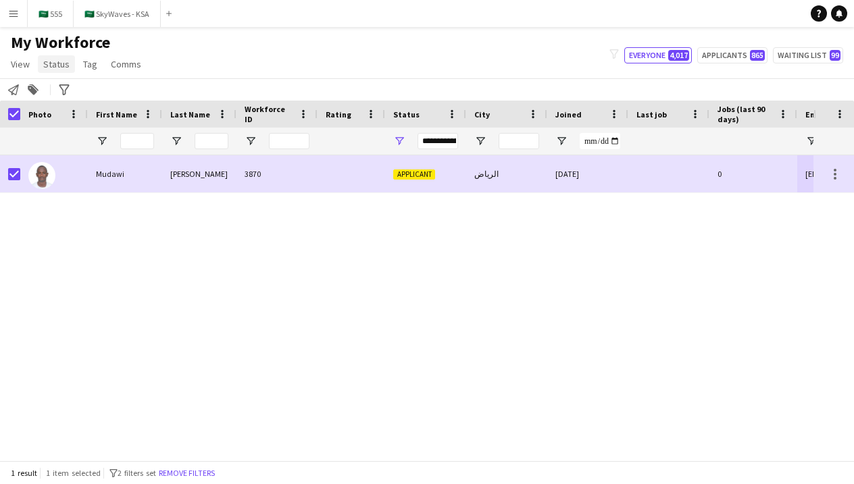
click at [60, 61] on span "Status" at bounding box center [56, 64] width 26 height 12
click at [88, 97] on link "Edit" at bounding box center [85, 93] width 95 height 28
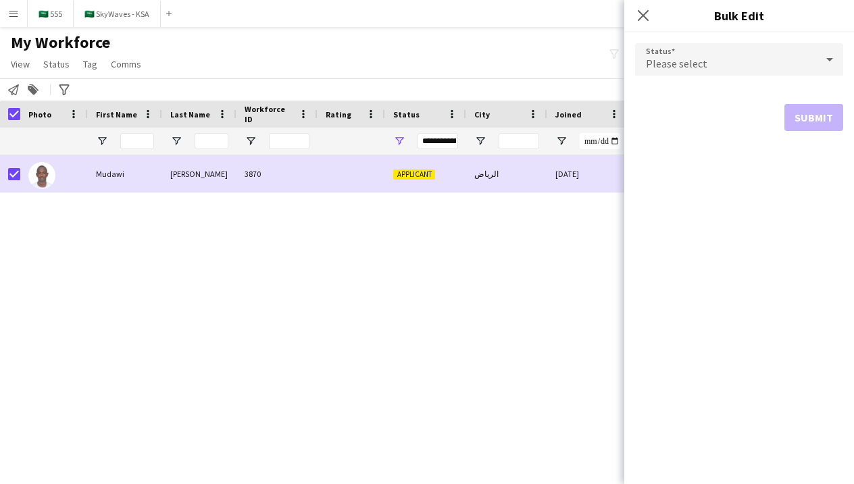
click at [708, 62] on div "Please select" at bounding box center [725, 59] width 181 height 32
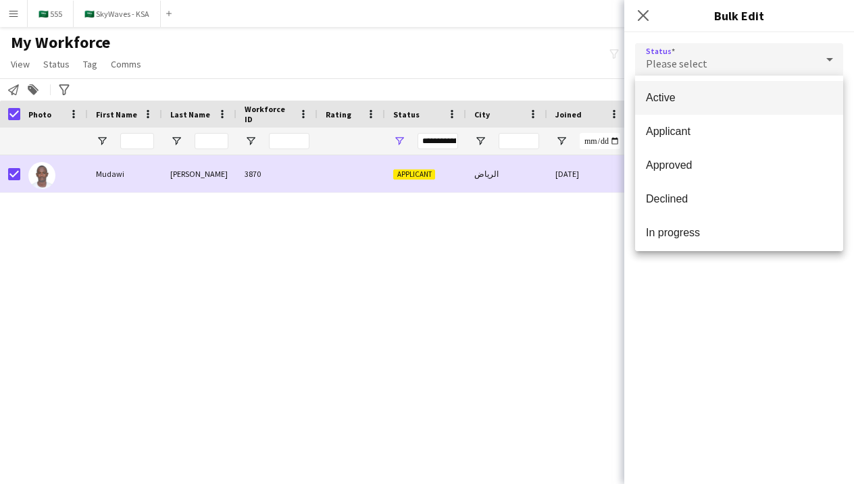
click at [731, 100] on span "Active" at bounding box center [739, 97] width 186 height 13
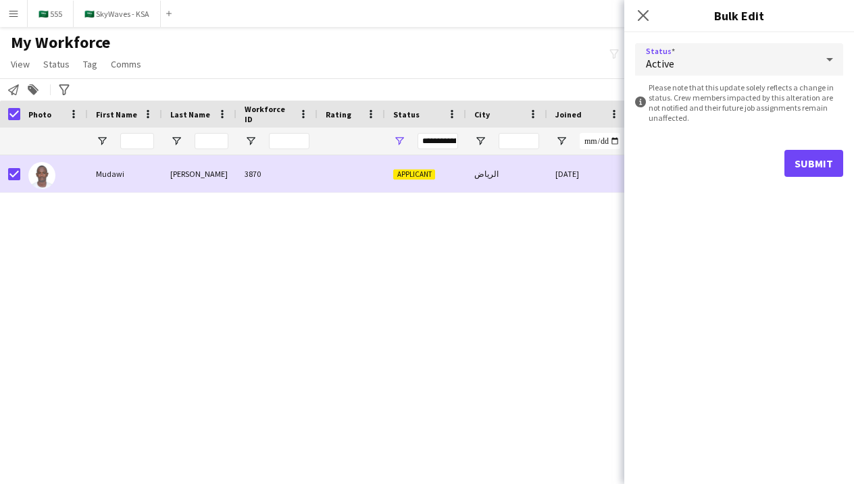
click at [799, 159] on button "Submit" at bounding box center [813, 163] width 59 height 27
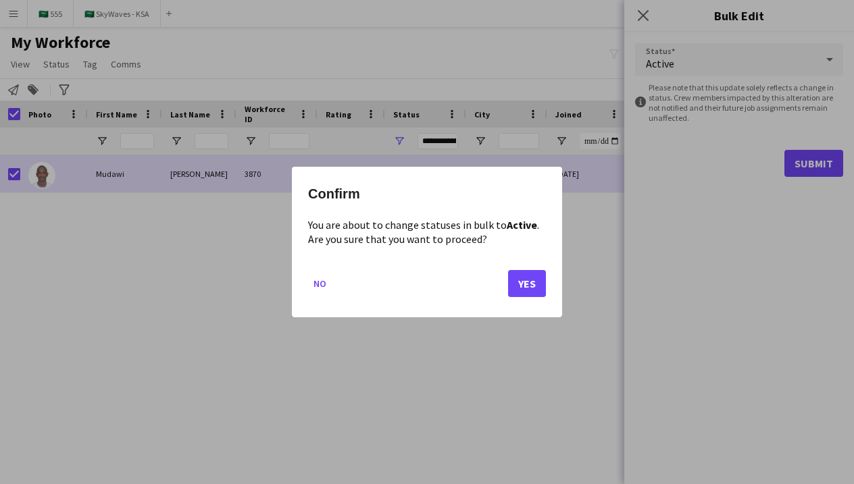
click at [533, 284] on button "Yes" at bounding box center [527, 283] width 38 height 27
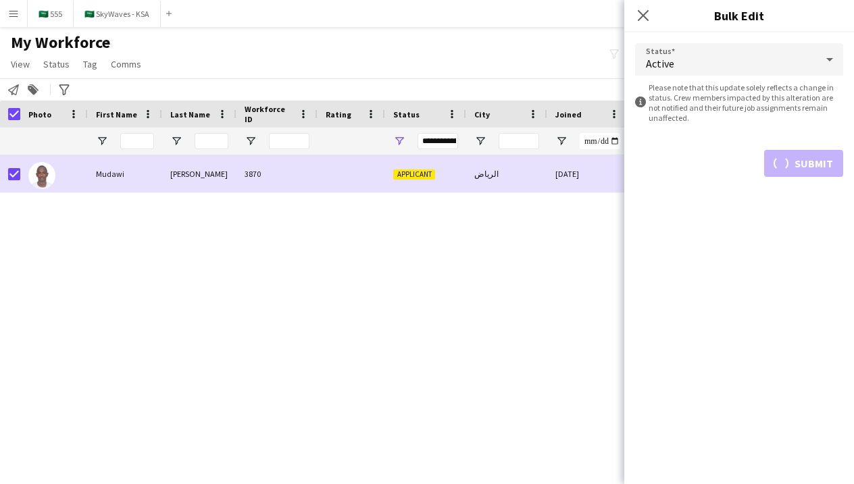
drag, startPoint x: 533, startPoint y: 284, endPoint x: 302, endPoint y: 211, distance: 242.4
click at [302, 211] on div "Applicant الرياض 06-10-2025 0 suliman.yousif.54@gmail.com 3870 Yousif Mudawi" at bounding box center [406, 307] width 813 height 305
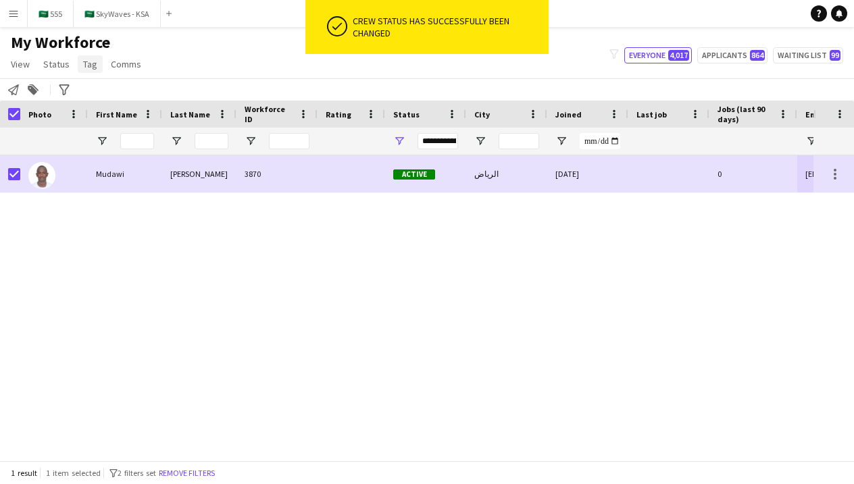
click at [89, 68] on span "Tag" at bounding box center [90, 64] width 14 height 12
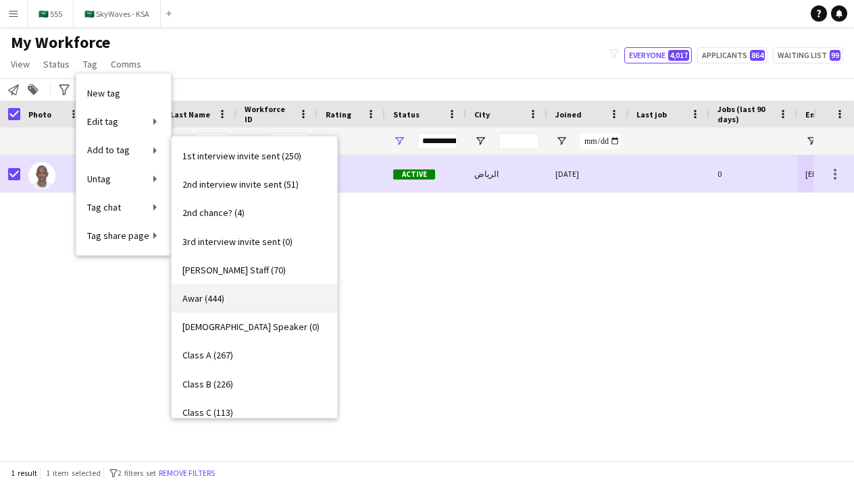
click at [217, 298] on span "Awar (444)" at bounding box center [203, 298] width 42 height 12
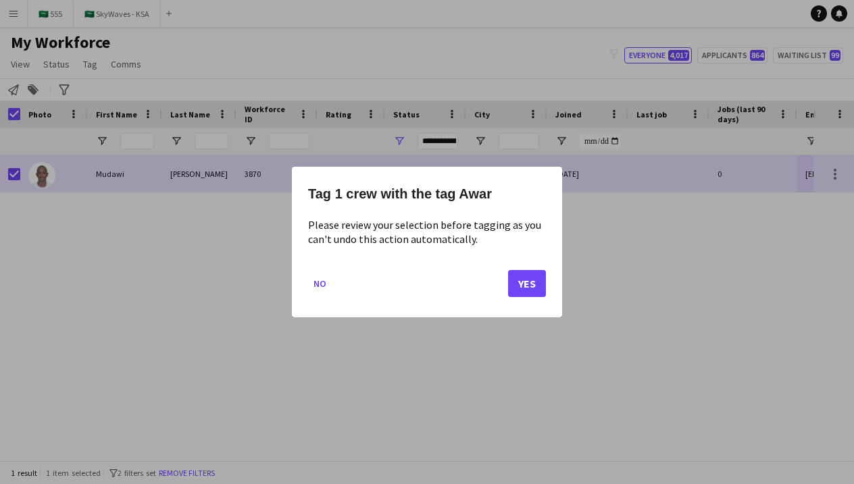
click at [523, 286] on button "Yes" at bounding box center [527, 283] width 38 height 27
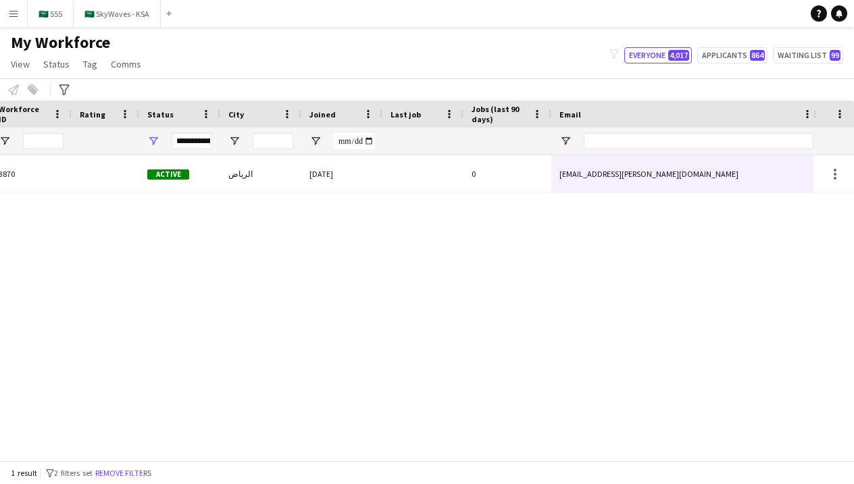
scroll to position [0, 419]
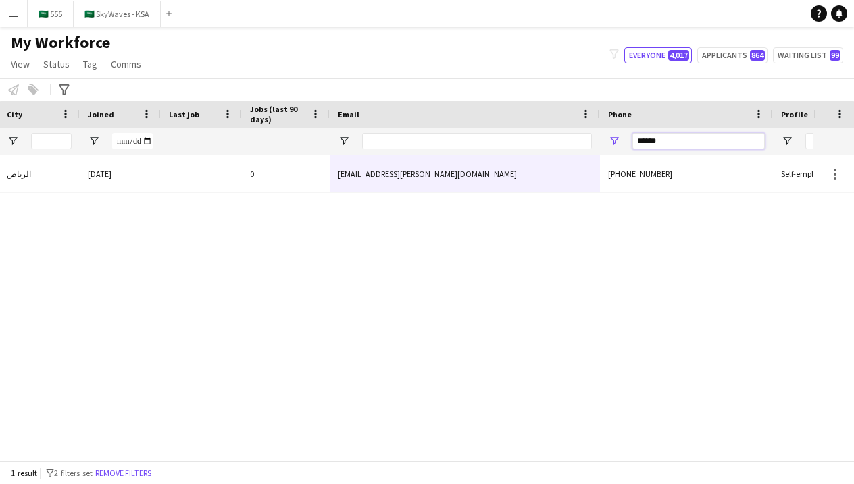
click at [675, 140] on input "******" at bounding box center [698, 141] width 132 height 16
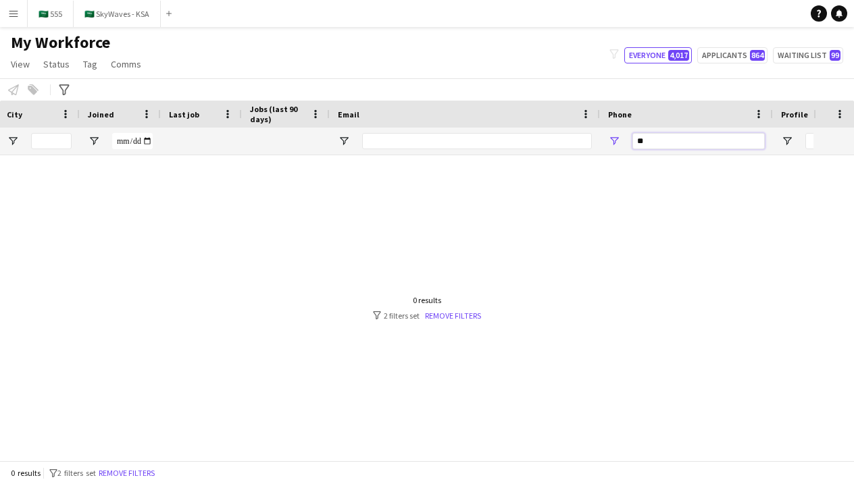
type input "*"
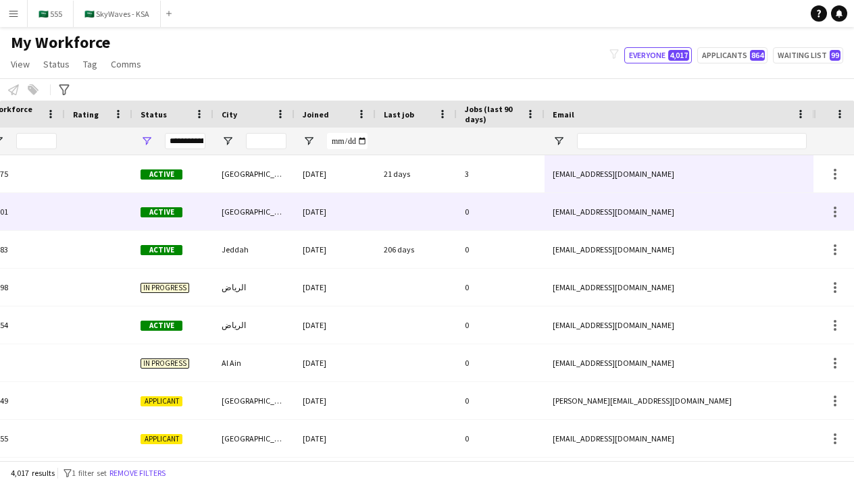
scroll to position [0, 0]
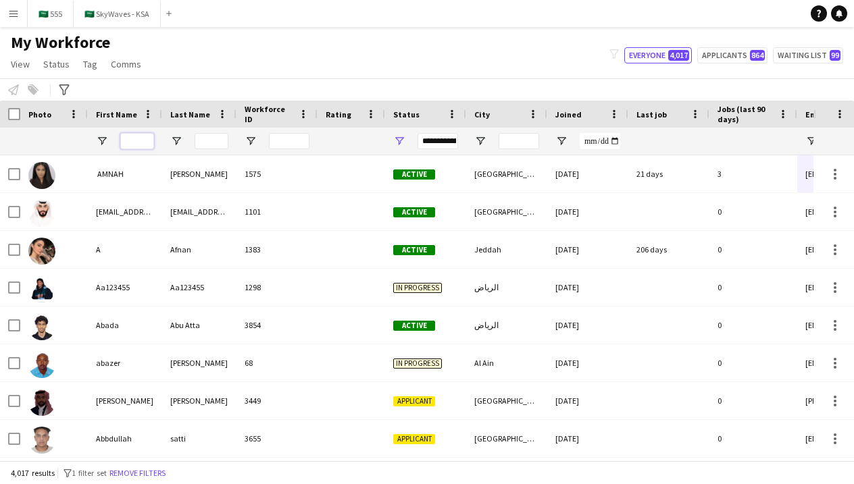
click at [122, 143] on input "First Name Filter Input" at bounding box center [137, 141] width 34 height 16
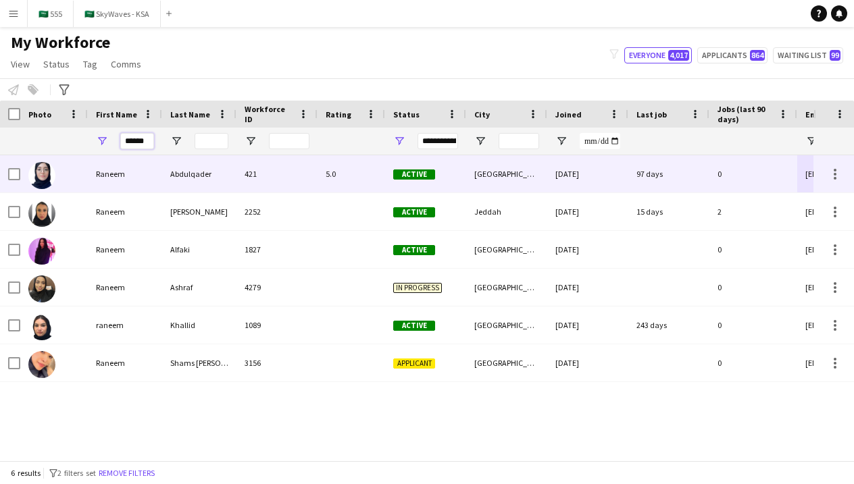
type input "******"
click at [106, 180] on div "Raneem" at bounding box center [125, 173] width 74 height 37
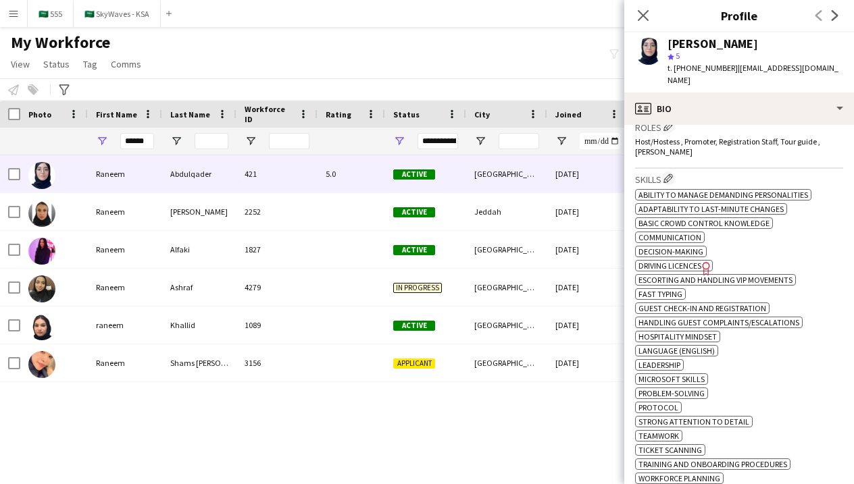
scroll to position [466, 0]
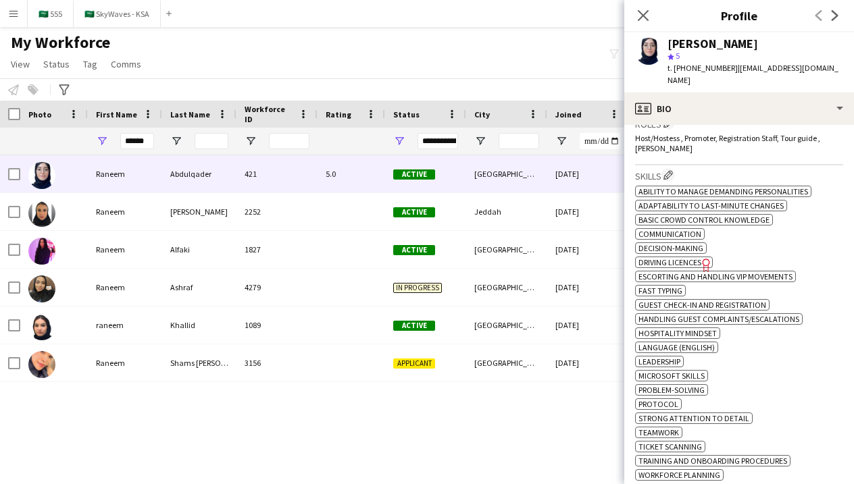
click at [706, 258] on icon "Freelancer has uploaded a photo validation of skill. Click to see" at bounding box center [706, 265] width 14 height 14
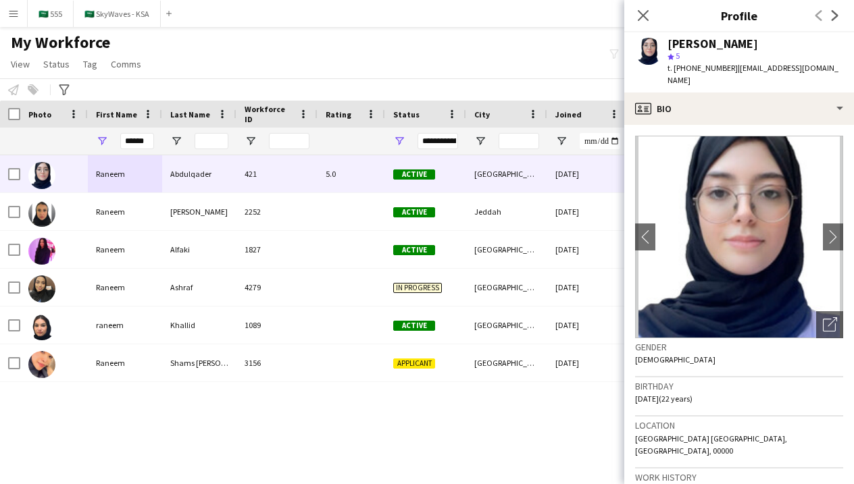
scroll to position [0, 0]
click at [828, 230] on app-icon "chevron-right" at bounding box center [833, 237] width 21 height 14
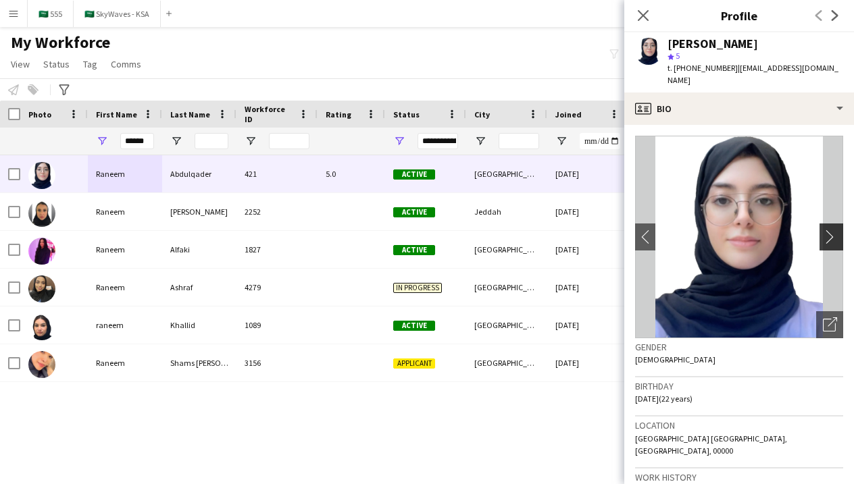
click at [831, 232] on button "chevron-right" at bounding box center [832, 237] width 27 height 27
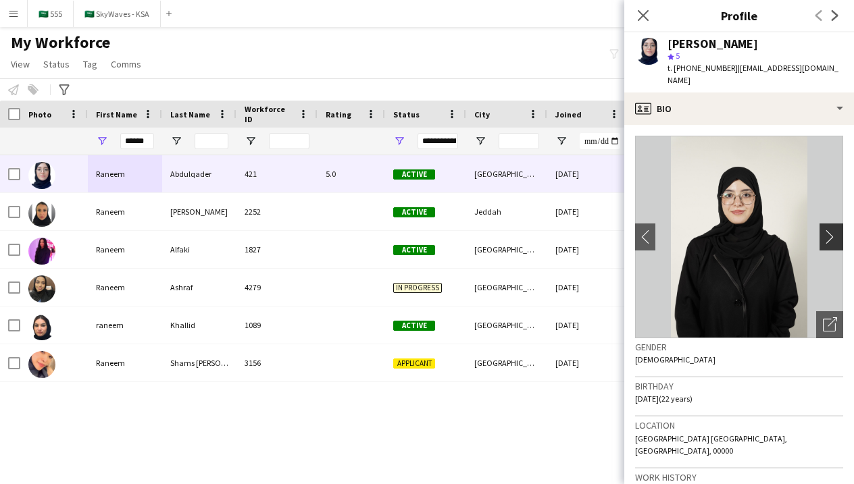
click at [831, 232] on button "chevron-right" at bounding box center [832, 237] width 27 height 27
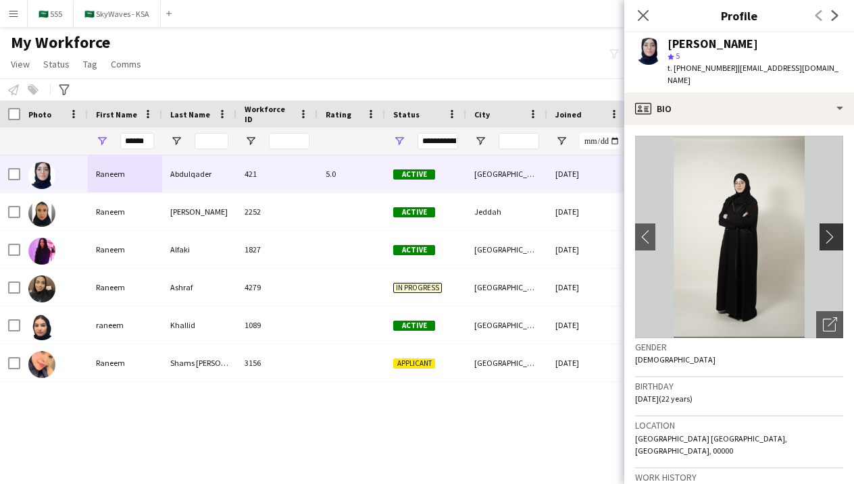
click at [831, 232] on button "chevron-right" at bounding box center [832, 237] width 27 height 27
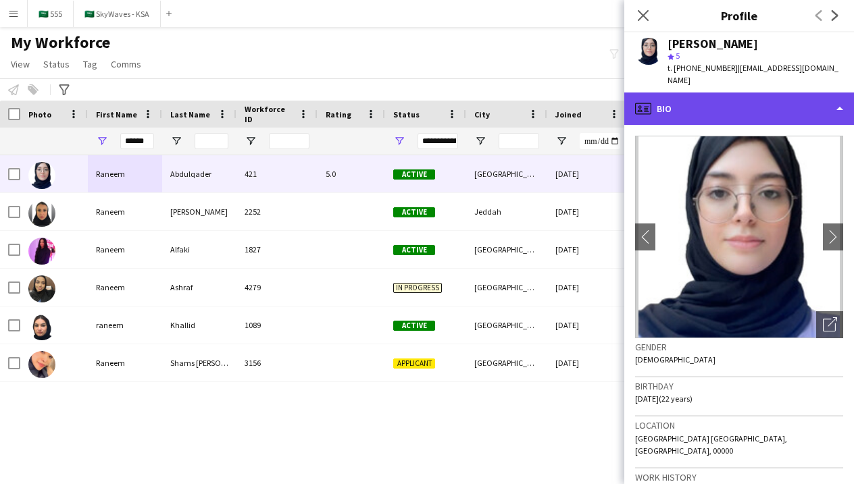
click at [770, 110] on div "profile Bio" at bounding box center [739, 109] width 230 height 32
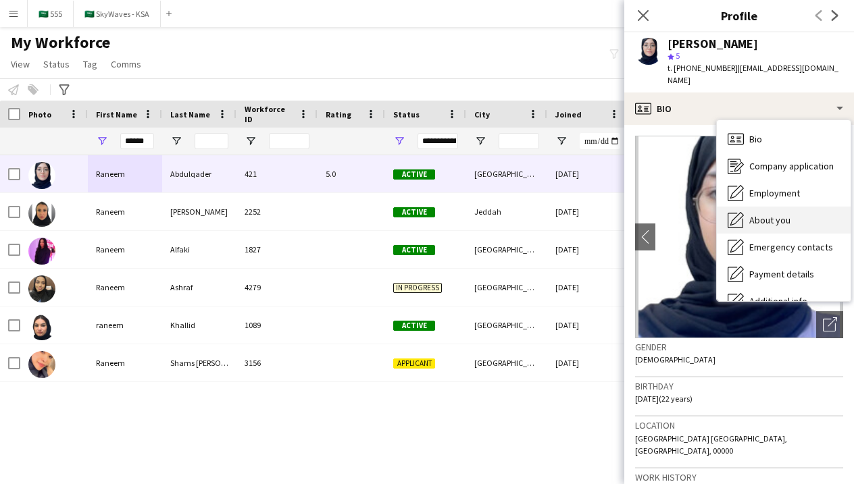
click at [768, 214] on span "About you" at bounding box center [769, 220] width 41 height 12
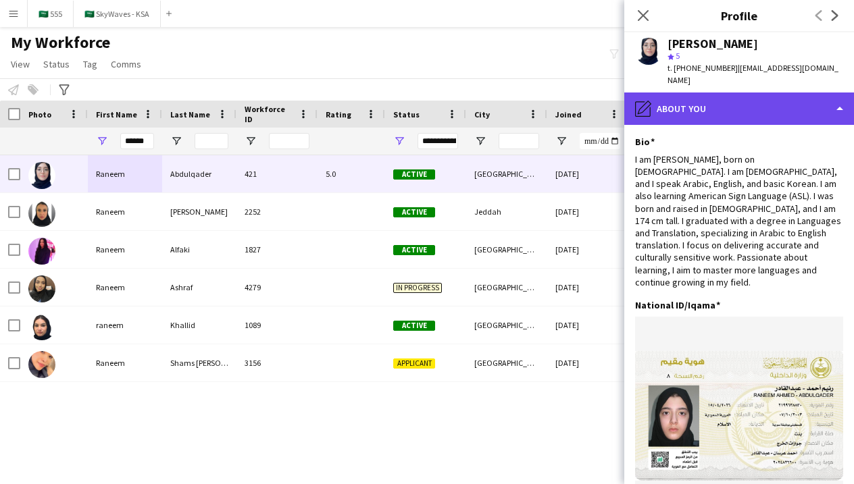
click at [745, 102] on div "pencil4 About you" at bounding box center [739, 109] width 230 height 32
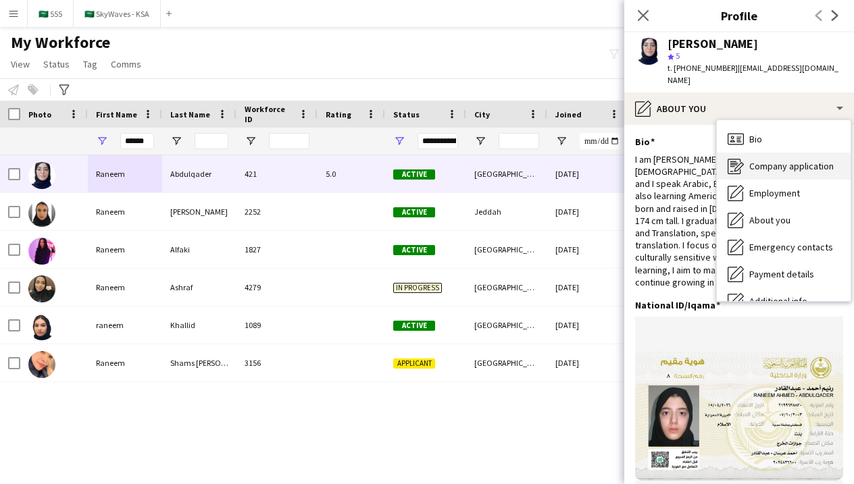
click at [756, 165] on div "Company application Company application" at bounding box center [783, 166] width 134 height 27
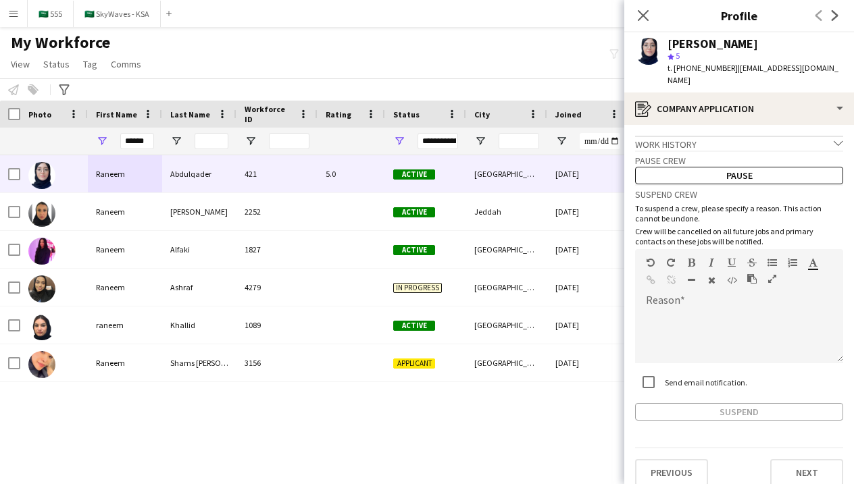
click at [825, 136] on div "Work history chevron-down" at bounding box center [739, 143] width 208 height 15
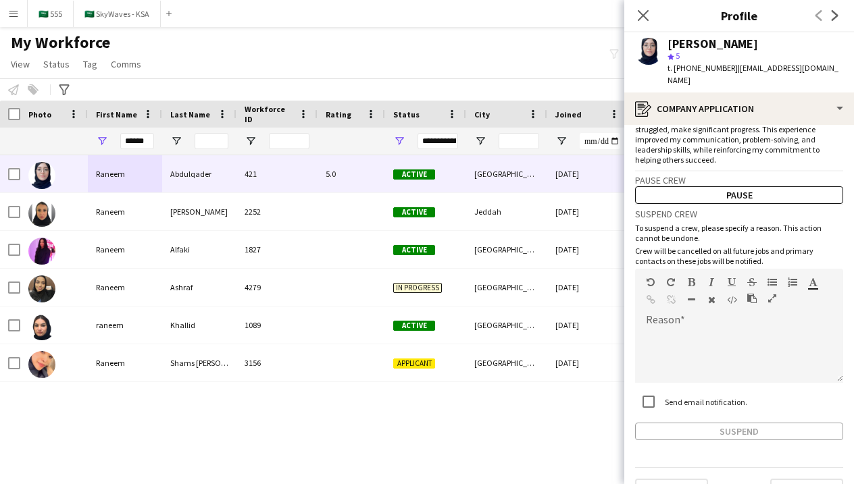
scroll to position [746, 0]
click at [798, 479] on button "Next" at bounding box center [806, 492] width 73 height 27
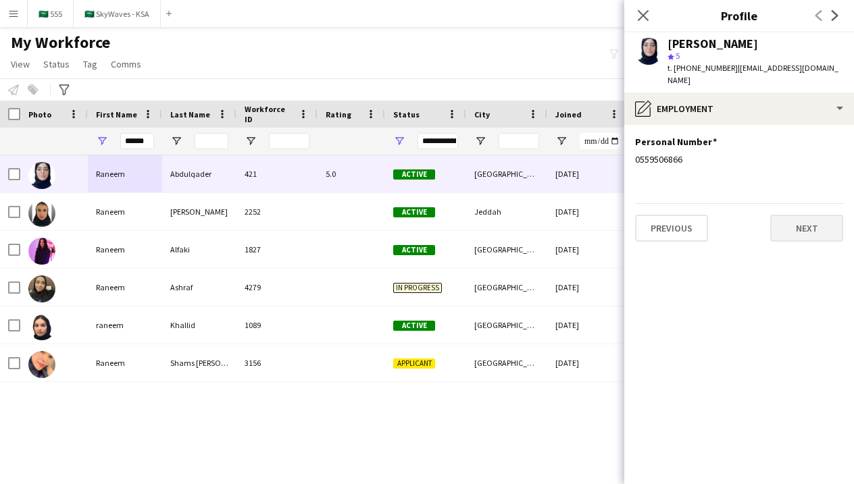
click at [802, 221] on button "Next" at bounding box center [806, 228] width 73 height 27
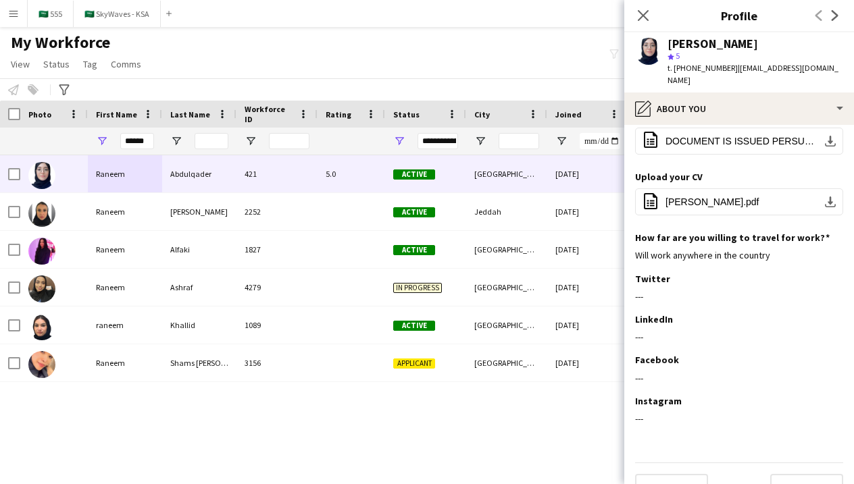
scroll to position [437, 0]
click at [799, 475] on button "Next" at bounding box center [806, 488] width 73 height 27
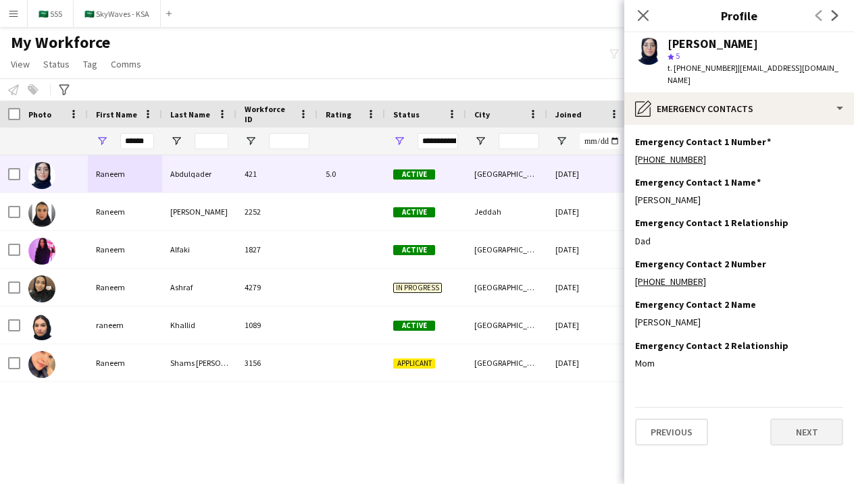
click at [782, 419] on button "Next" at bounding box center [806, 432] width 73 height 27
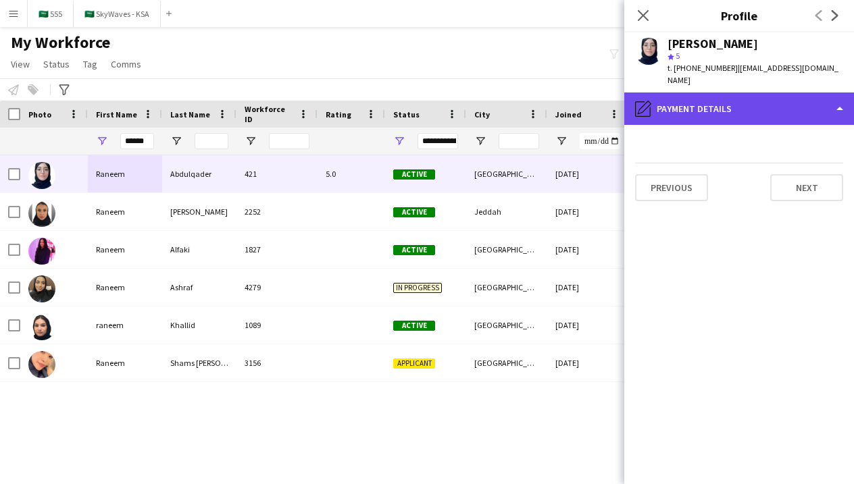
click at [797, 99] on div "pencil4 Payment details" at bounding box center [739, 109] width 230 height 32
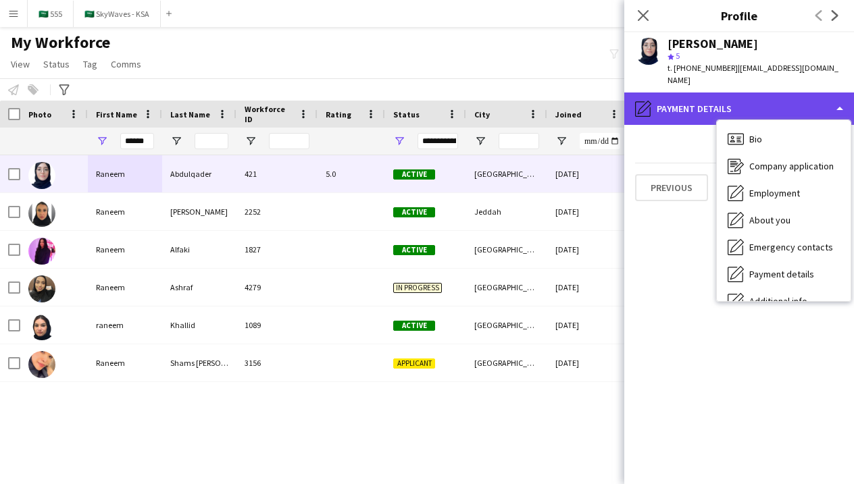
click at [797, 99] on div "pencil4 Payment details" at bounding box center [739, 109] width 230 height 32
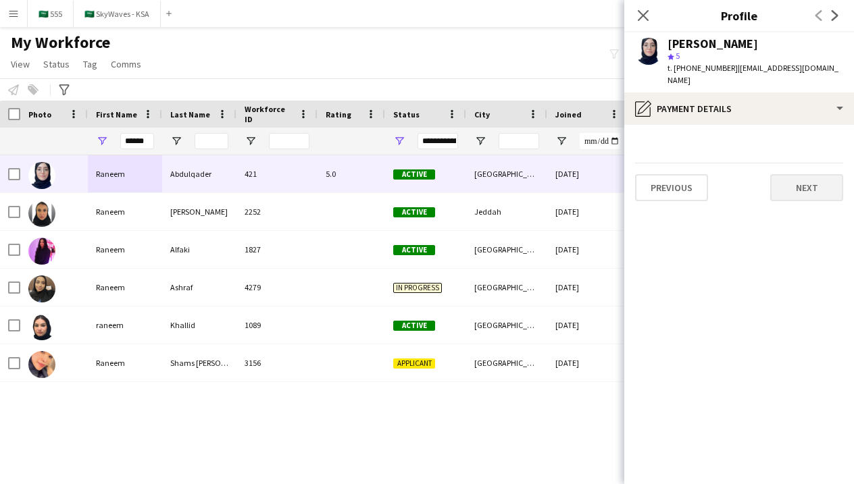
click at [804, 174] on button "Next" at bounding box center [806, 187] width 73 height 27
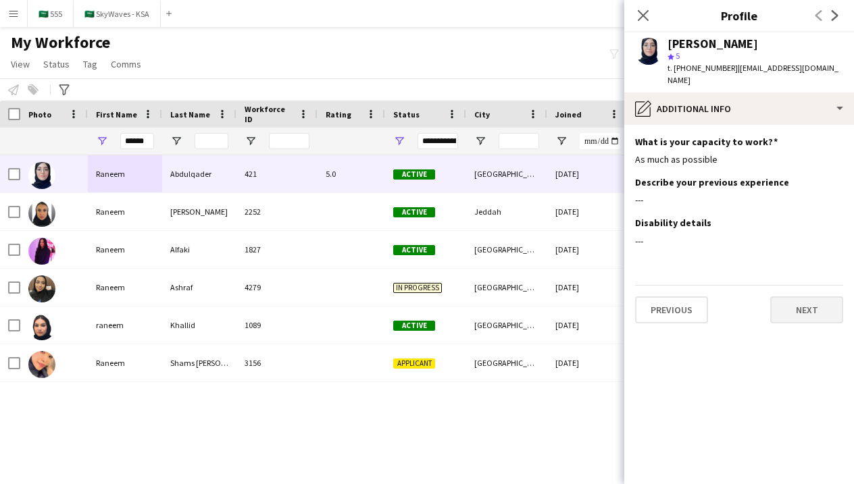
click at [795, 296] on button "Next" at bounding box center [806, 309] width 73 height 27
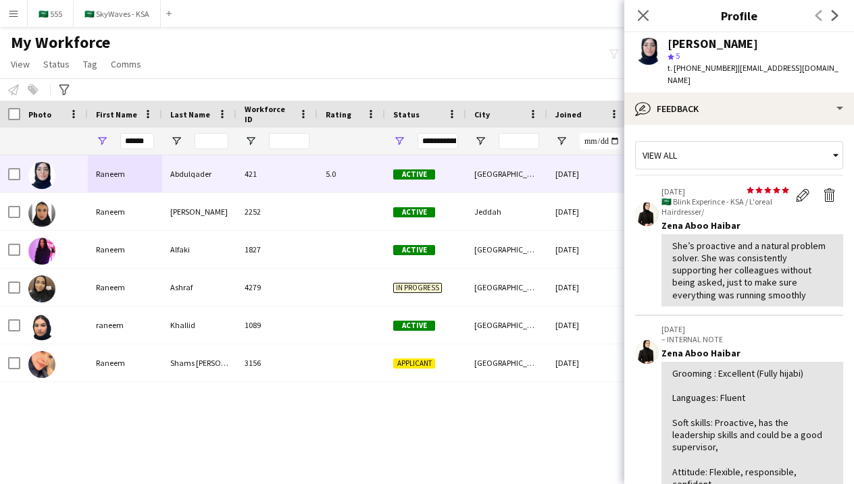
click at [783, 149] on div "View all" at bounding box center [731, 155] width 193 height 26
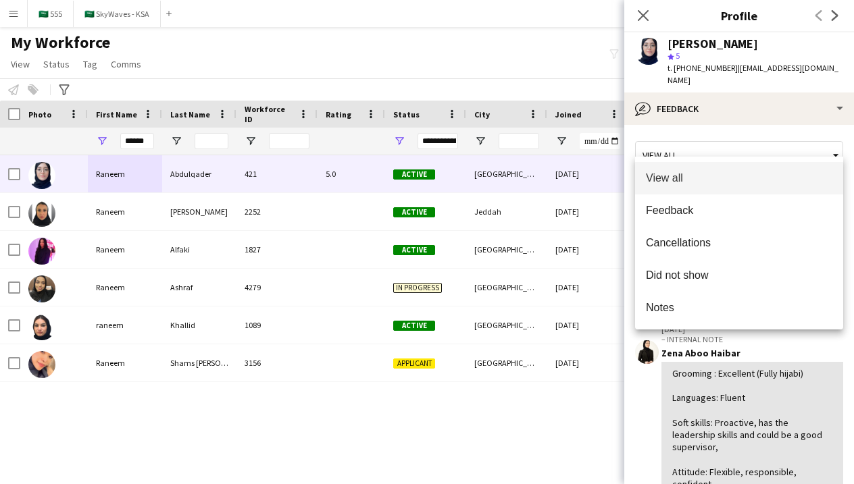
click at [770, 134] on div at bounding box center [427, 242] width 854 height 484
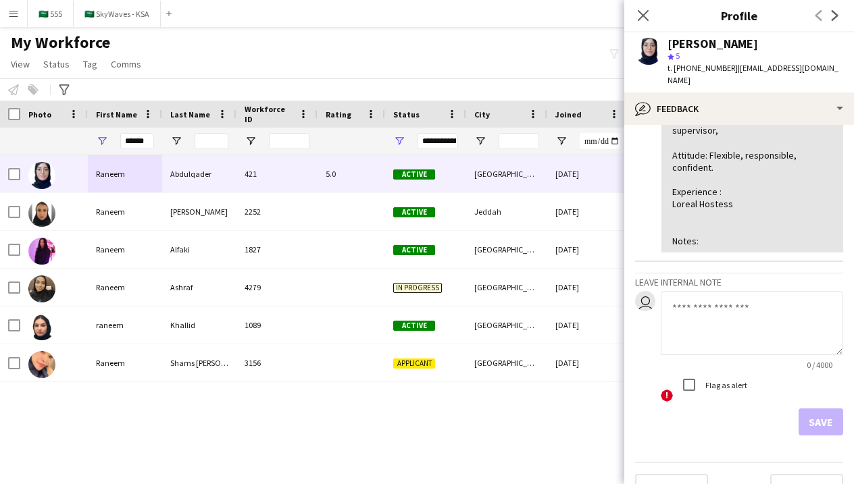
scroll to position [317, 0]
click at [797, 474] on button "Next" at bounding box center [806, 487] width 73 height 27
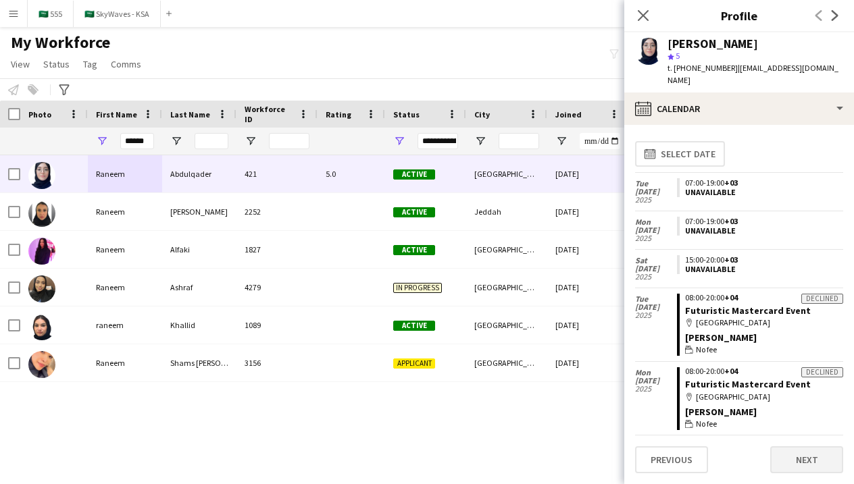
scroll to position [0, 0]
click at [799, 469] on button "Next" at bounding box center [806, 459] width 73 height 27
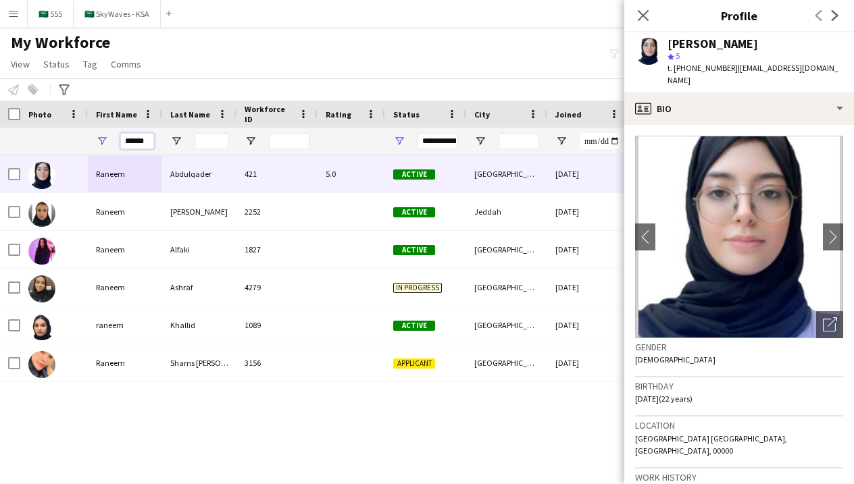
click at [146, 145] on input "******" at bounding box center [137, 141] width 34 height 16
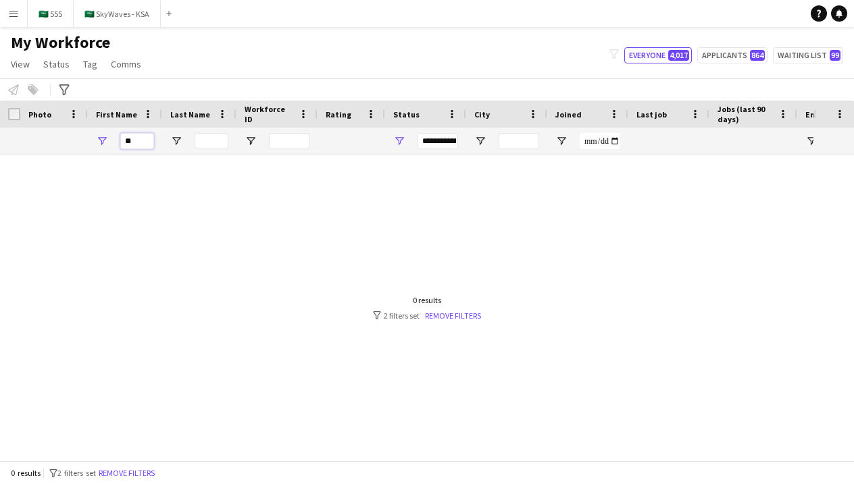
type input "*"
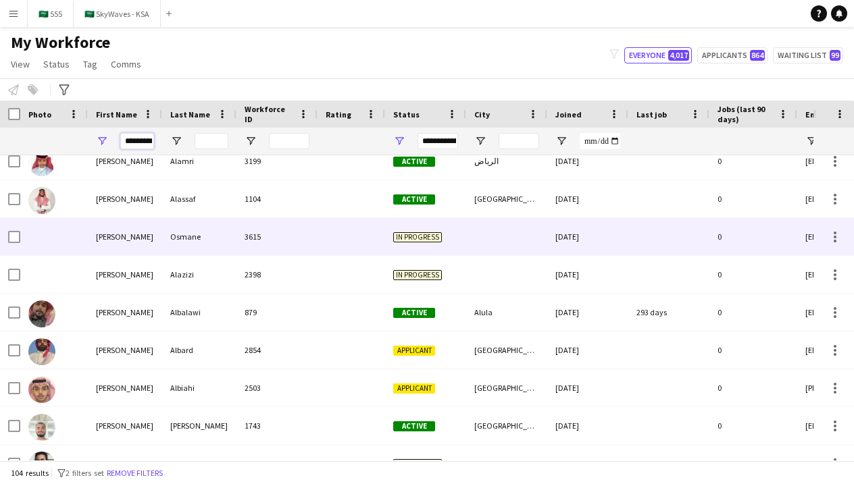
scroll to position [845, 0]
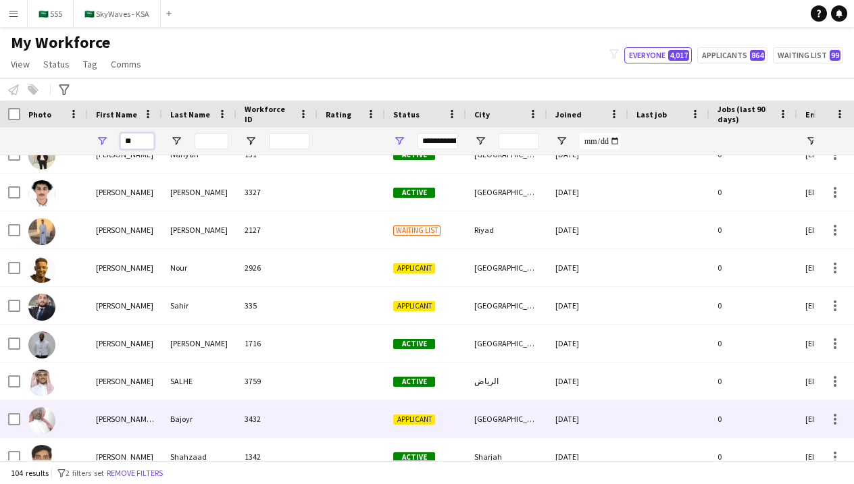
type input "*"
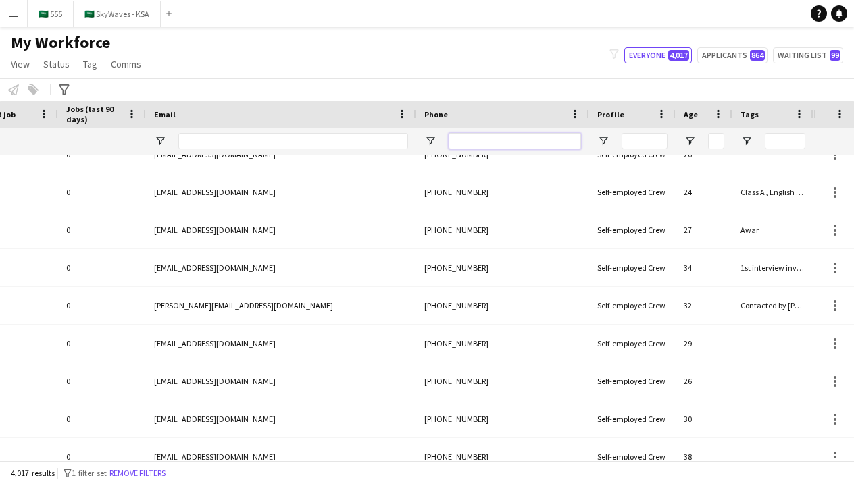
click at [492, 142] on input "Phone Filter Input" at bounding box center [514, 141] width 132 height 16
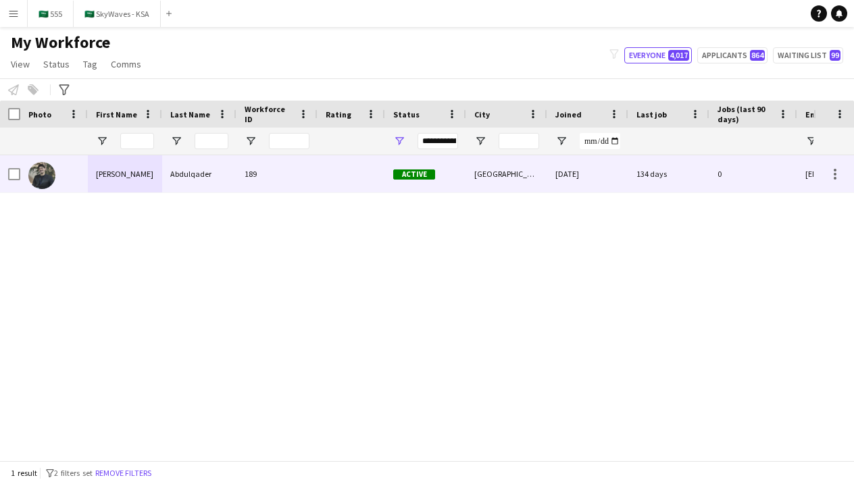
type input "*****"
click at [355, 175] on div at bounding box center [351, 173] width 68 height 37
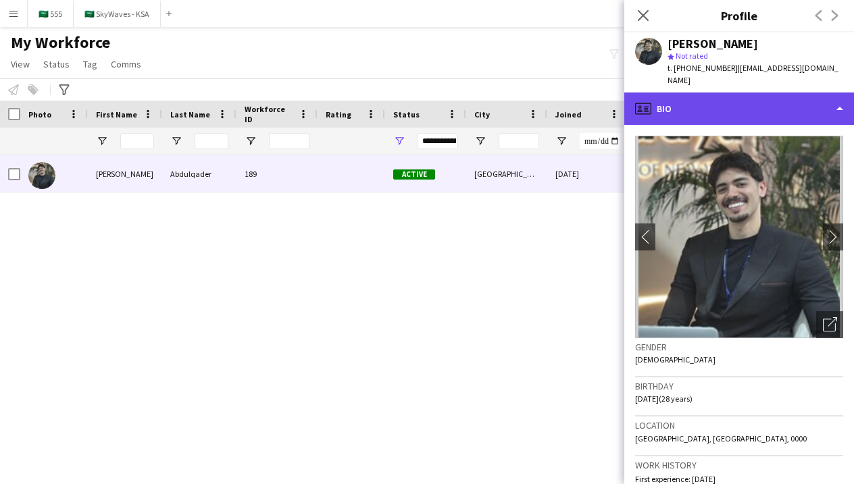
click at [704, 94] on div "profile Bio" at bounding box center [739, 109] width 230 height 32
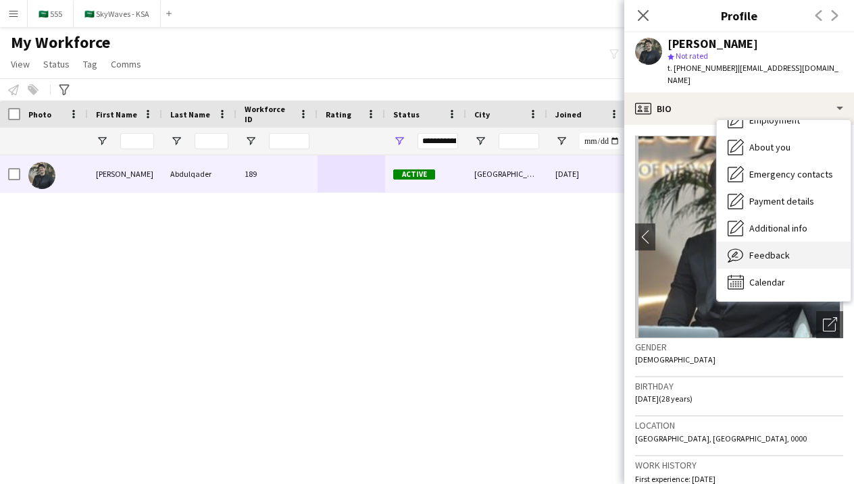
click at [758, 252] on div "Feedback Feedback" at bounding box center [783, 255] width 134 height 27
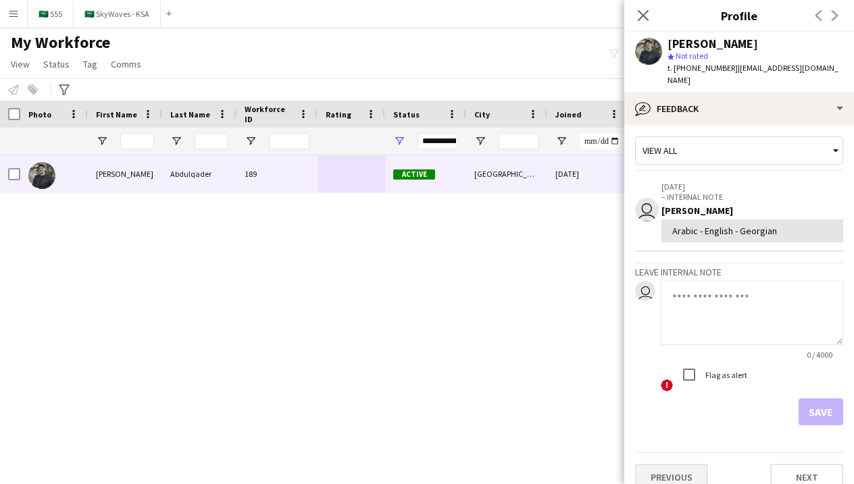
click at [671, 471] on button "Previous" at bounding box center [671, 477] width 73 height 27
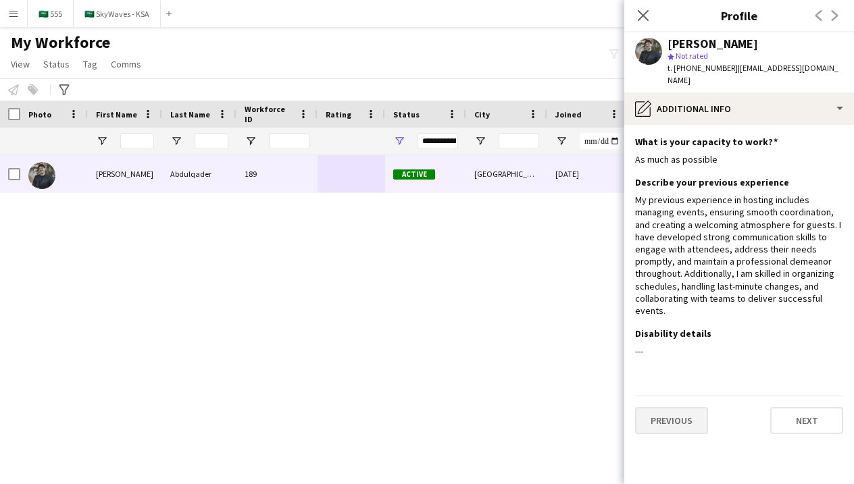
click at [692, 407] on button "Previous" at bounding box center [671, 420] width 73 height 27
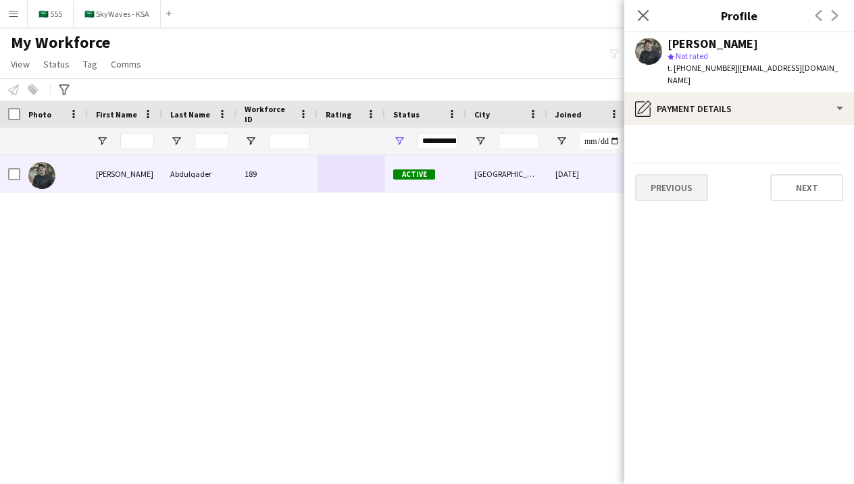
click at [698, 174] on button "Previous" at bounding box center [671, 187] width 73 height 27
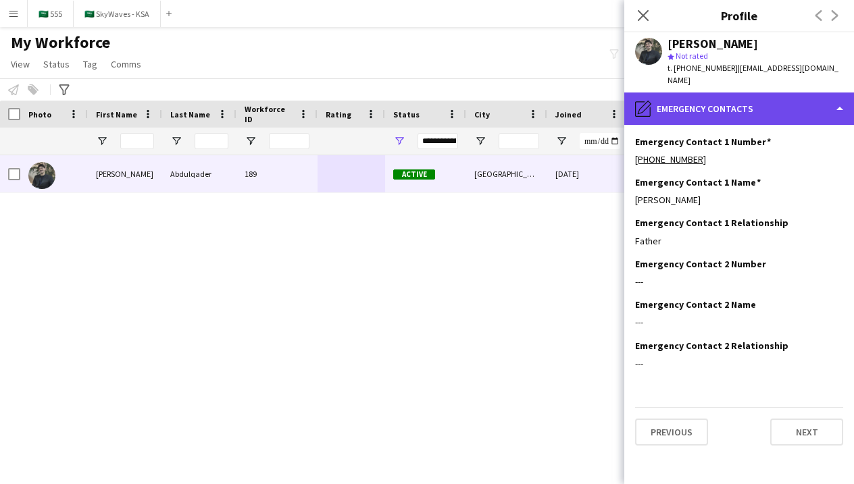
click at [702, 99] on div "pencil4 Emergency contacts" at bounding box center [739, 109] width 230 height 32
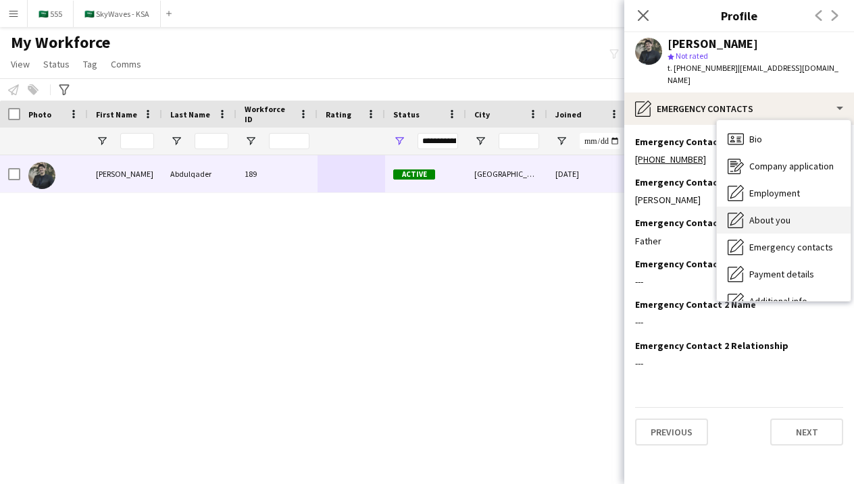
click at [748, 126] on div "Bio Bio" at bounding box center [783, 139] width 134 height 27
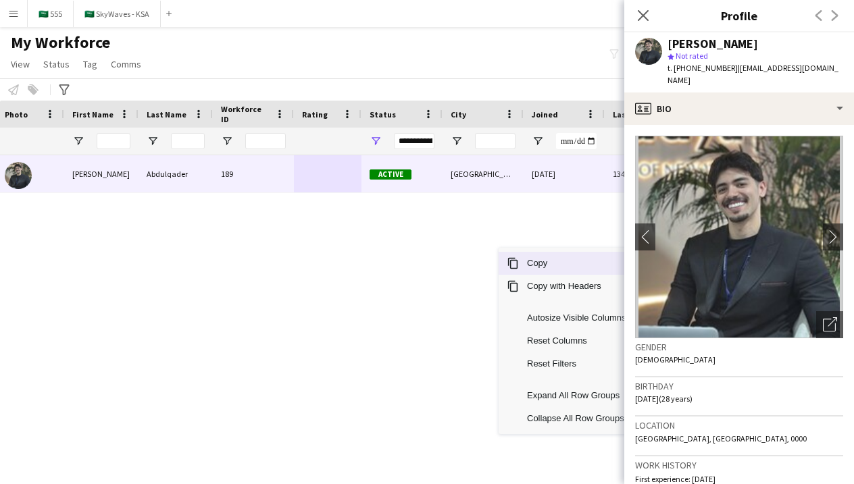
drag, startPoint x: 498, startPoint y: 247, endPoint x: 457, endPoint y: 251, distance: 40.7
click at [457, 251] on div "Active Riyadh 18-11-2024 134 days 0 moo7aa010@gmail.com 189 Abdulqader Mohammed" at bounding box center [406, 307] width 813 height 305
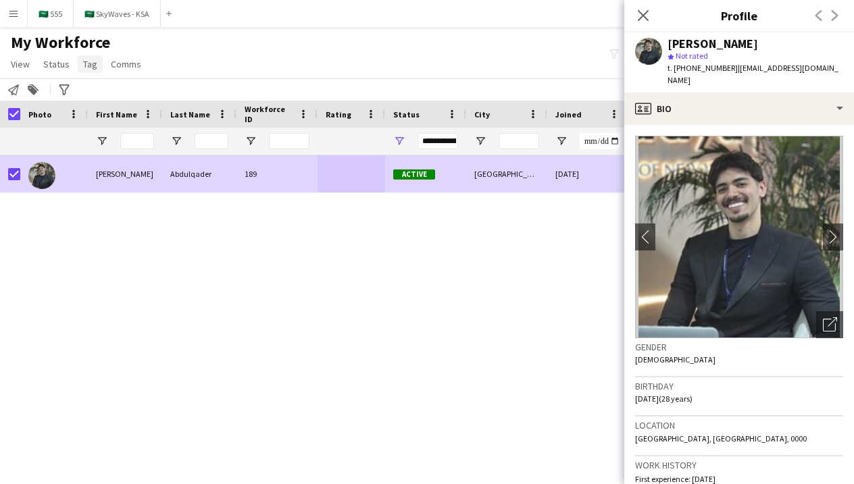
click at [79, 57] on link "Tag" at bounding box center [90, 64] width 25 height 18
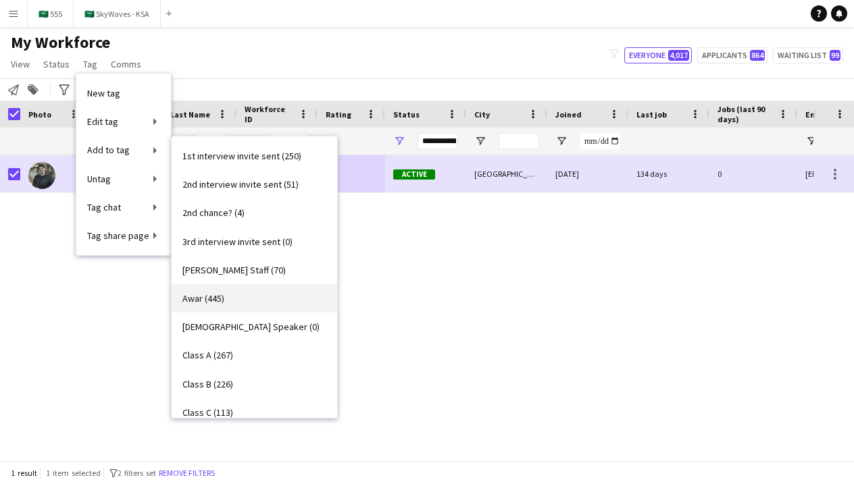
click at [242, 296] on link "Awar (445)" at bounding box center [254, 298] width 165 height 28
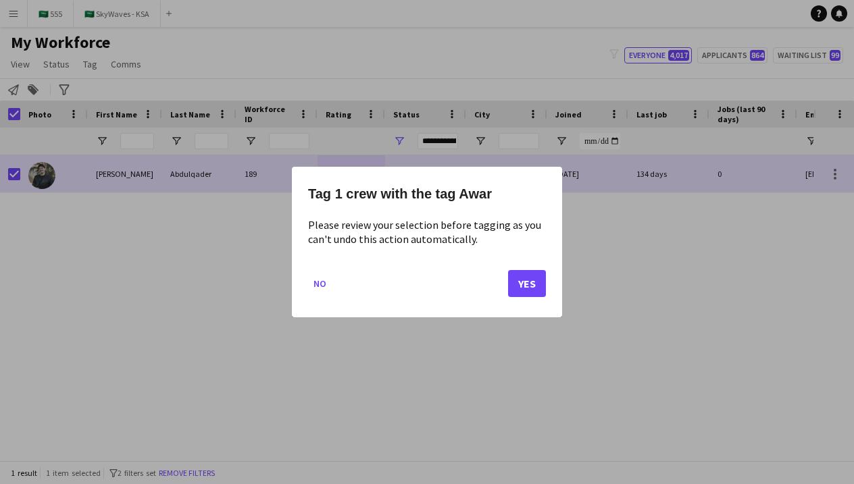
click at [531, 284] on button "Yes" at bounding box center [527, 283] width 38 height 27
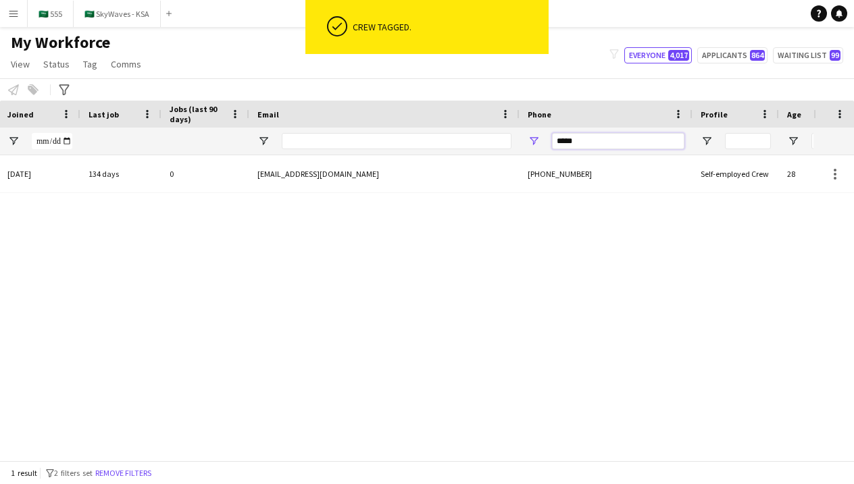
click at [581, 145] on input "*****" at bounding box center [618, 141] width 132 height 16
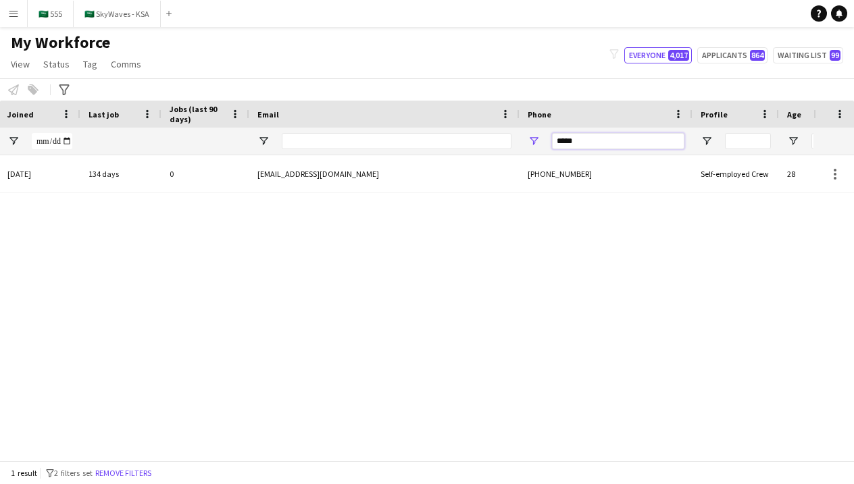
click at [581, 145] on input "*****" at bounding box center [618, 141] width 132 height 16
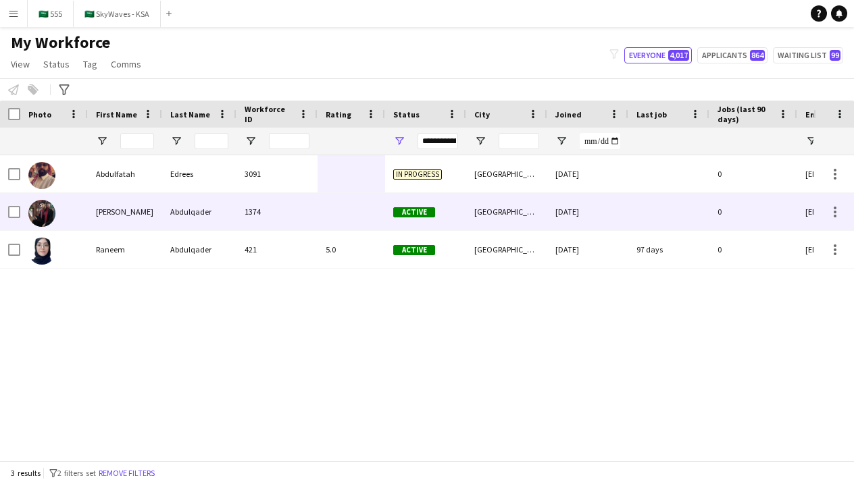
type input "*****"
click at [265, 222] on div "1374" at bounding box center [276, 211] width 81 height 37
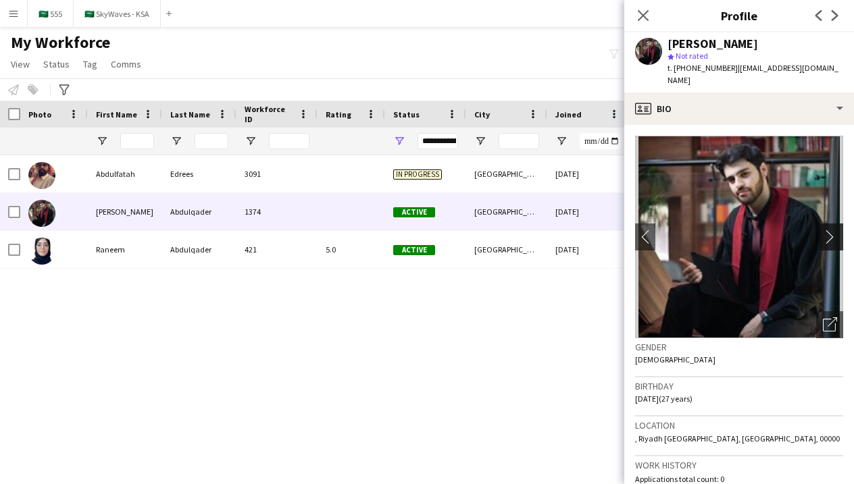
click at [834, 238] on app-icon "chevron-right" at bounding box center [833, 237] width 21 height 14
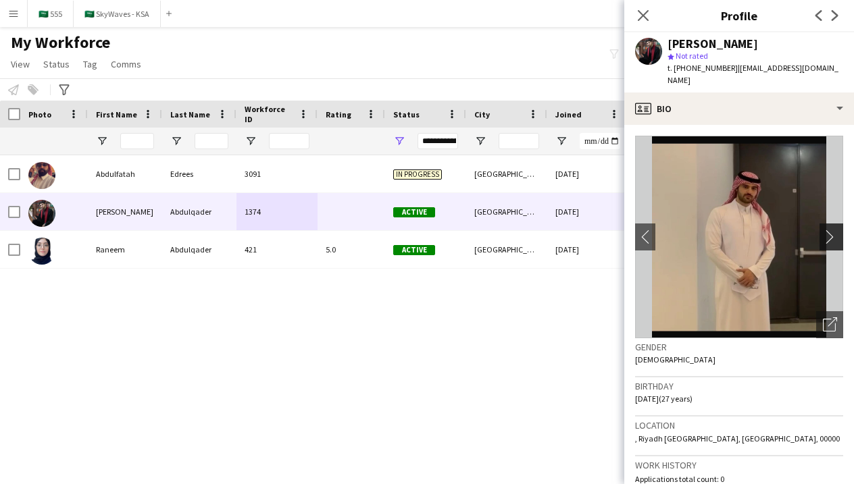
click at [831, 242] on app-icon "chevron-right" at bounding box center [833, 237] width 21 height 14
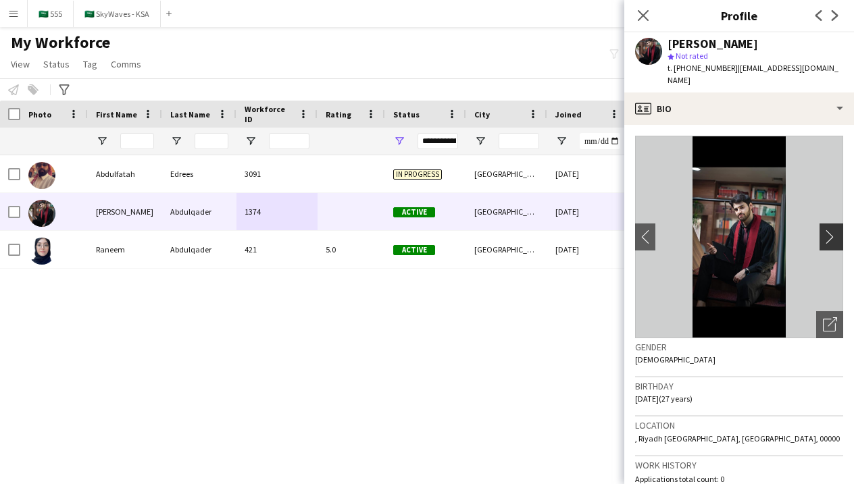
click at [831, 242] on app-icon "chevron-right" at bounding box center [833, 237] width 21 height 14
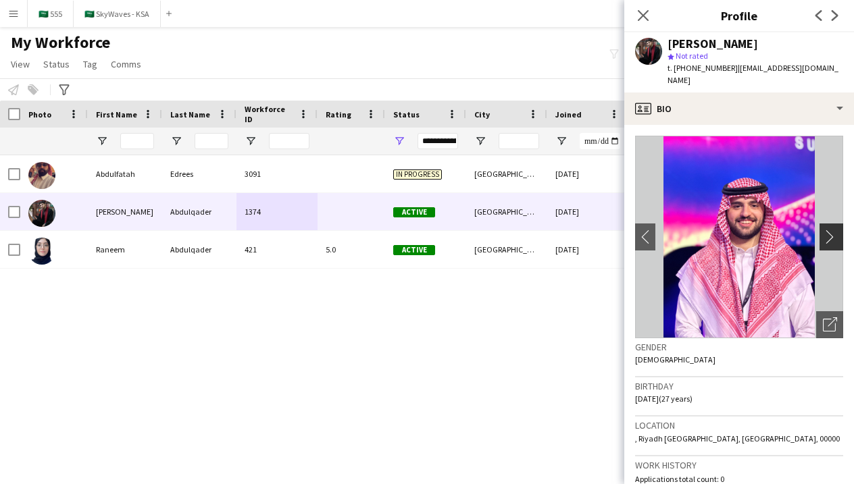
click at [831, 242] on app-icon "chevron-right" at bounding box center [833, 237] width 21 height 14
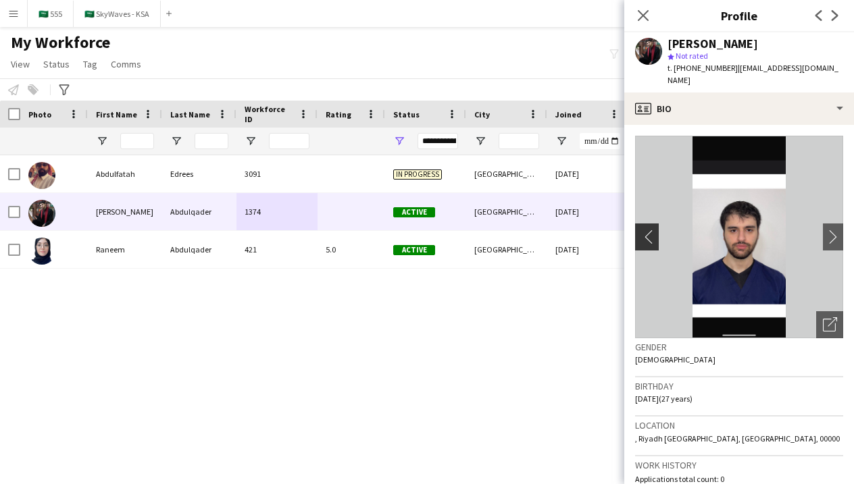
click at [649, 236] on app-icon "chevron-left" at bounding box center [645, 237] width 21 height 14
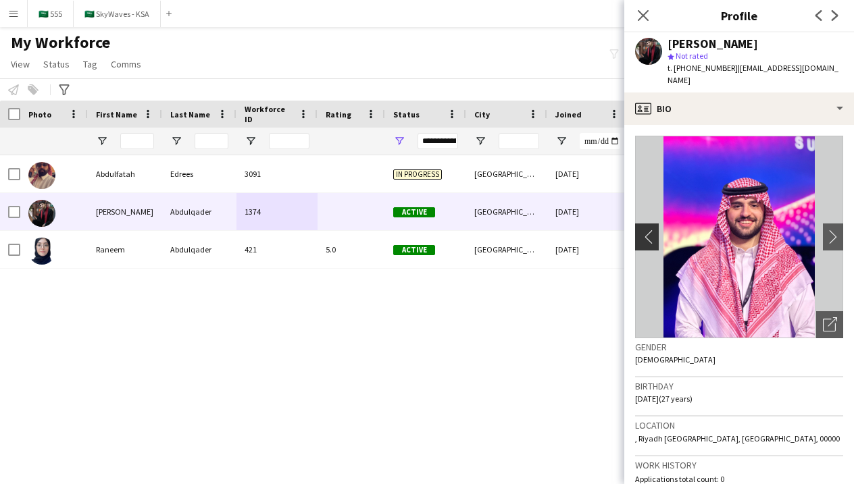
click at [646, 235] on app-icon "chevron-left" at bounding box center [645, 237] width 21 height 14
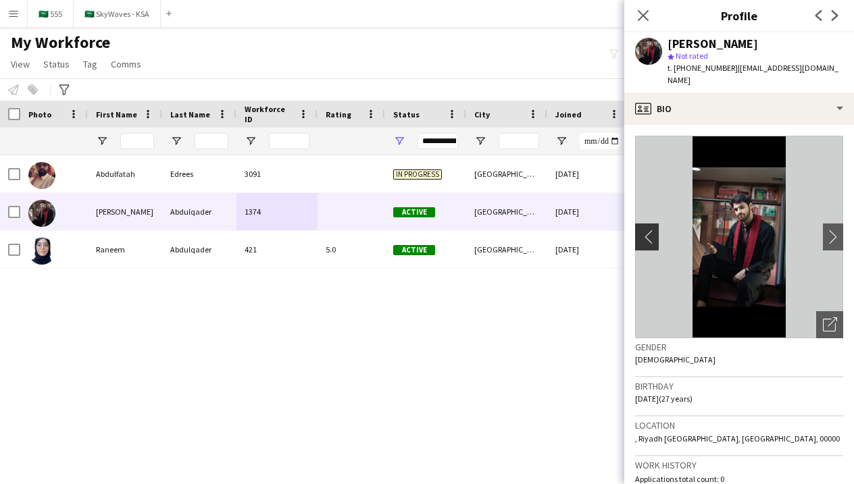
click at [646, 235] on app-icon "chevron-left" at bounding box center [645, 237] width 21 height 14
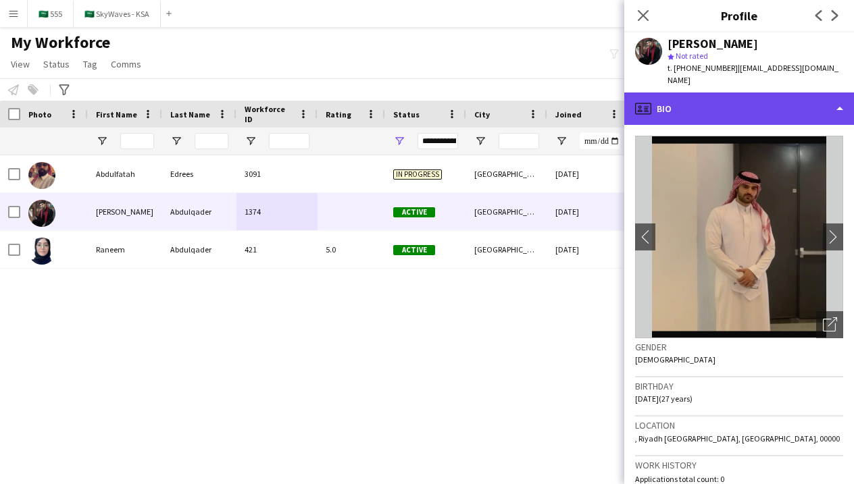
click at [706, 110] on div "profile Bio" at bounding box center [739, 109] width 230 height 32
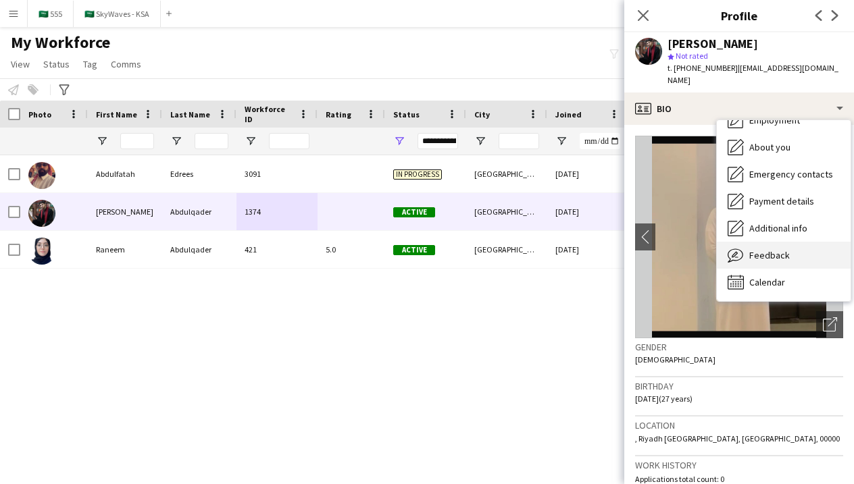
click at [745, 255] on div "Feedback Feedback" at bounding box center [783, 255] width 134 height 27
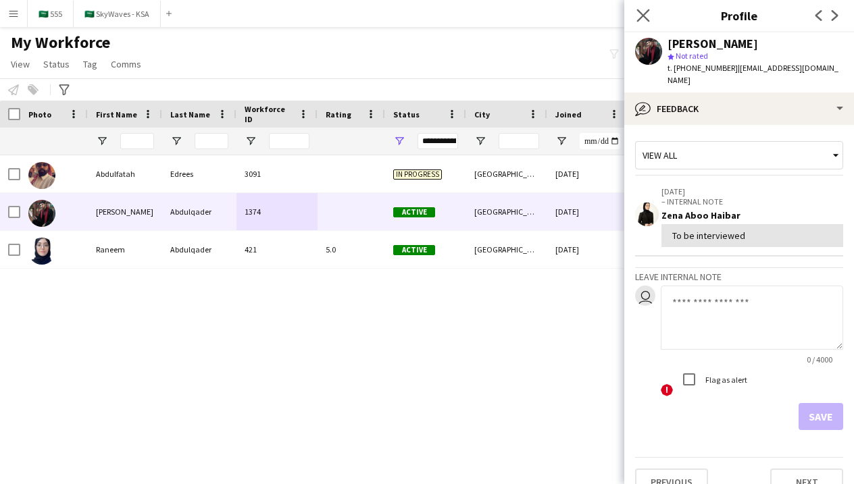
click at [650, 16] on app-icon "Close pop-in" at bounding box center [643, 16] width 20 height 20
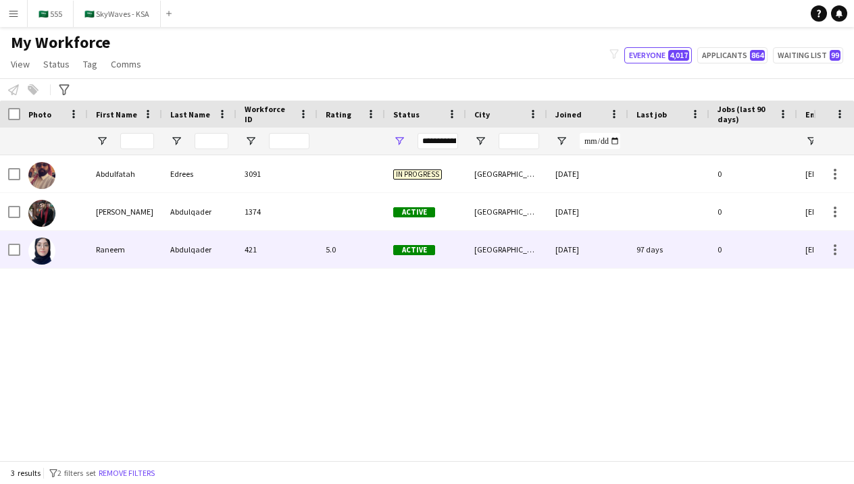
click at [115, 261] on div "Raneem" at bounding box center [125, 249] width 74 height 37
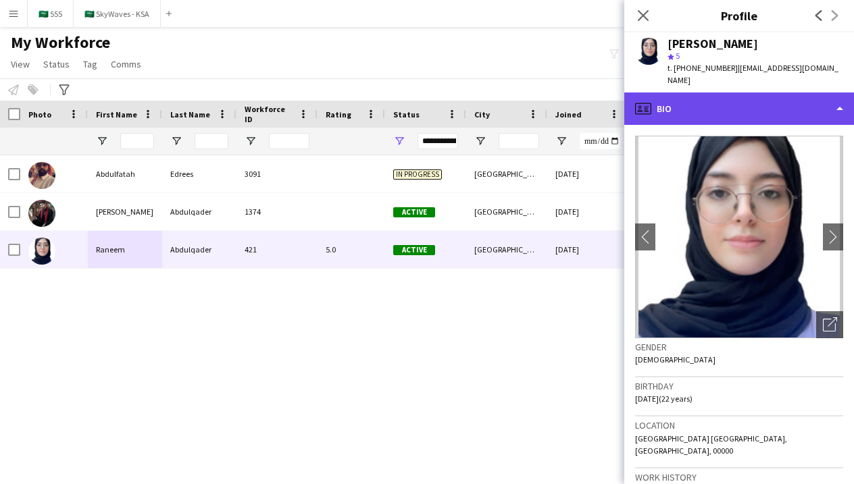
click at [717, 103] on div "profile Bio" at bounding box center [739, 109] width 230 height 32
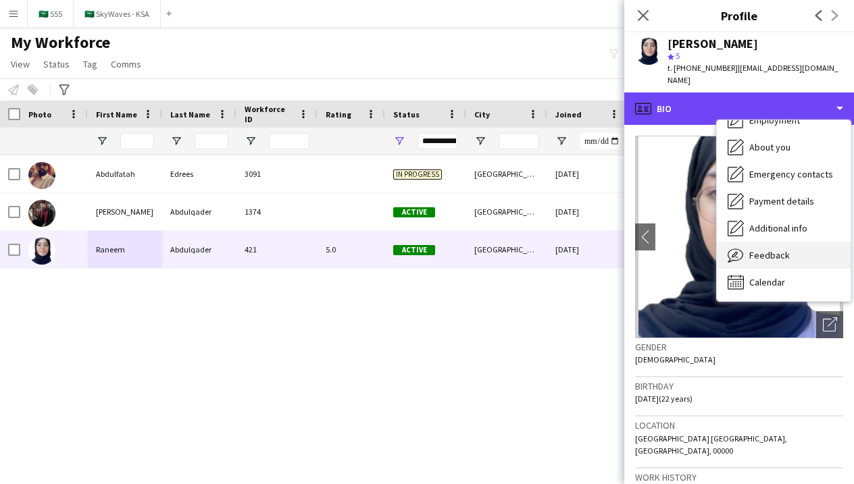
scroll to position [73, 0]
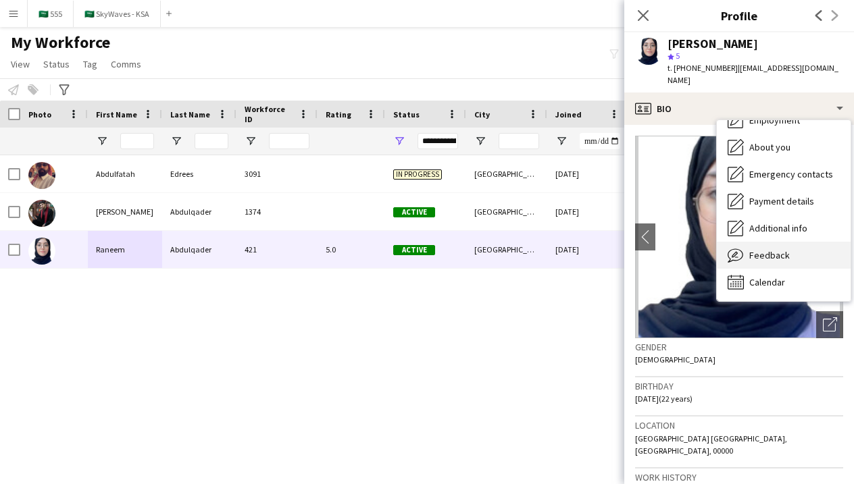
click at [759, 249] on span "Feedback" at bounding box center [769, 255] width 41 height 12
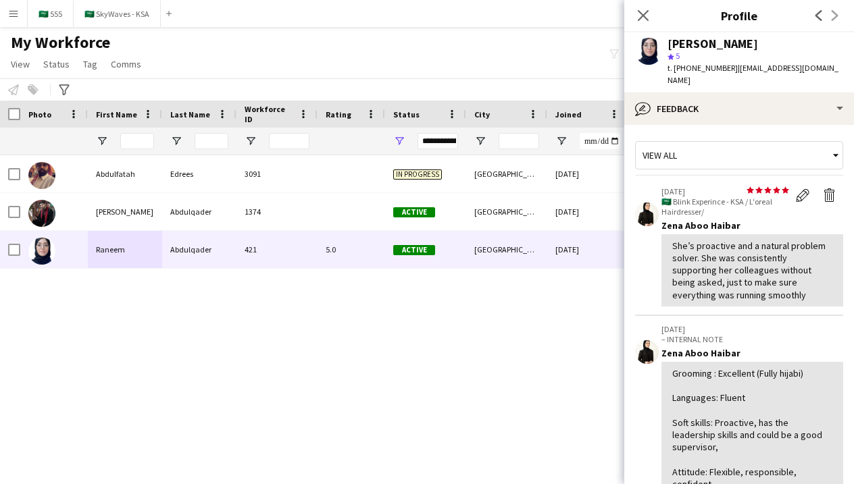
scroll to position [0, 0]
click at [644, 18] on icon at bounding box center [642, 15] width 13 height 13
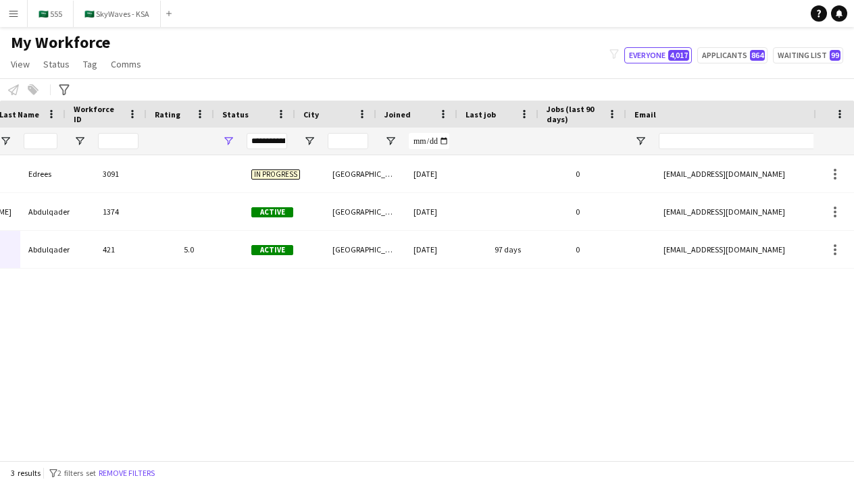
scroll to position [0, 307]
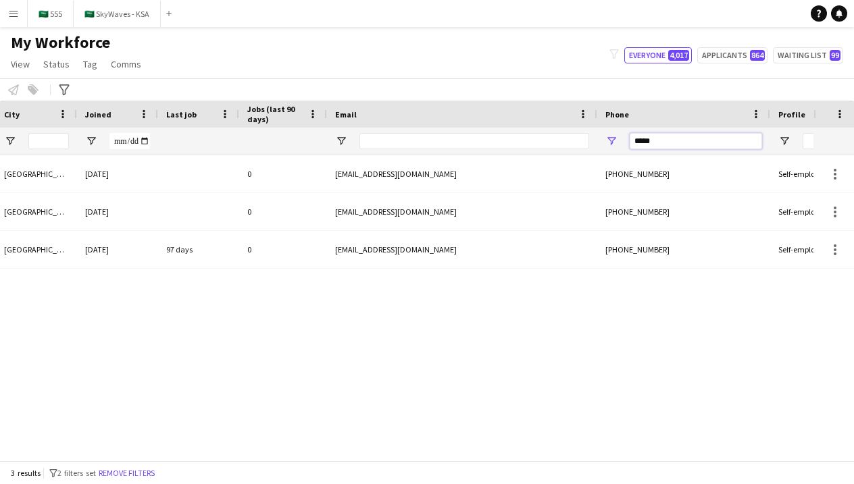
click at [642, 144] on input "*****" at bounding box center [695, 141] width 132 height 16
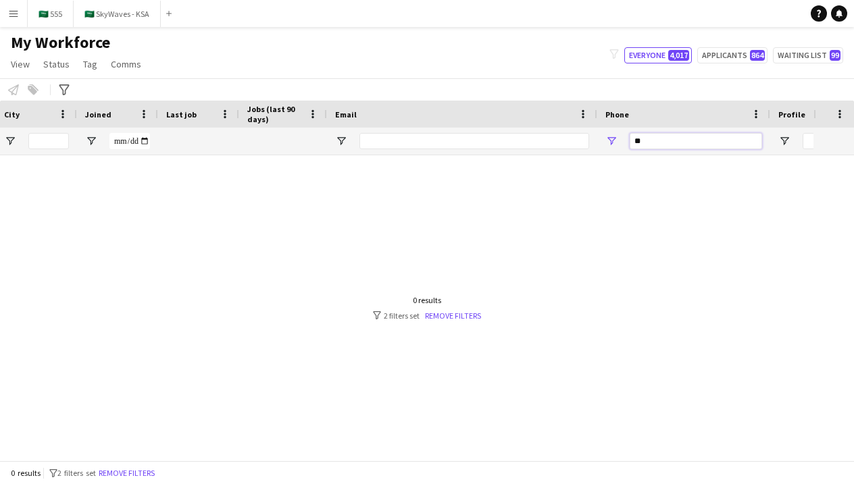
type input "*"
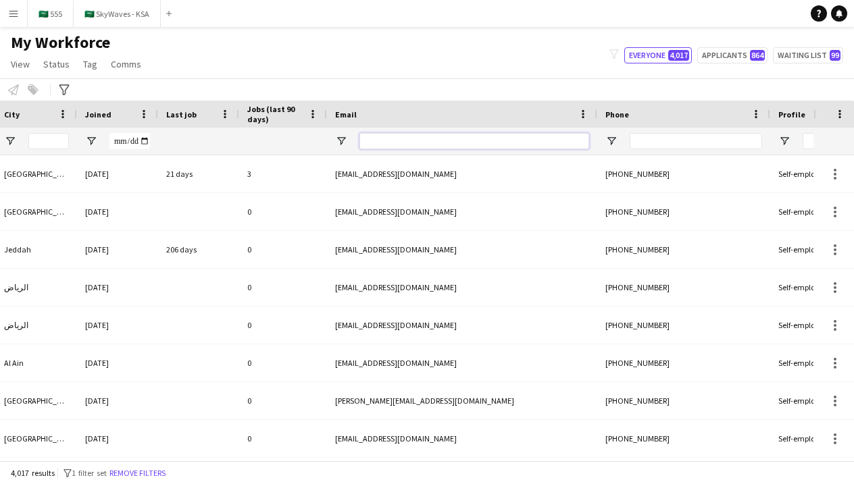
click at [568, 135] on input "Email Filter Input" at bounding box center [474, 141] width 230 height 16
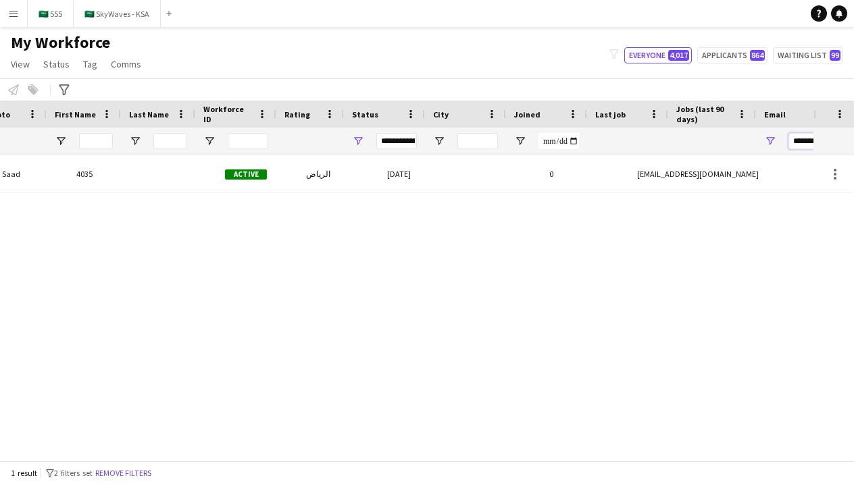
scroll to position [0, -41]
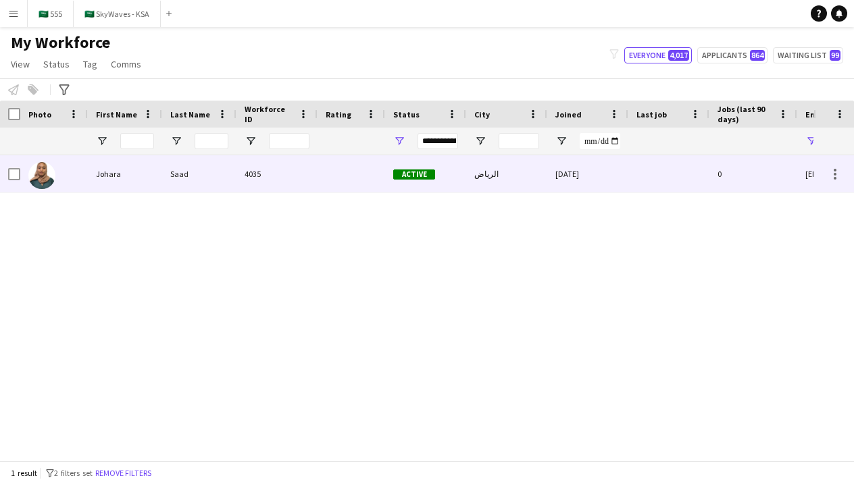
type input "*******"
click at [338, 172] on div at bounding box center [351, 173] width 68 height 37
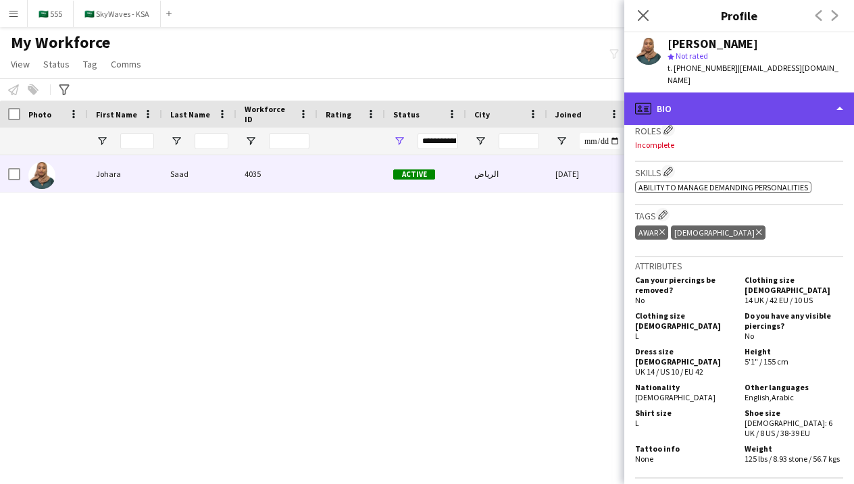
click at [744, 105] on div "profile Bio" at bounding box center [739, 109] width 230 height 32
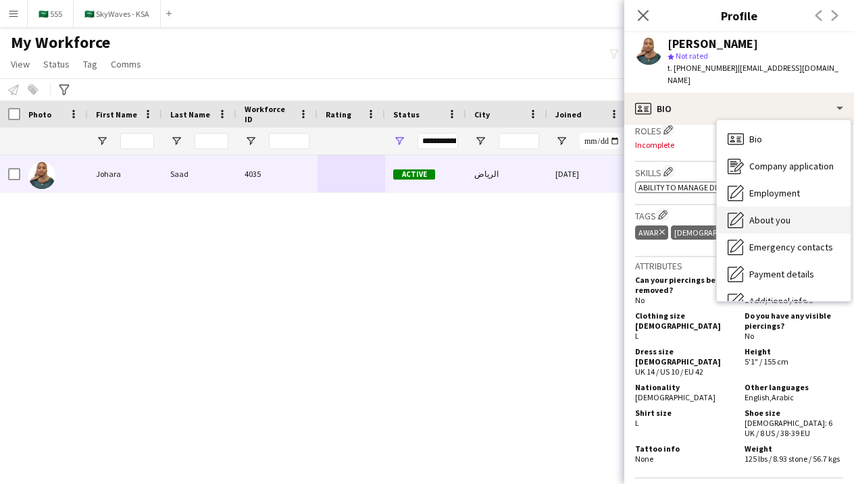
click at [771, 207] on div "About you About you" at bounding box center [783, 220] width 134 height 27
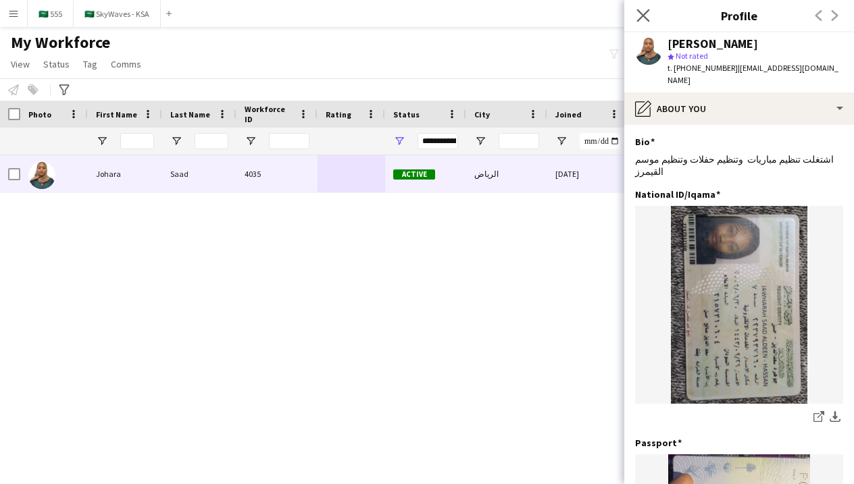
click at [646, 22] on app-icon "Close pop-in" at bounding box center [643, 16] width 20 height 20
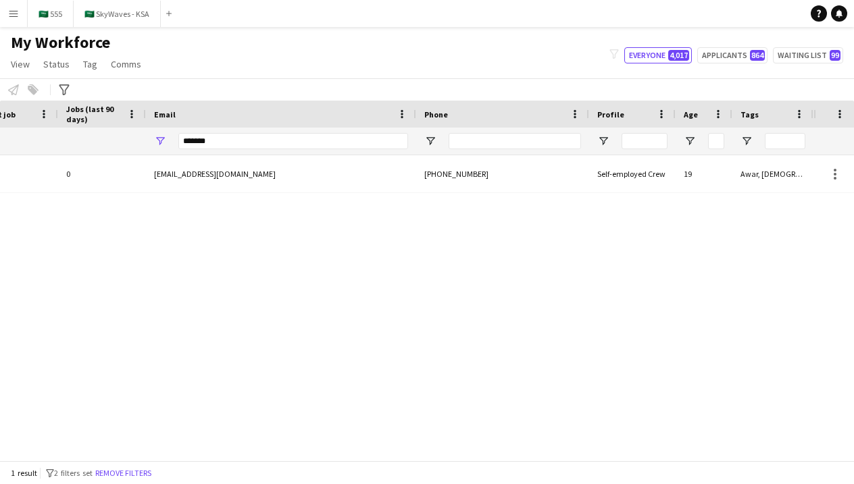
scroll to position [0, 651]
click at [393, 139] on input "*******" at bounding box center [293, 141] width 230 height 16
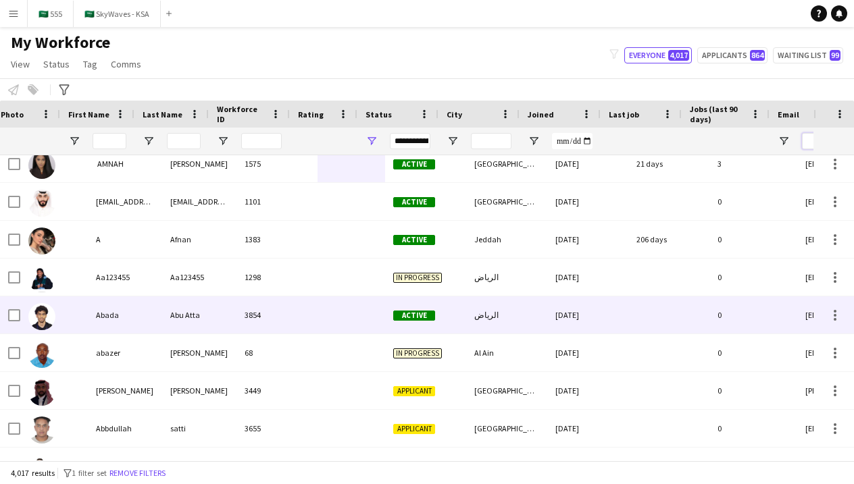
scroll to position [0, -11]
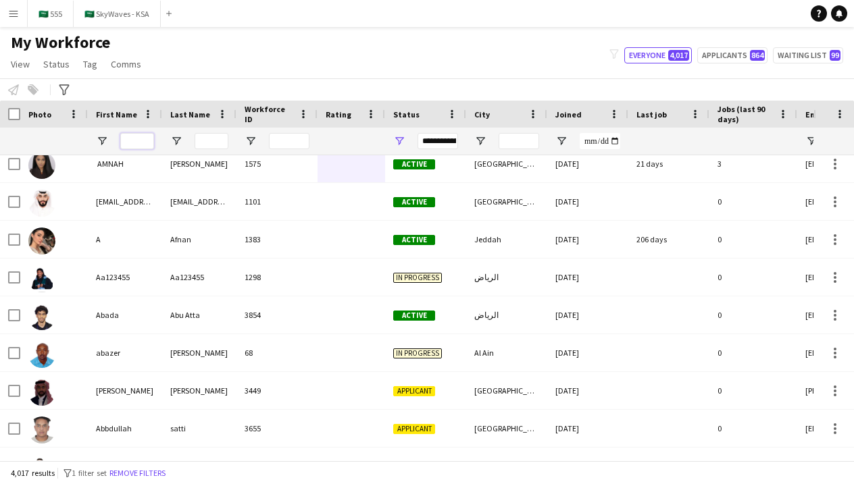
click at [127, 147] on input "First Name Filter Input" at bounding box center [137, 141] width 34 height 16
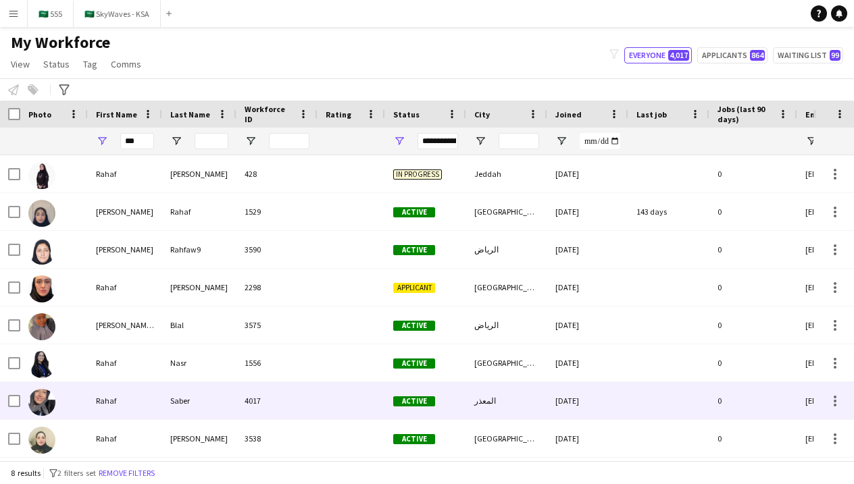
drag, startPoint x: 126, startPoint y: 164, endPoint x: 190, endPoint y: 400, distance: 244.9
click at [190, 400] on div "Saber" at bounding box center [199, 400] width 74 height 37
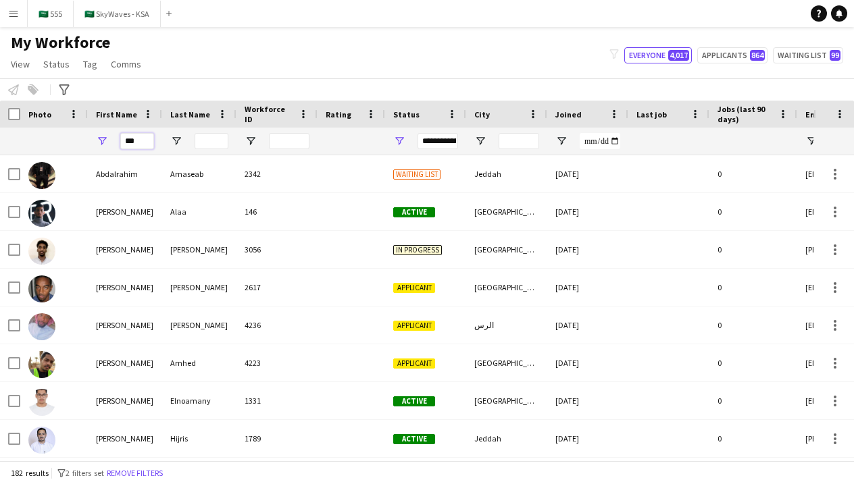
click at [145, 138] on input "***" at bounding box center [137, 141] width 34 height 16
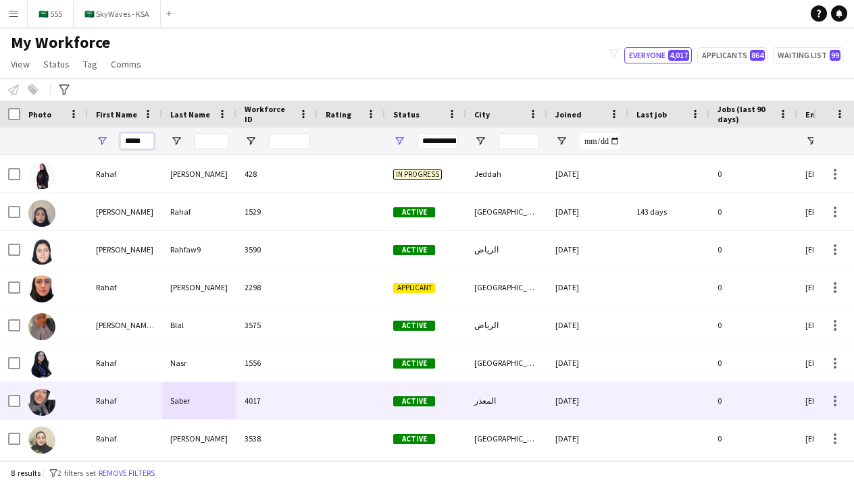
type input "*****"
click at [106, 400] on div "Rahaf" at bounding box center [125, 400] width 74 height 37
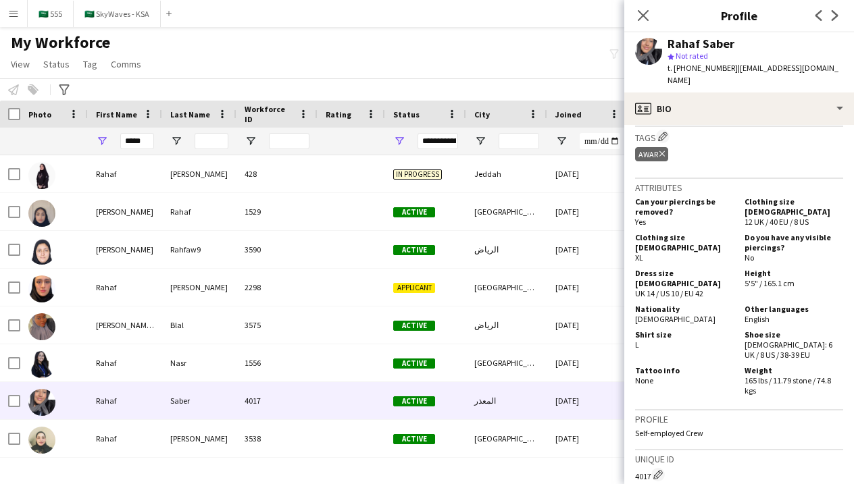
scroll to position [496, 0]
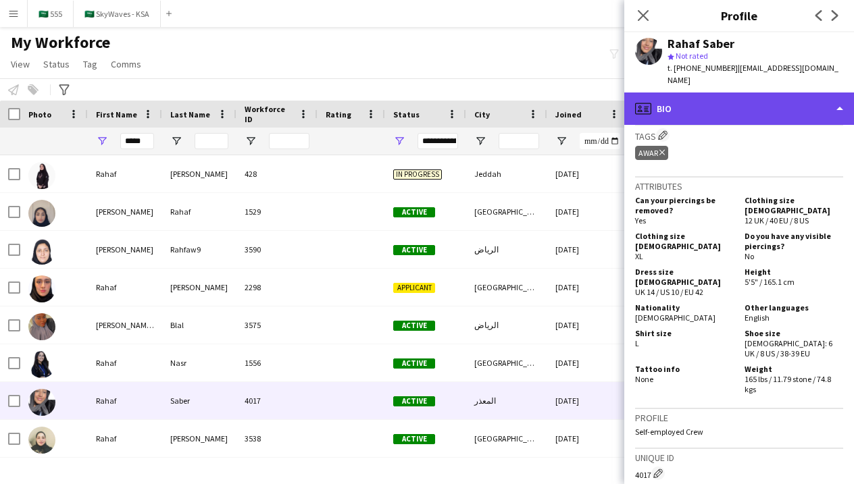
click at [725, 96] on div "profile Bio" at bounding box center [739, 109] width 230 height 32
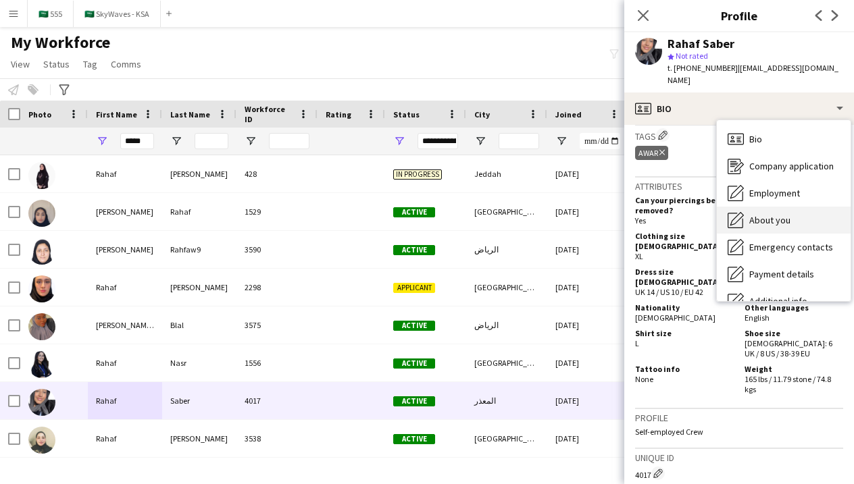
click at [760, 214] on span "About you" at bounding box center [769, 220] width 41 height 12
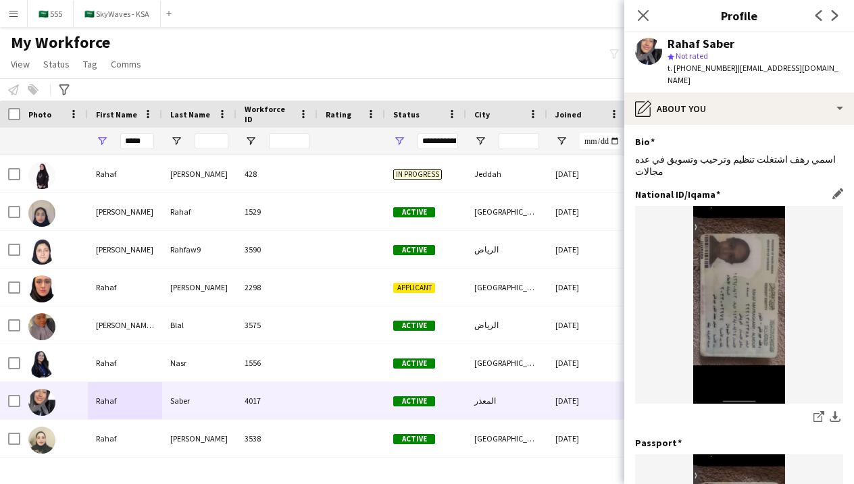
scroll to position [0, 0]
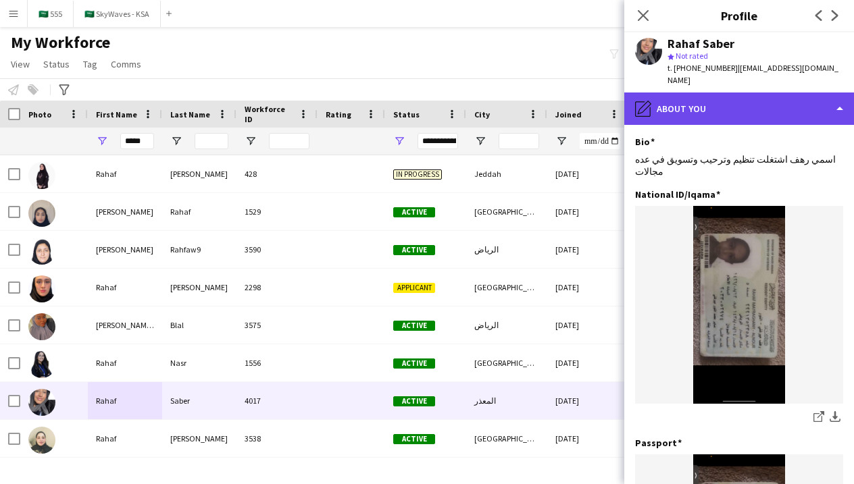
click at [728, 100] on div "pencil4 About you" at bounding box center [739, 109] width 230 height 32
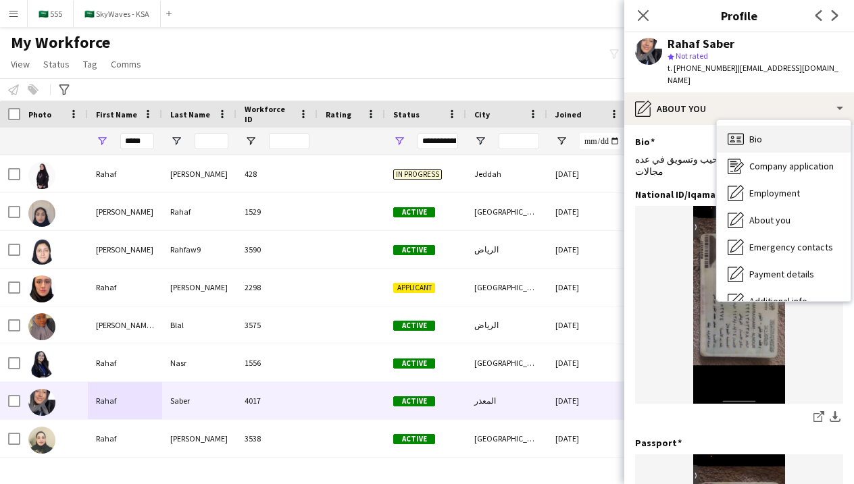
click at [739, 131] on icon "Bio" at bounding box center [735, 139] width 16 height 16
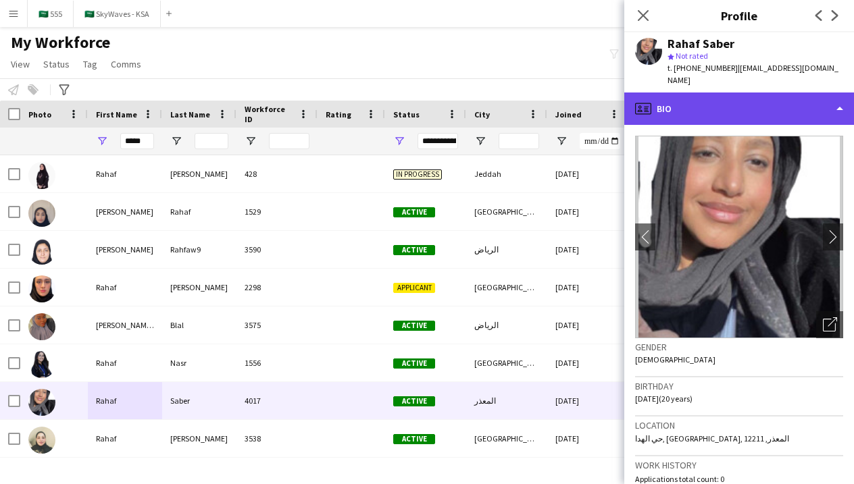
click at [693, 95] on div "profile Bio" at bounding box center [739, 109] width 230 height 32
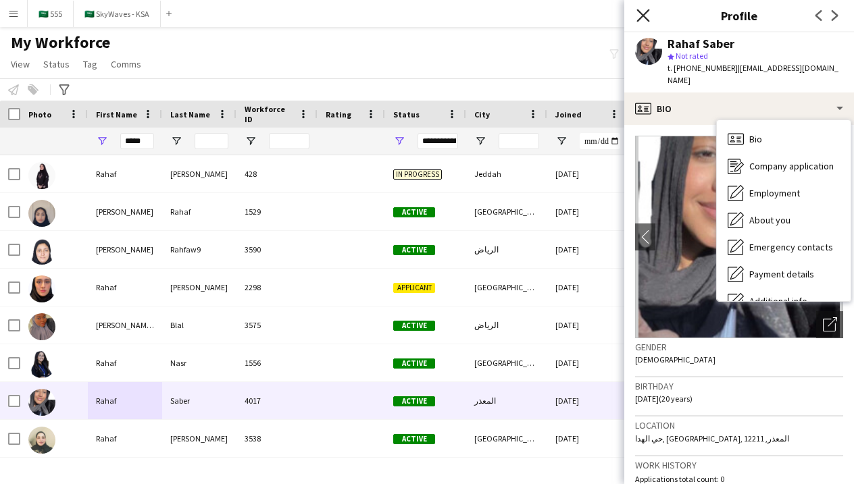
click at [641, 15] on icon "Close pop-in" at bounding box center [642, 15] width 13 height 13
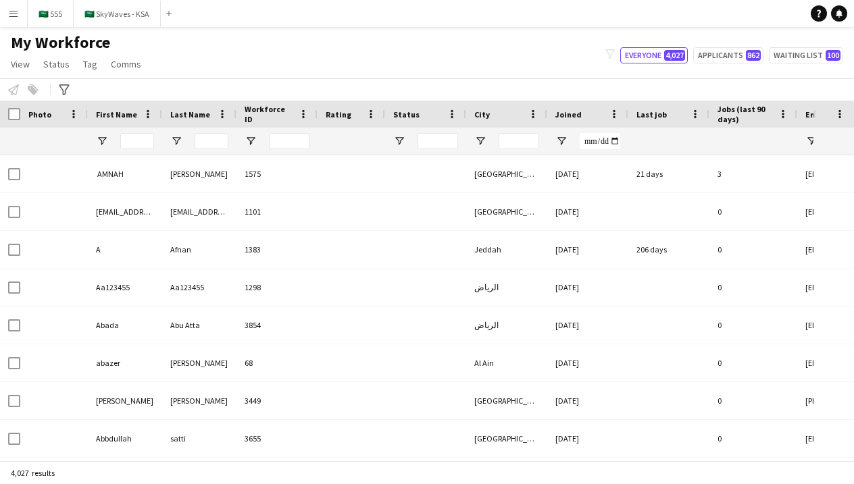
type input "*****"
type input "**********"
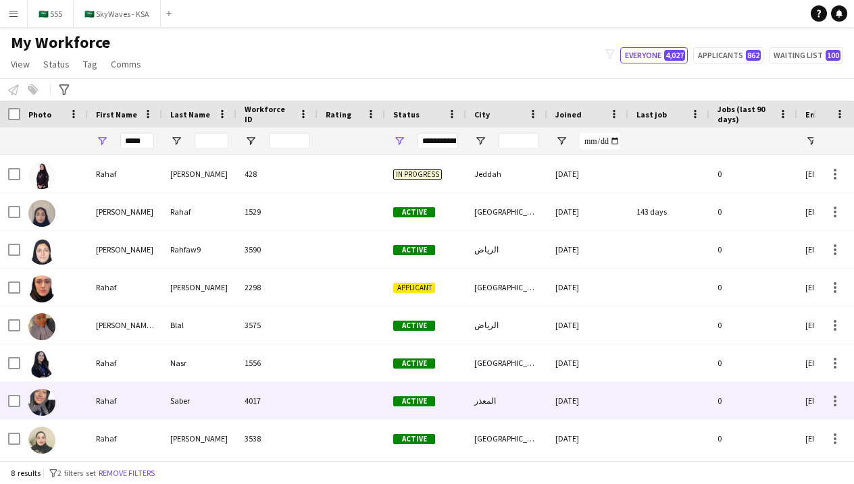
click at [130, 394] on div "Rahaf" at bounding box center [125, 400] width 74 height 37
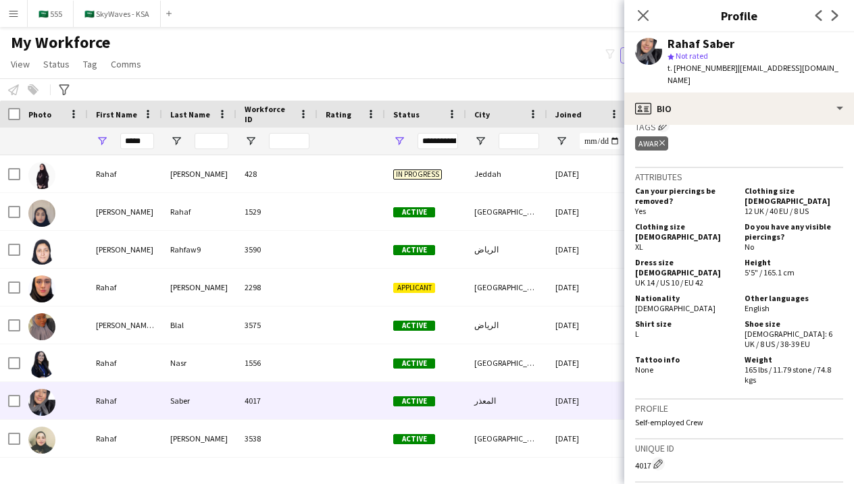
scroll to position [505, 0]
click at [645, 21] on icon "Close pop-in" at bounding box center [642, 15] width 13 height 13
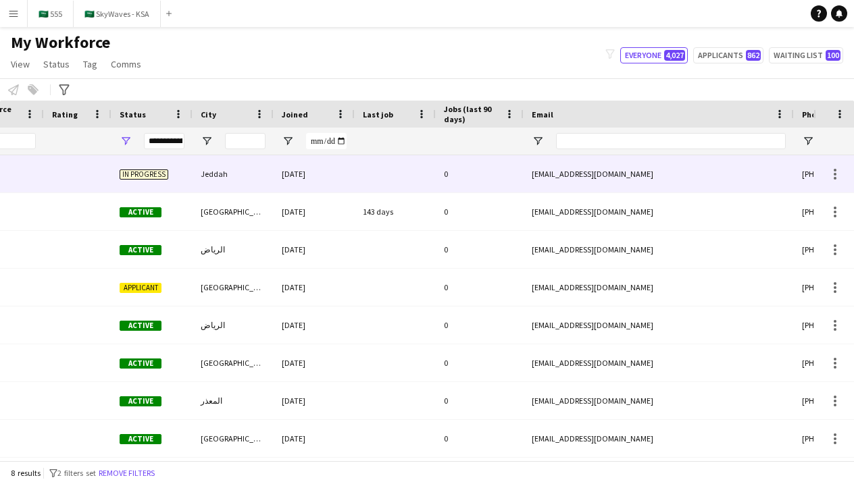
scroll to position [0, 0]
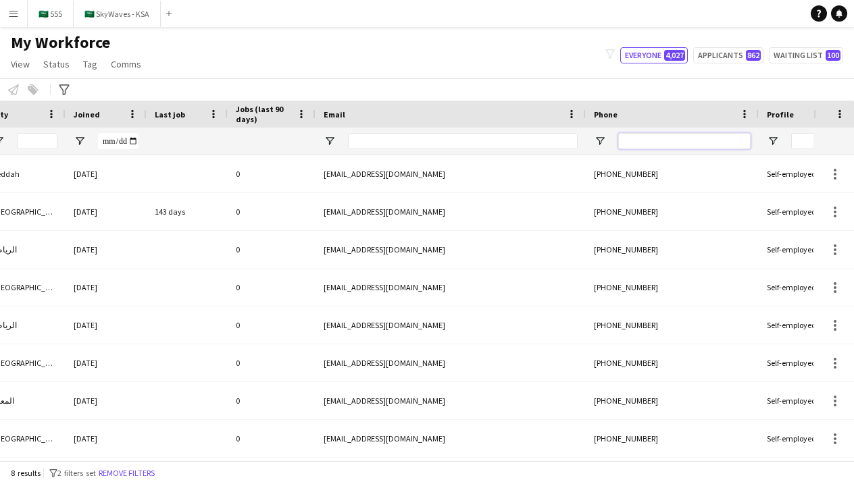
click at [668, 141] on input "Phone Filter Input" at bounding box center [684, 141] width 132 height 16
type input "*"
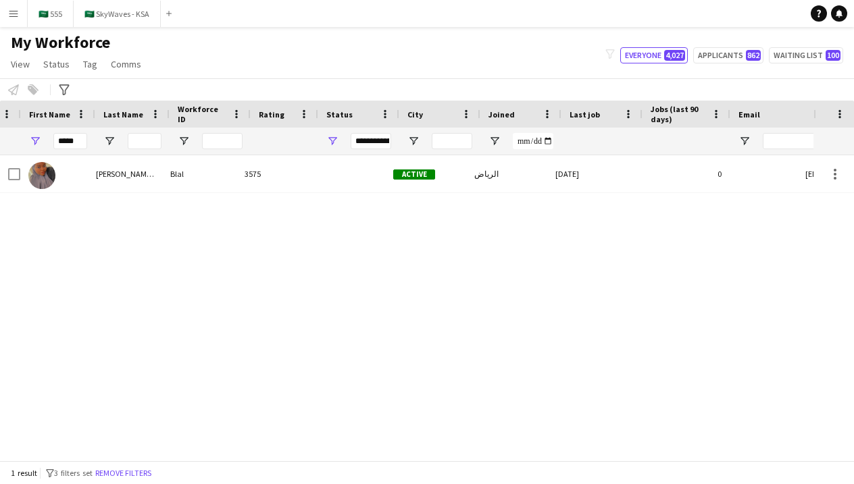
scroll to position [0, -37]
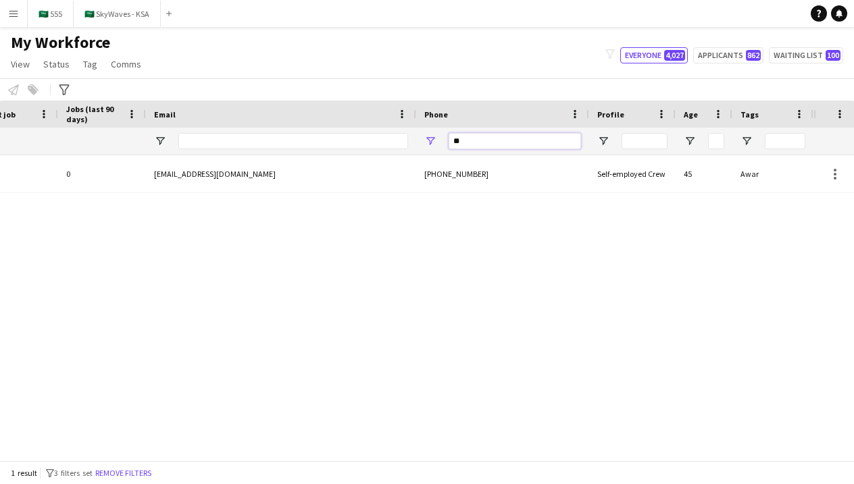
click at [568, 136] on input "**" at bounding box center [514, 141] width 132 height 16
type input "*"
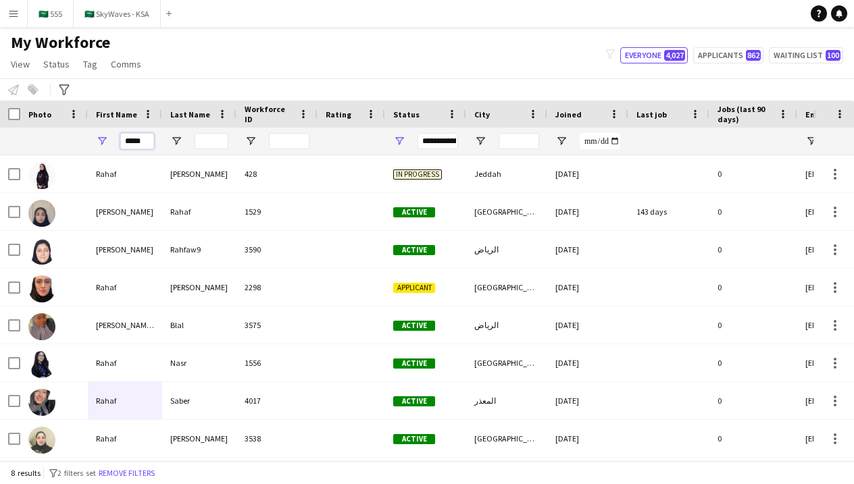
click at [138, 139] on input "*****" at bounding box center [137, 141] width 34 height 16
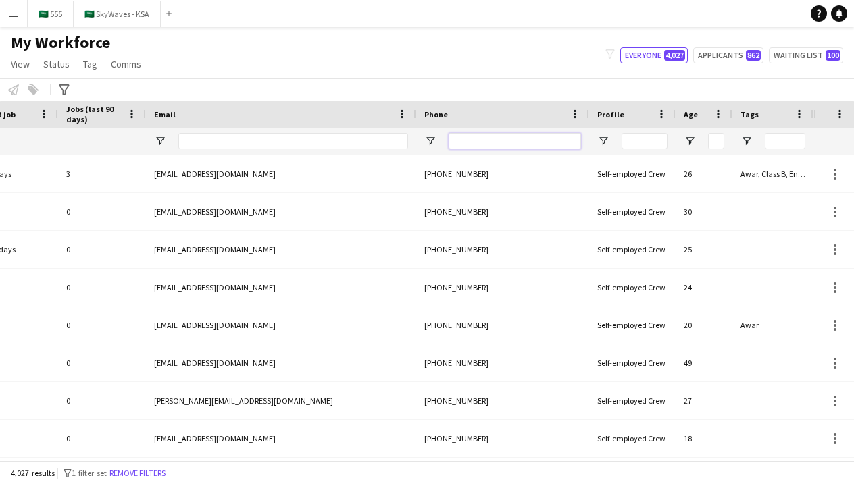
click at [463, 147] on input "Phone Filter Input" at bounding box center [514, 141] width 132 height 16
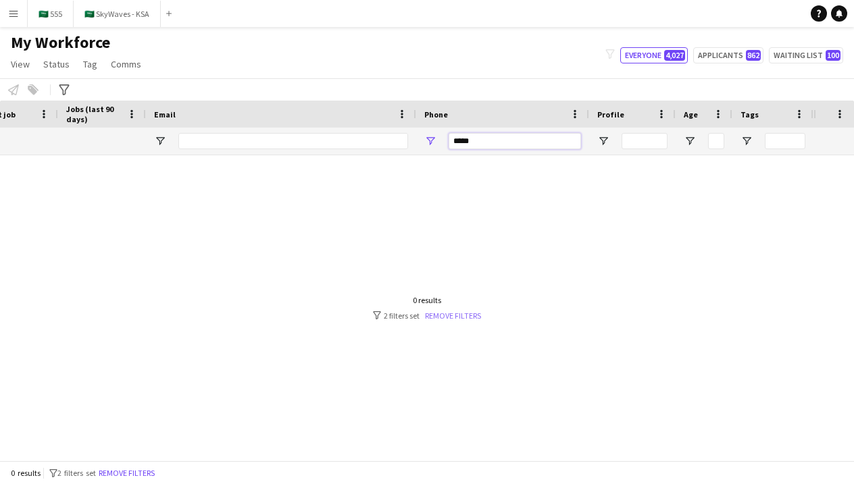
type input "*****"
click at [442, 314] on link "Remove filters" at bounding box center [453, 316] width 56 height 10
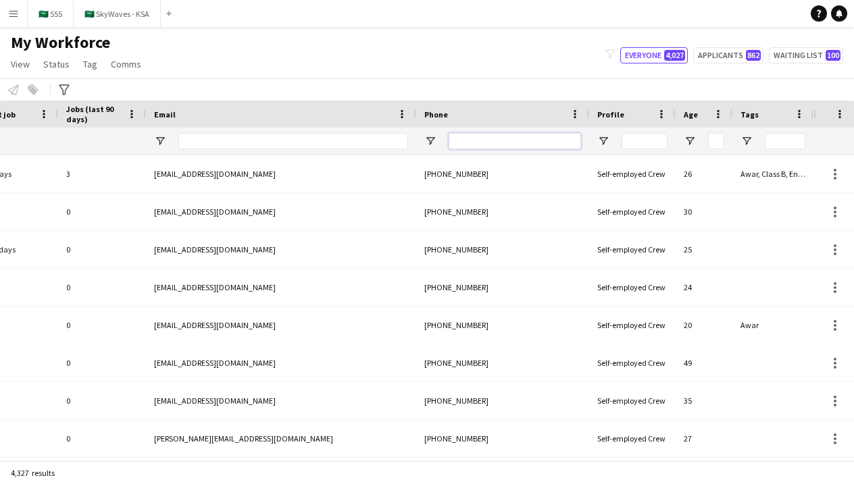
click at [492, 141] on input "Phone Filter Input" at bounding box center [514, 141] width 132 height 16
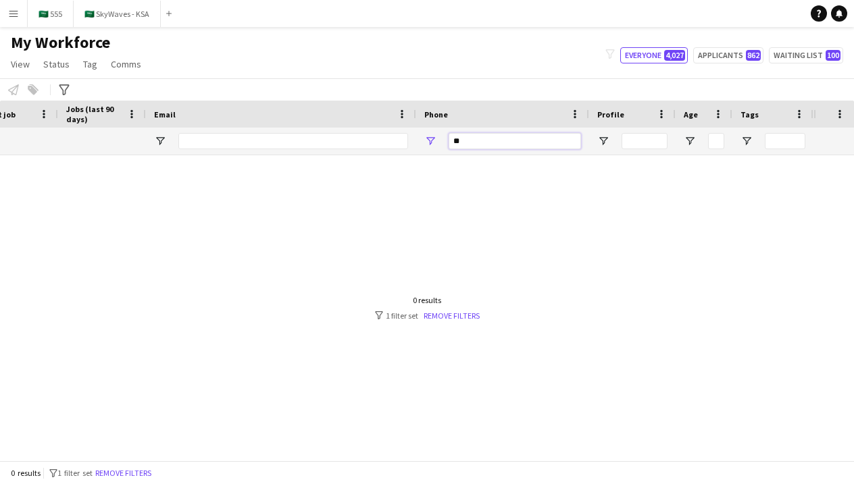
type input "*"
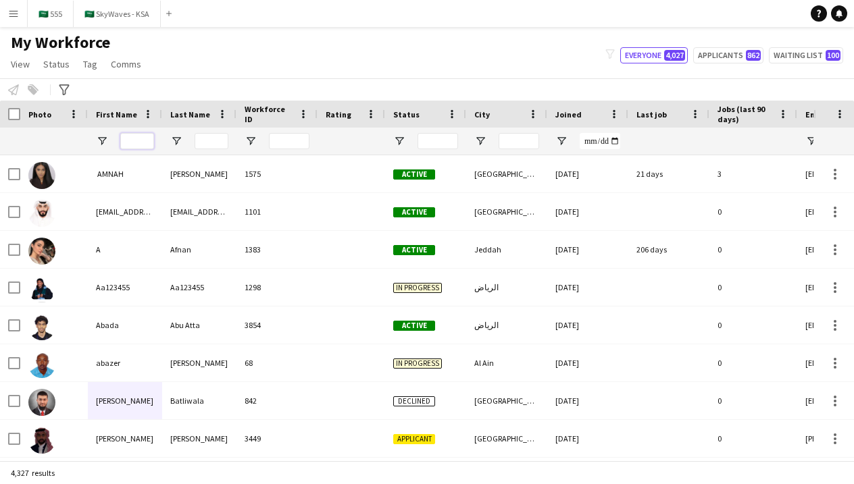
click at [140, 145] on input "First Name Filter Input" at bounding box center [137, 141] width 34 height 16
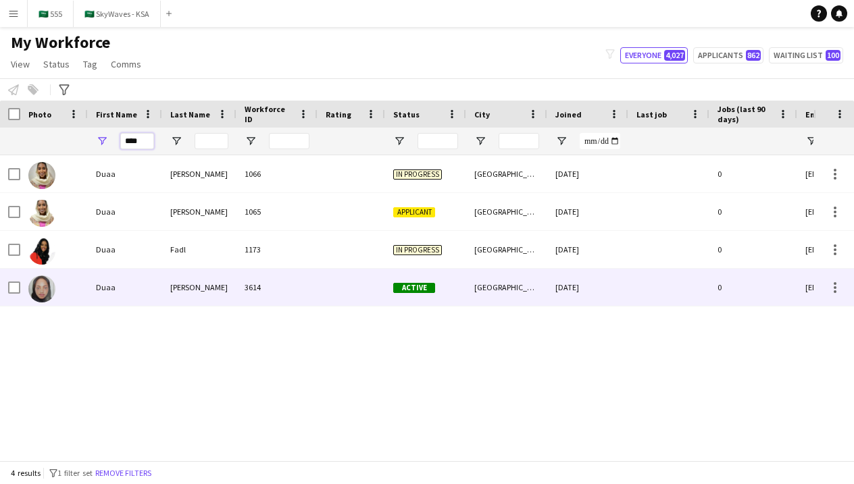
type input "****"
click at [90, 281] on div "Duaa" at bounding box center [125, 287] width 74 height 37
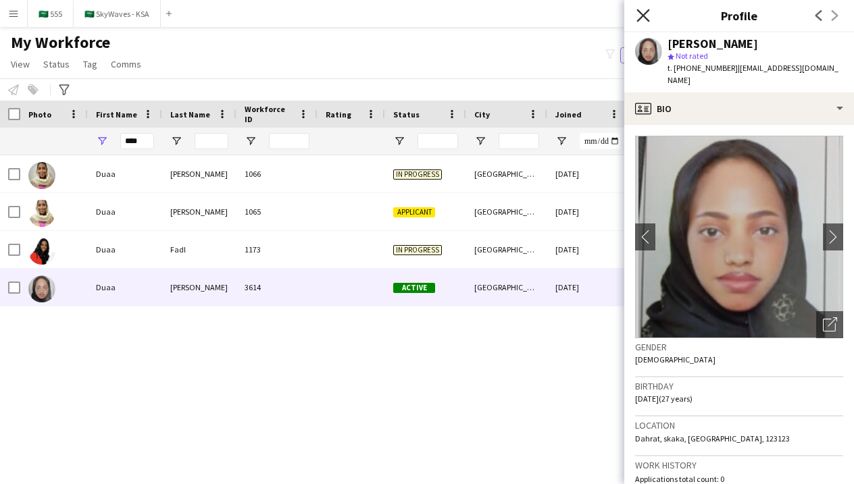
click at [646, 20] on icon "Close pop-in" at bounding box center [642, 15] width 13 height 13
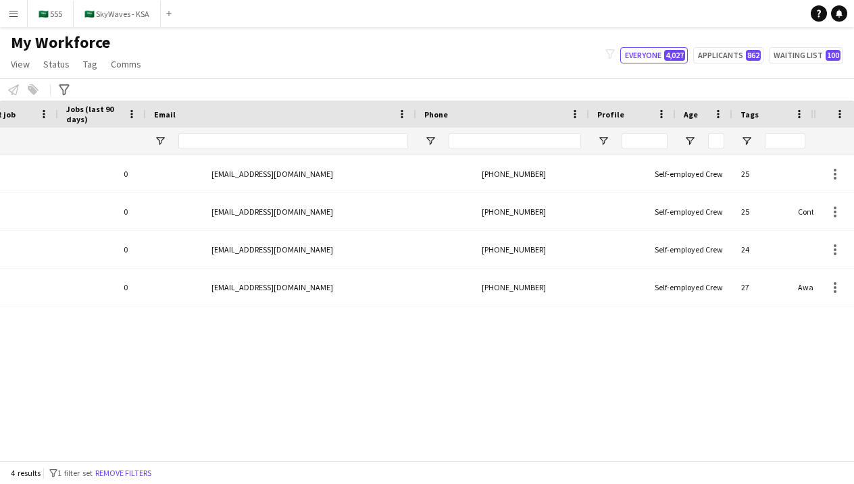
scroll to position [0, 651]
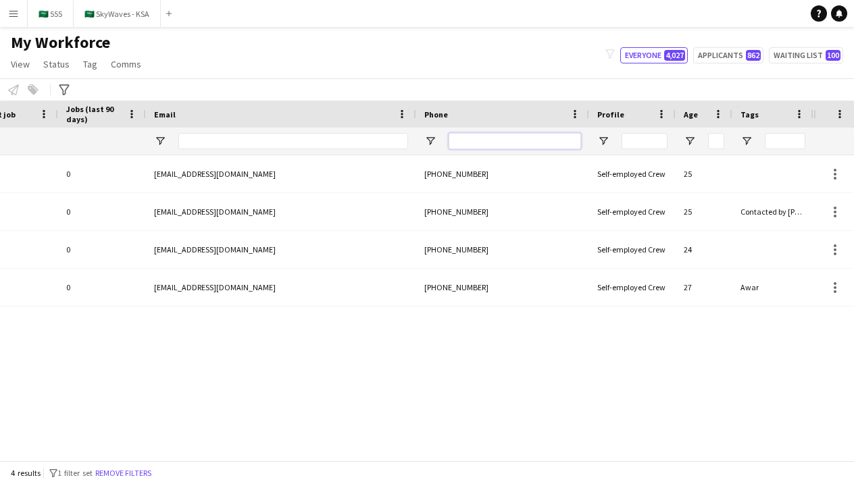
click at [538, 143] on input "Phone Filter Input" at bounding box center [514, 141] width 132 height 16
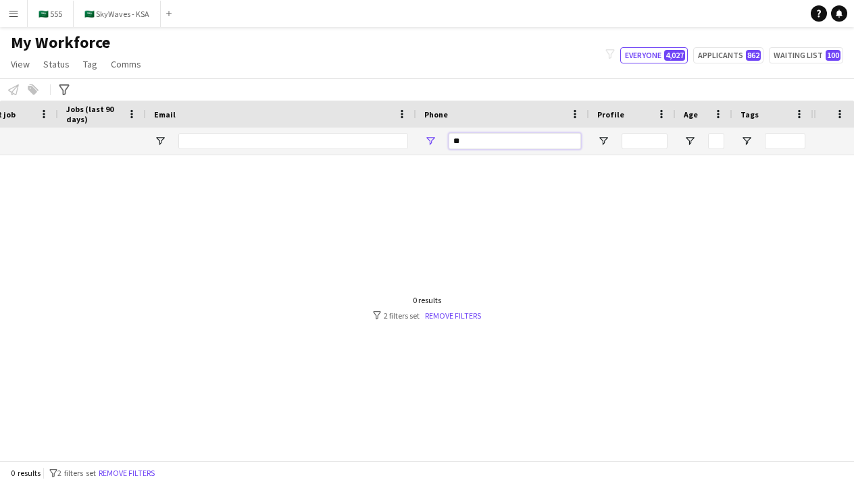
type input "*"
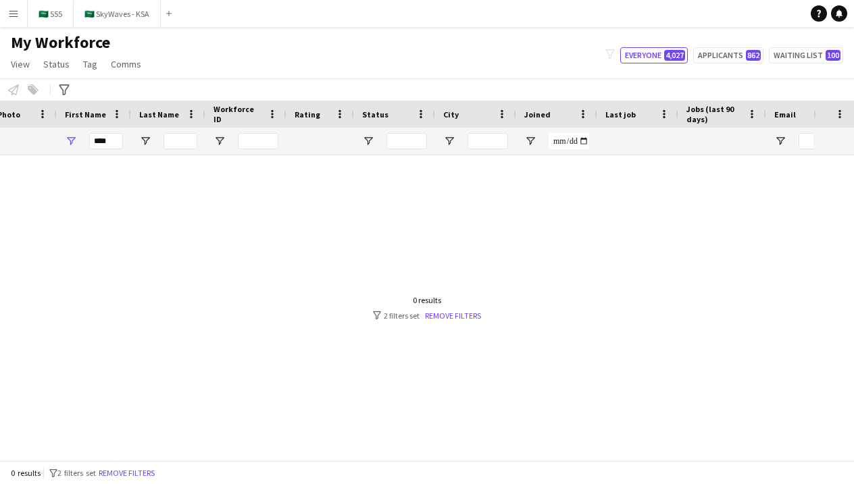
scroll to position [0, -31]
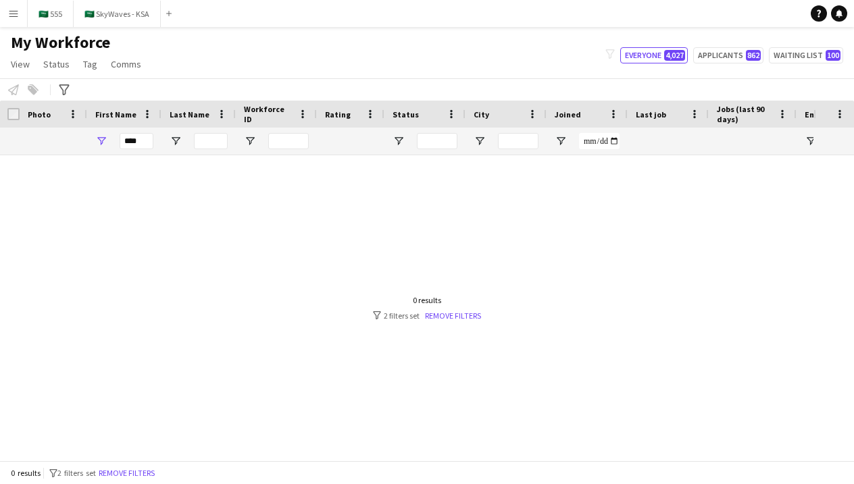
type input "*****"
click at [134, 139] on input "****" at bounding box center [137, 141] width 34 height 16
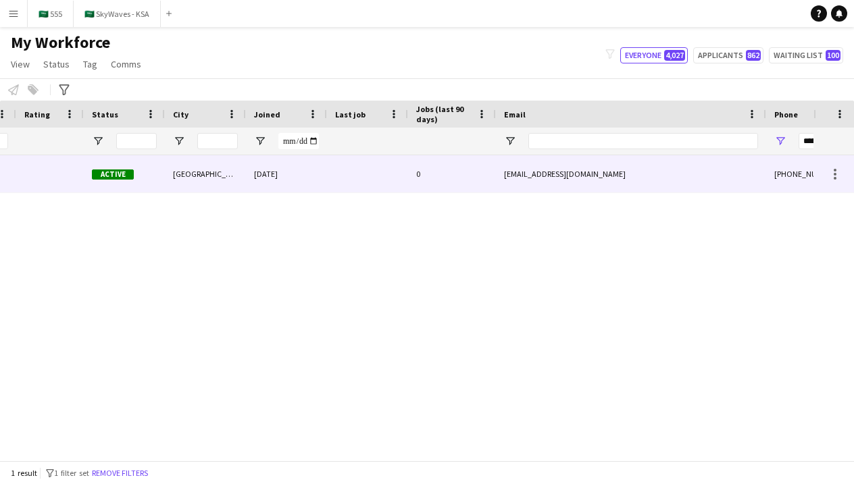
click at [259, 189] on div "[DATE]" at bounding box center [286, 173] width 81 height 37
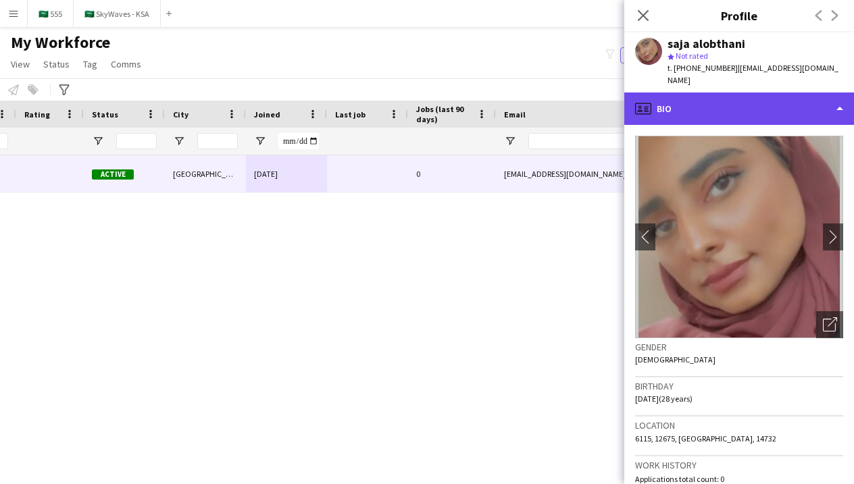
click at [718, 93] on div "profile Bio" at bounding box center [739, 109] width 230 height 32
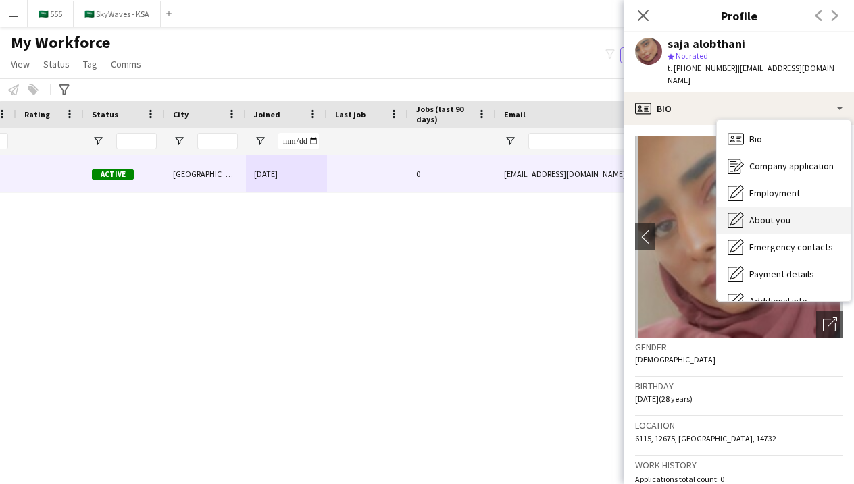
click at [756, 214] on span "About you" at bounding box center [769, 220] width 41 height 12
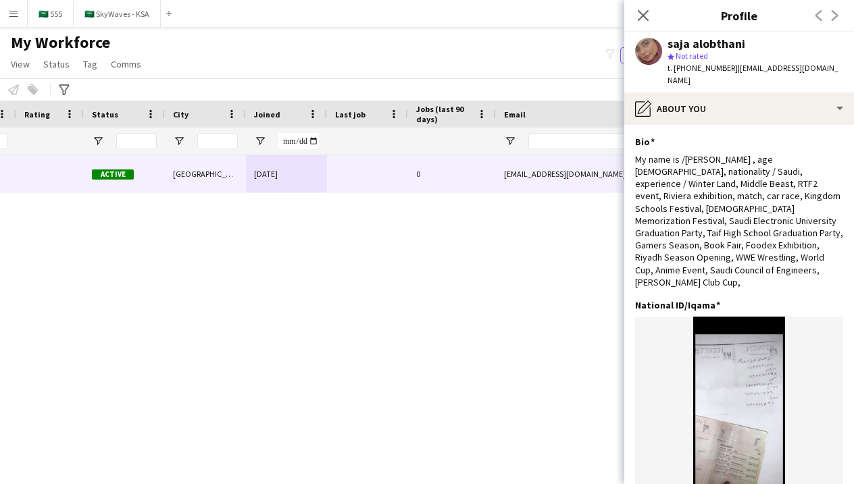
click at [459, 323] on div "[DATE] 0 [EMAIL_ADDRESS][DOMAIN_NAME] [PHONE_NUMBER] Self-employed Crew [GEOGRA…" at bounding box center [406, 307] width 813 height 305
click at [644, 16] on icon at bounding box center [642, 15] width 13 height 13
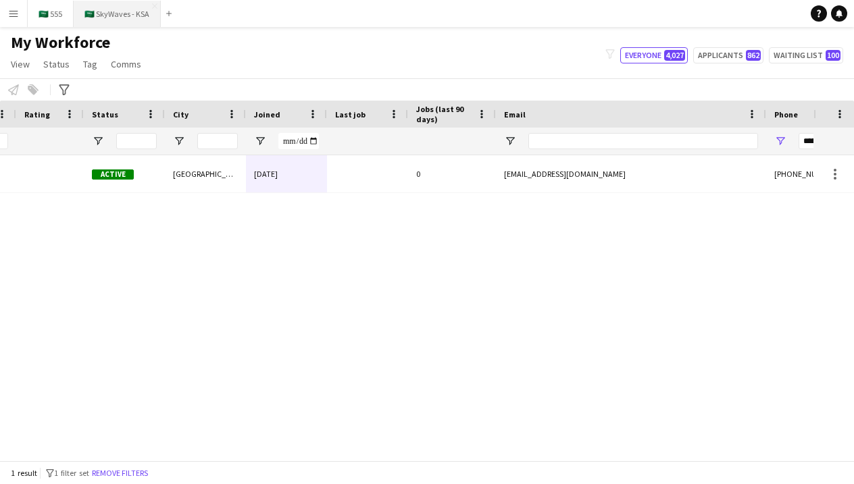
click at [137, 22] on button "🇸🇦 SkyWaves - KSA Close" at bounding box center [117, 14] width 87 height 26
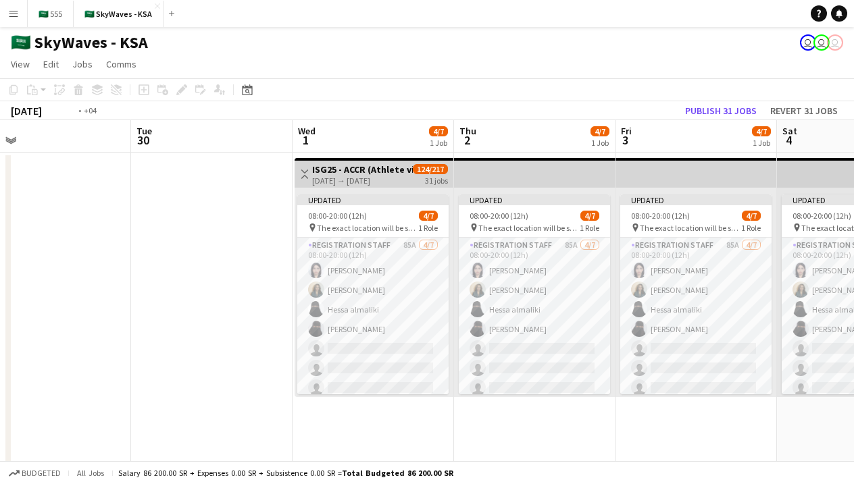
scroll to position [0, 357]
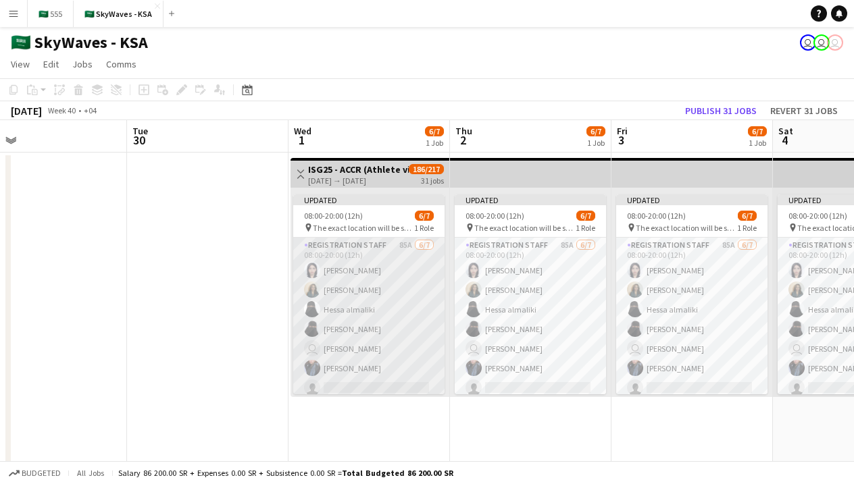
click at [383, 297] on app-card-role "Registration Staff 85A [DATE] 08:00-20:00 (12h) [PERSON_NAME] [PERSON_NAME] [PE…" at bounding box center [368, 319] width 151 height 163
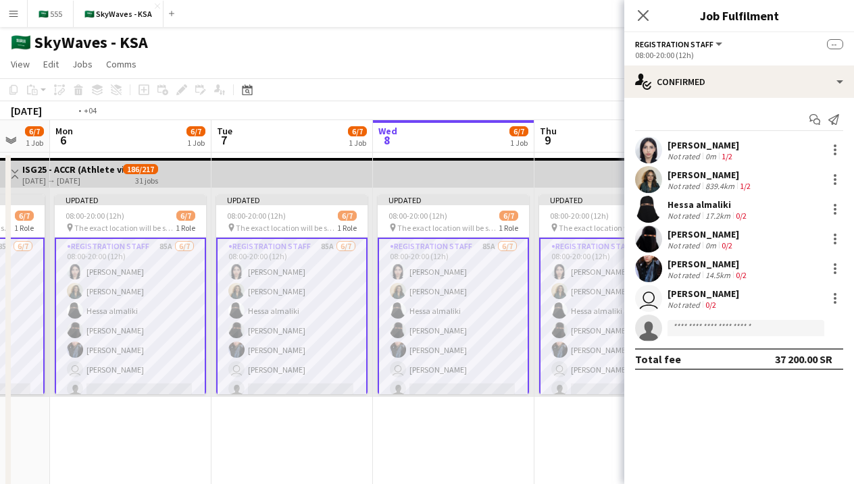
scroll to position [0, 490]
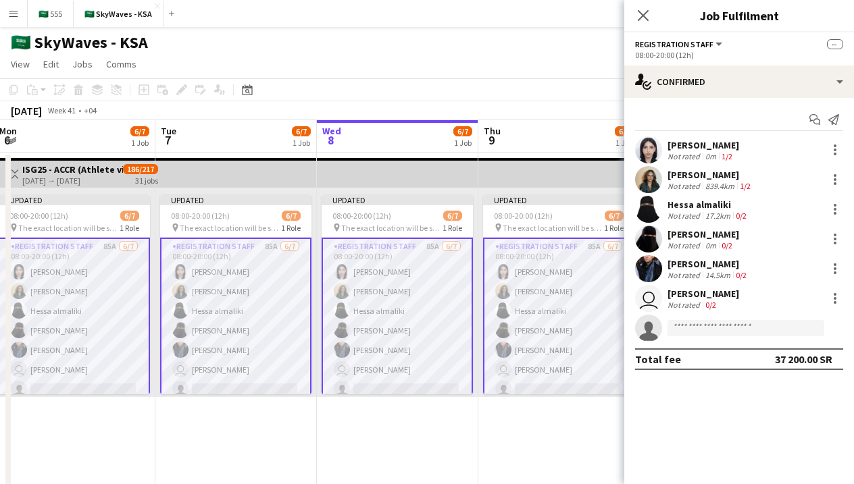
click at [502, 322] on app-user-avatar at bounding box center [503, 330] width 16 height 16
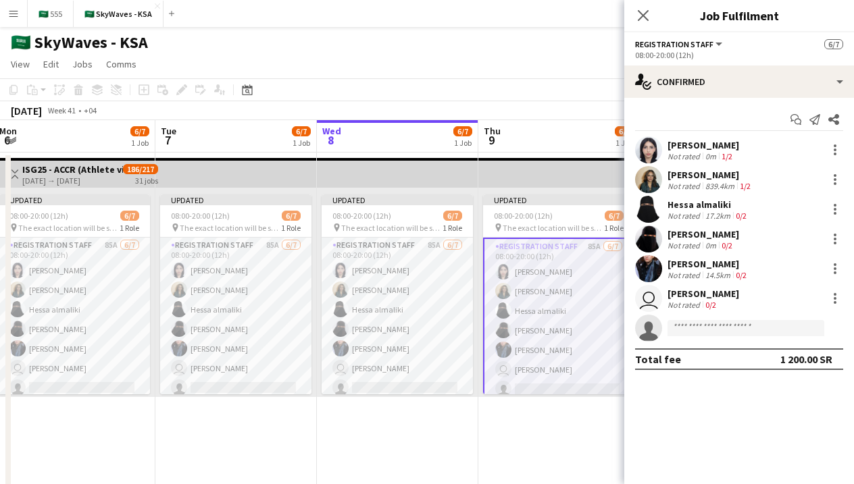
click at [708, 155] on div "0m" at bounding box center [710, 156] width 16 height 10
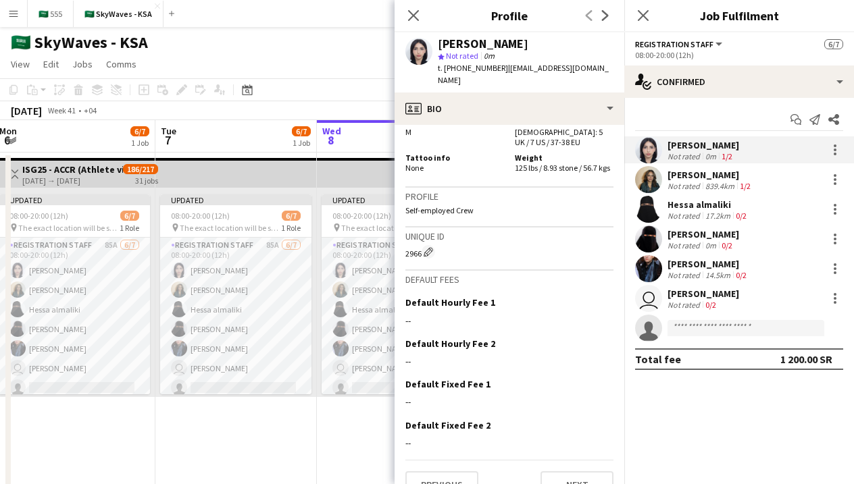
scroll to position [526, 0]
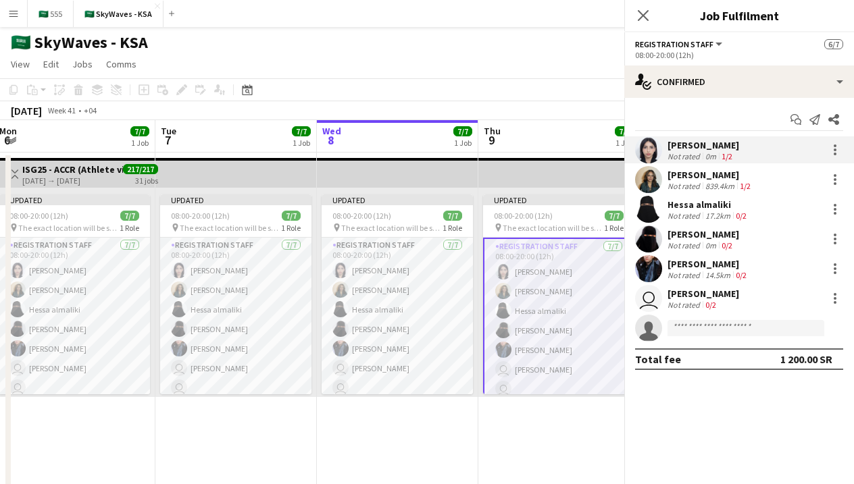
click at [709, 177] on div "[PERSON_NAME]" at bounding box center [710, 175] width 86 height 12
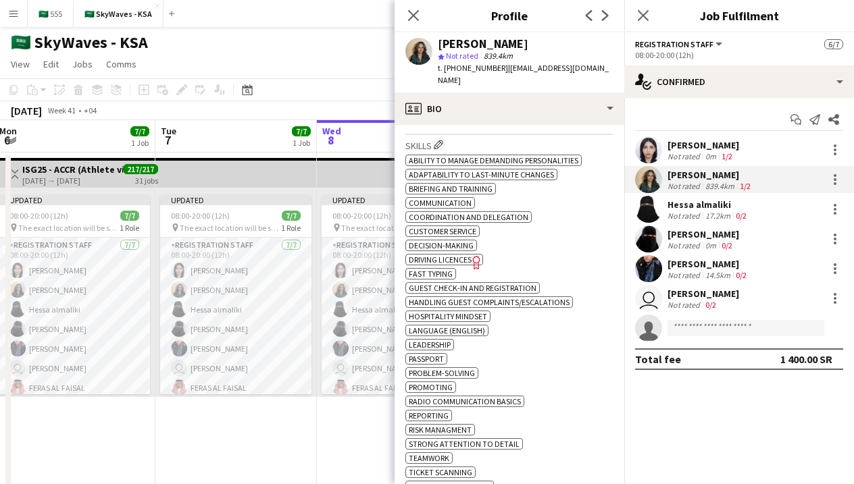
scroll to position [475, 0]
click at [673, 244] on div "Not rated" at bounding box center [684, 245] width 35 height 10
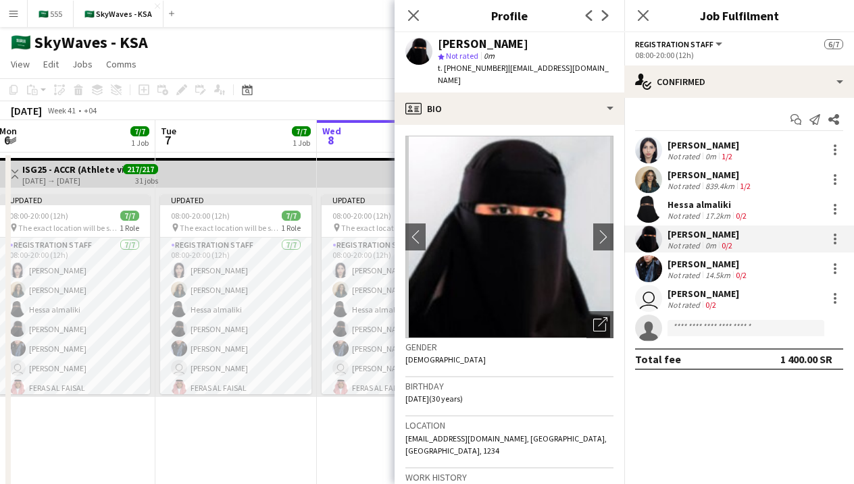
scroll to position [0, 0]
click at [673, 265] on div "[PERSON_NAME]" at bounding box center [708, 264] width 82 height 12
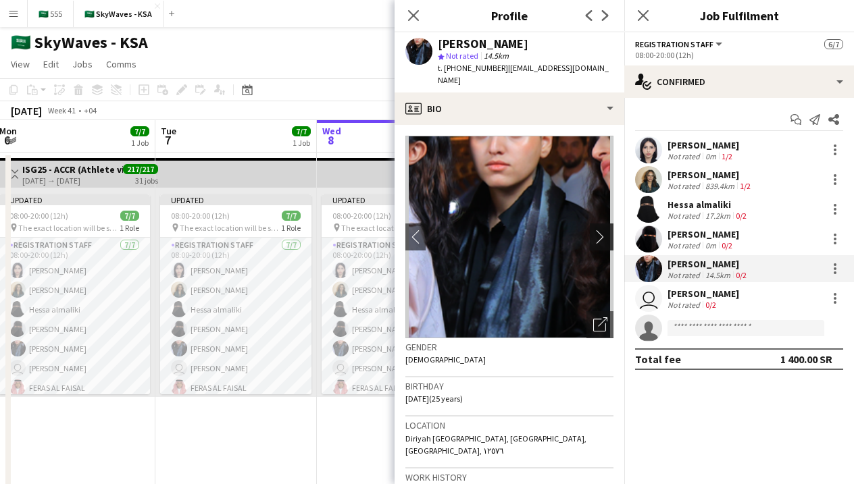
click at [603, 230] on app-icon "chevron-right" at bounding box center [603, 237] width 21 height 14
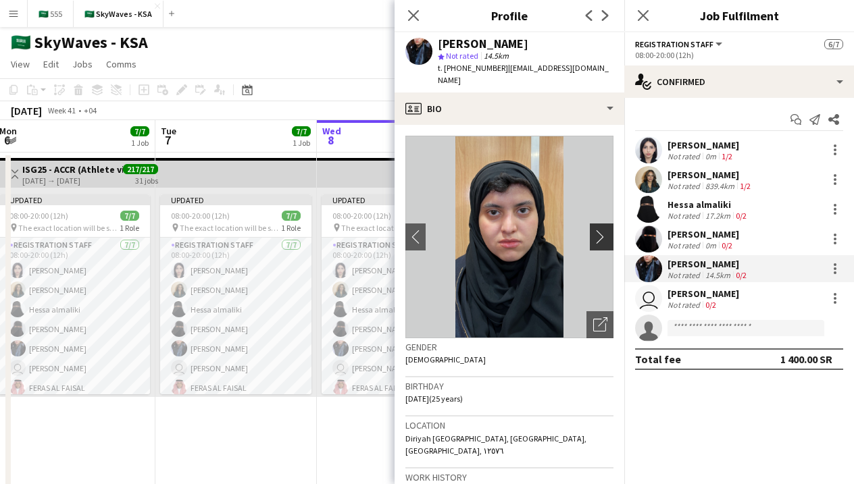
click at [603, 230] on app-icon "chevron-right" at bounding box center [603, 237] width 21 height 14
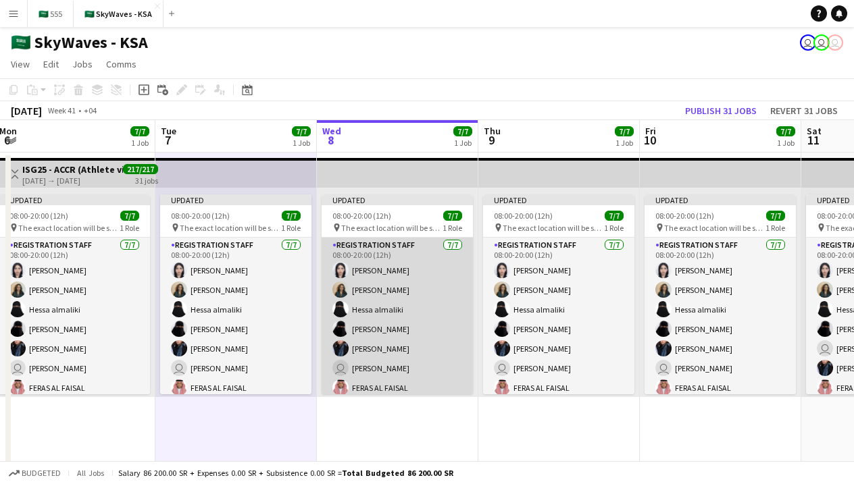
click at [390, 365] on app-card-role "Registration Staff [DATE] 08:00-20:00 (12h) [PERSON_NAME] [PERSON_NAME] [PERSON…" at bounding box center [396, 319] width 151 height 163
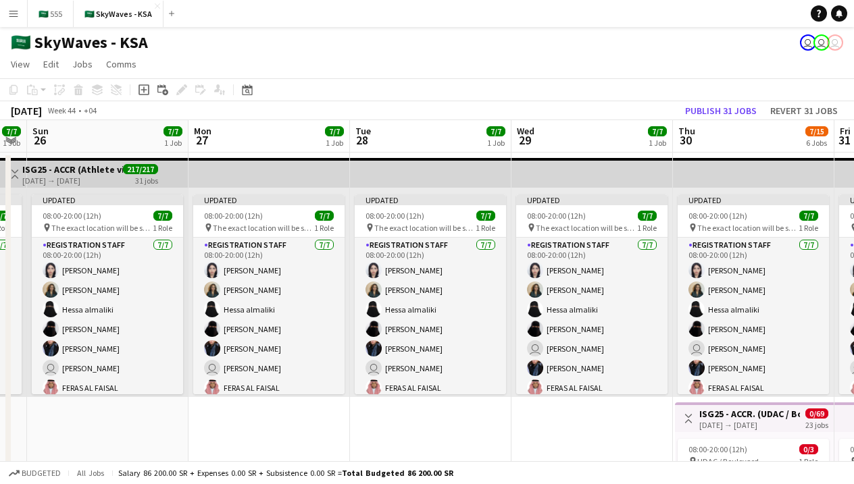
scroll to position [0, 287]
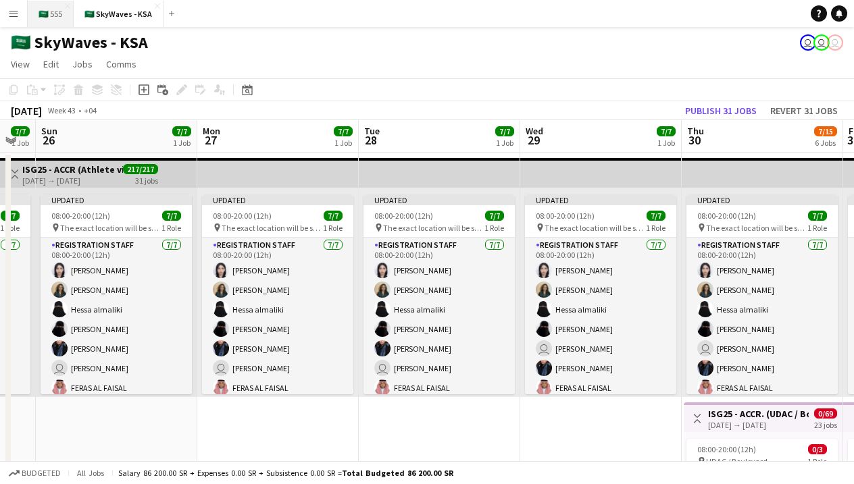
click at [60, 12] on button "🇸🇦 555 Close" at bounding box center [51, 14] width 46 height 26
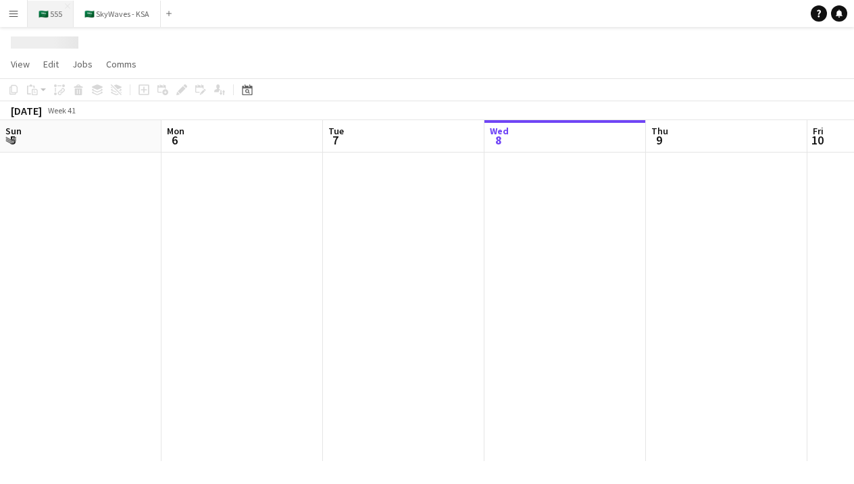
scroll to position [0, 323]
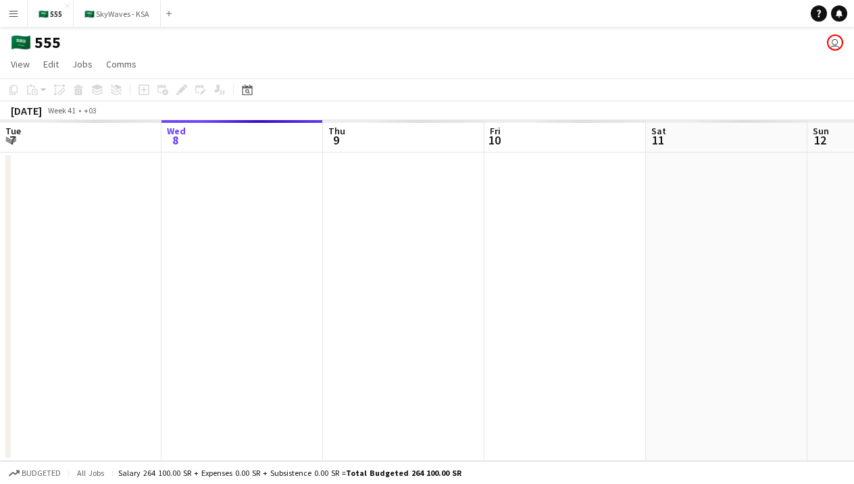
click at [16, 20] on button "Menu" at bounding box center [13, 13] width 27 height 27
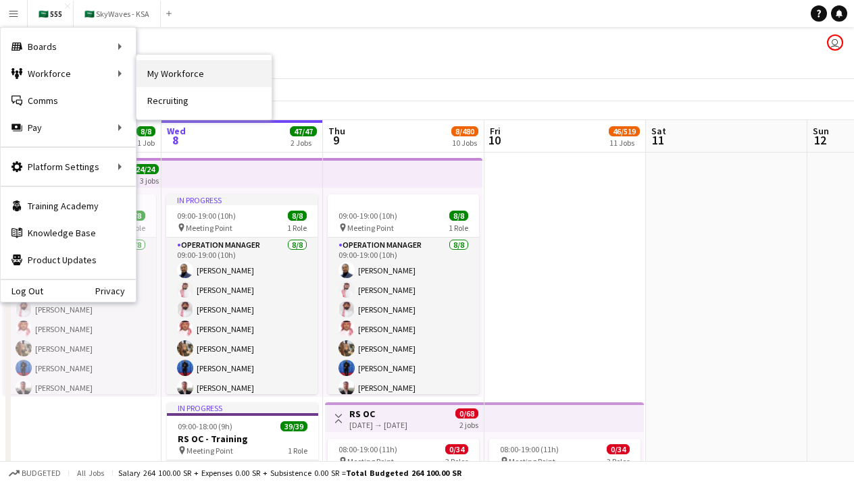
click at [173, 72] on link "My Workforce" at bounding box center [203, 73] width 135 height 27
